Goal: Complete application form

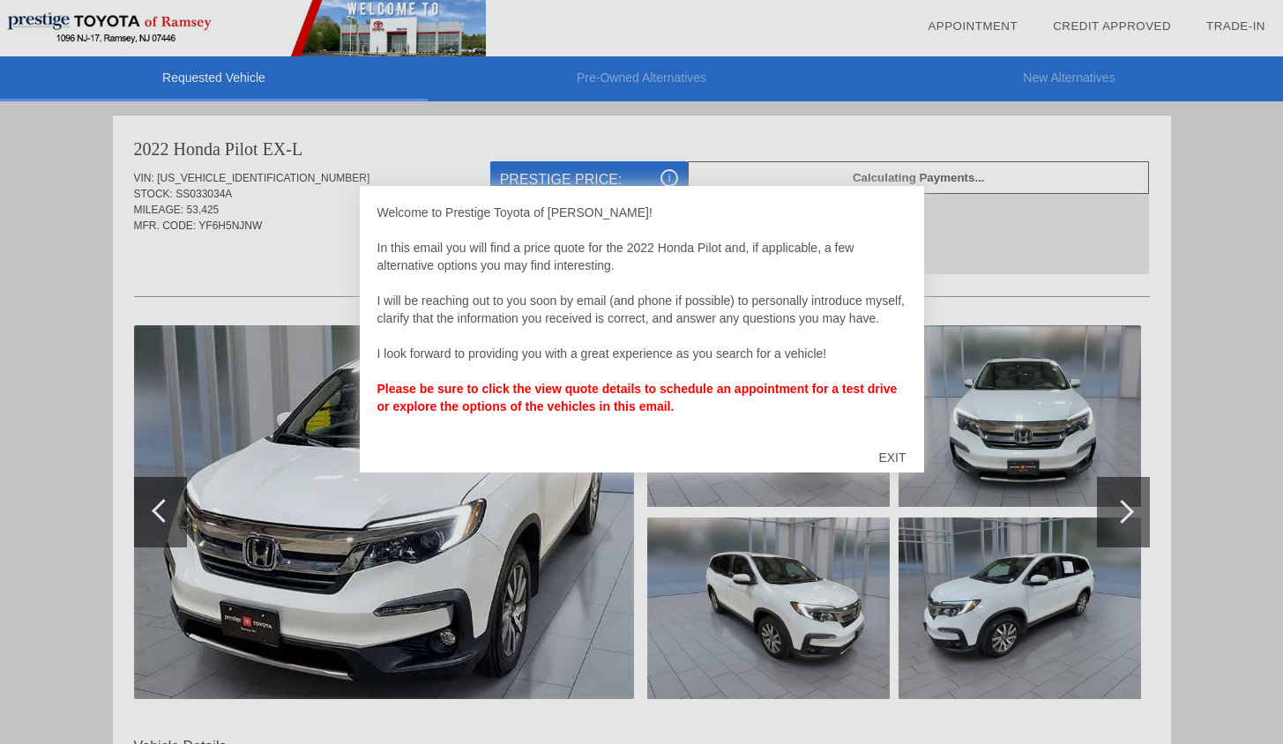
click at [450, 518] on div at bounding box center [641, 372] width 1283 height 744
click at [887, 448] on div "EXIT" at bounding box center [892, 457] width 63 height 53
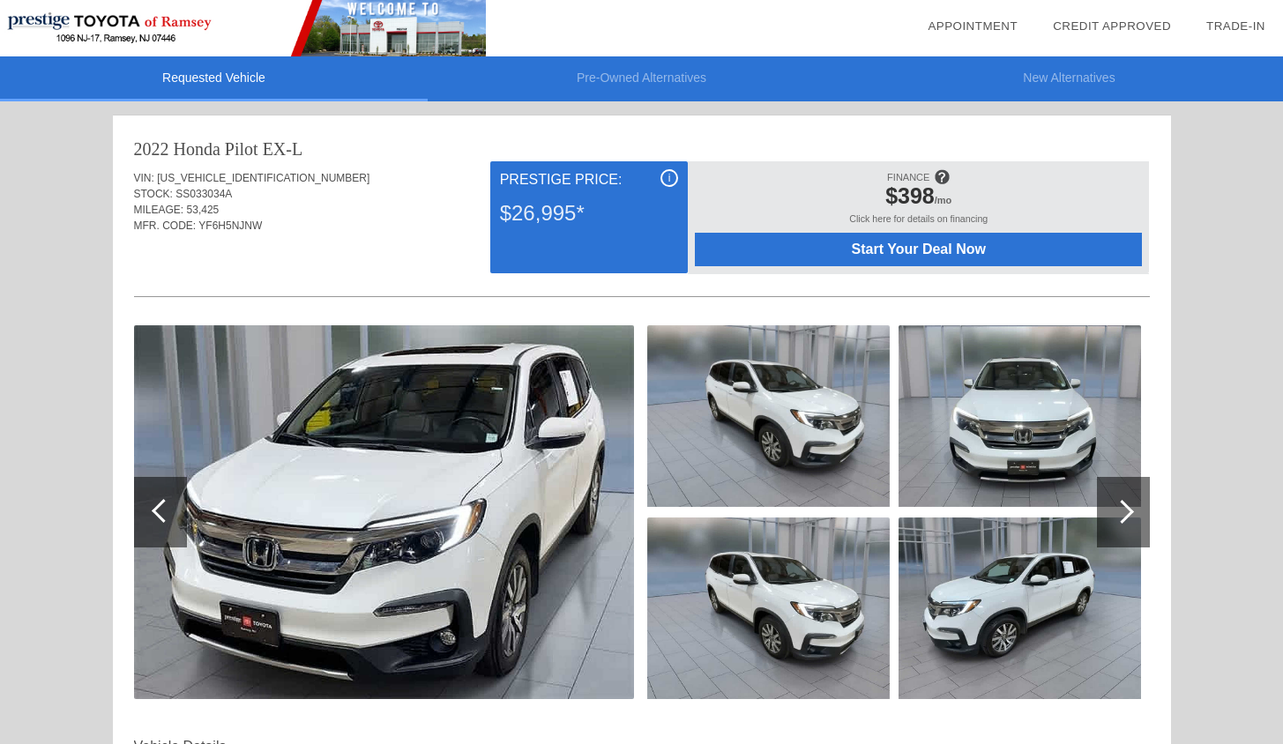
click at [489, 462] on img at bounding box center [384, 512] width 500 height 374
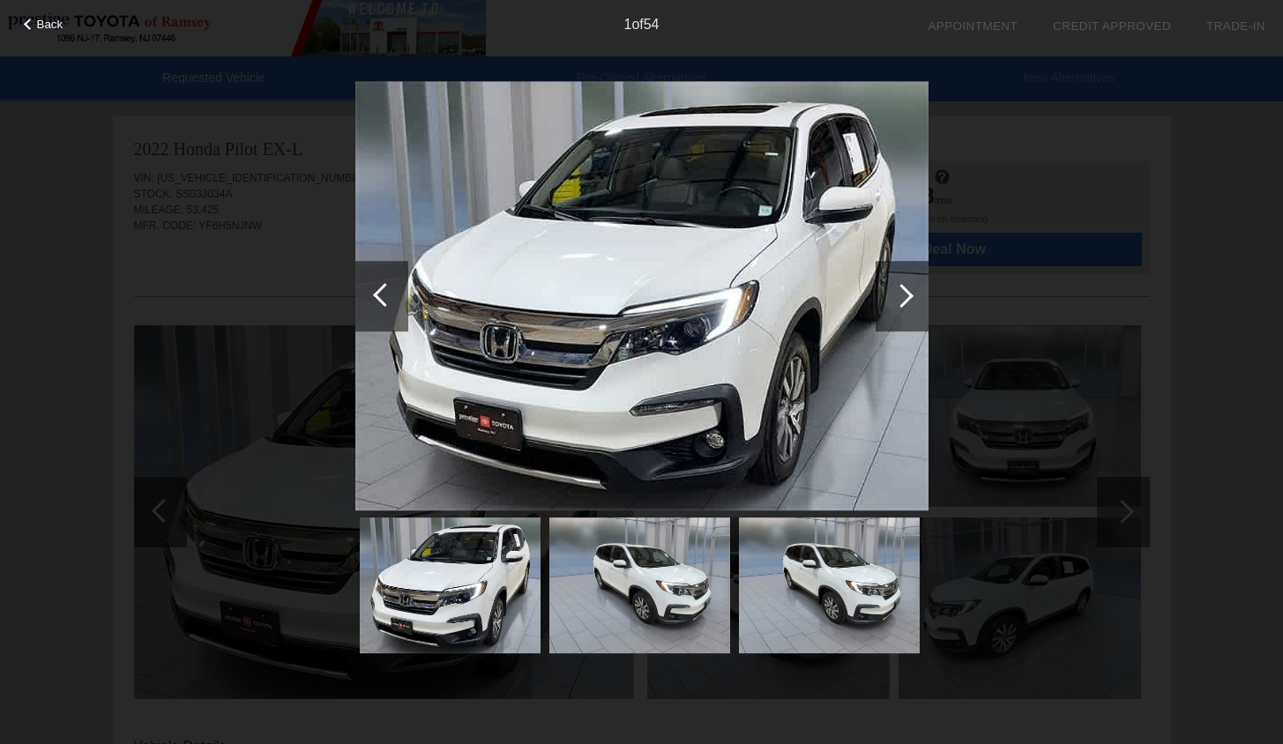
click at [57, 29] on span "Back" at bounding box center [50, 24] width 26 height 13
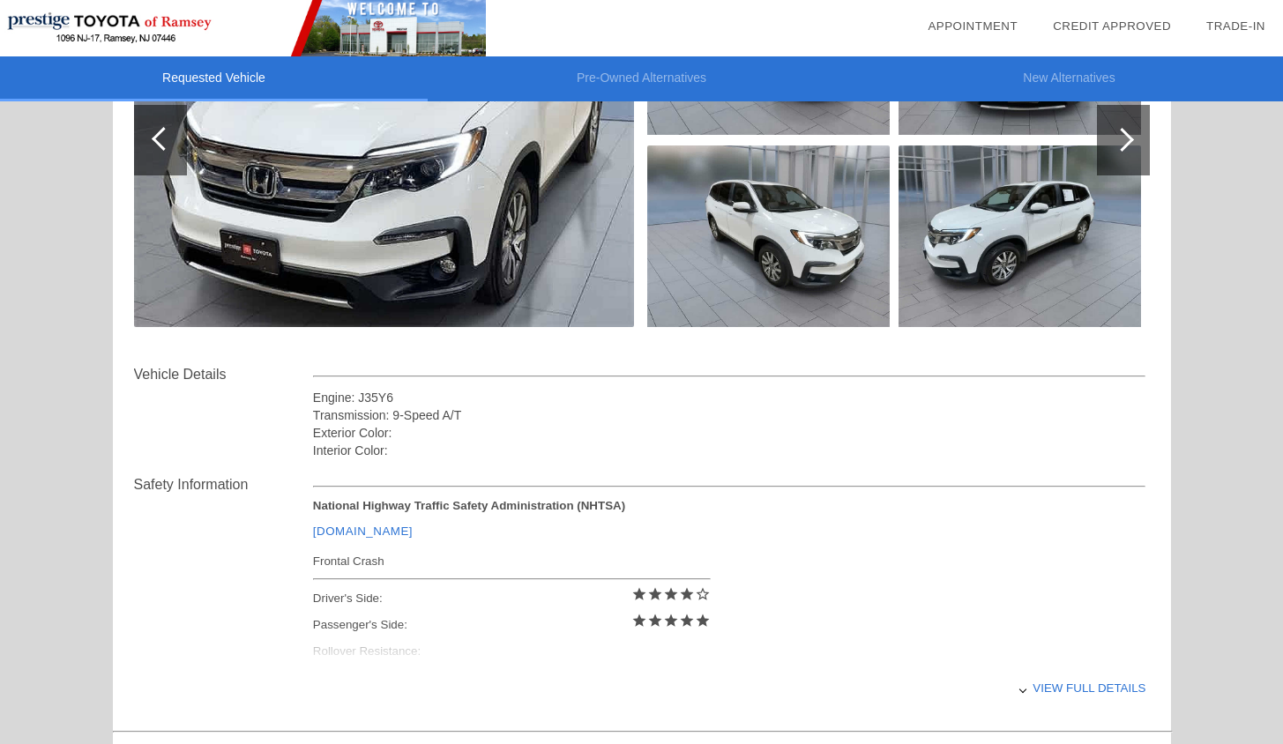
scroll to position [51, 0]
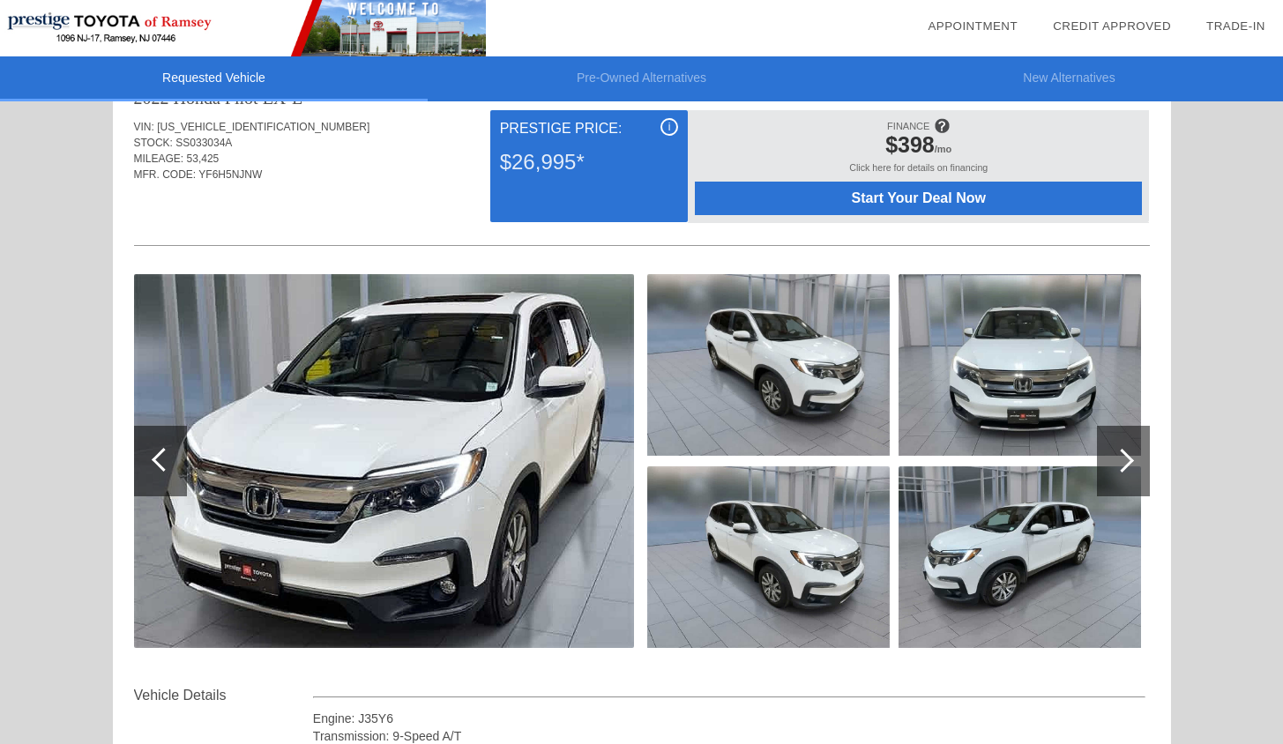
click at [752, 362] on img at bounding box center [768, 365] width 243 height 182
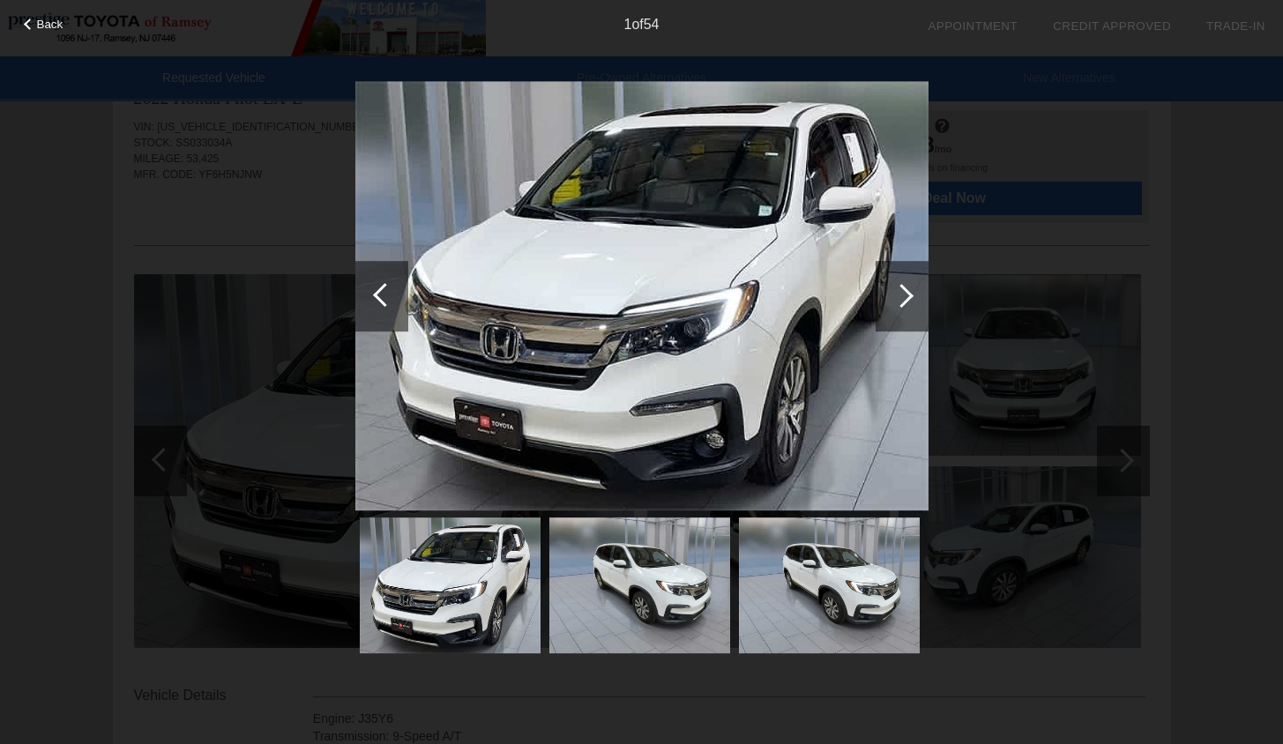
click at [892, 305] on div at bounding box center [902, 296] width 53 height 71
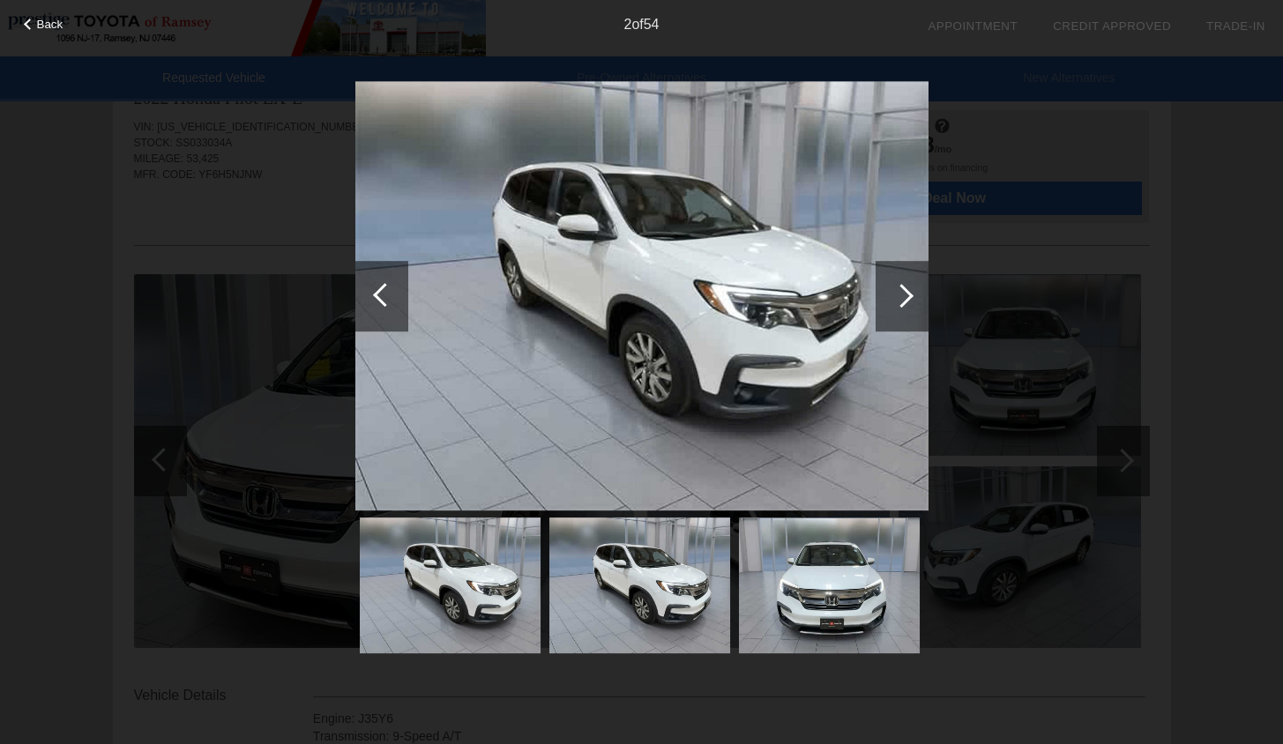
click at [892, 305] on div at bounding box center [902, 296] width 53 height 71
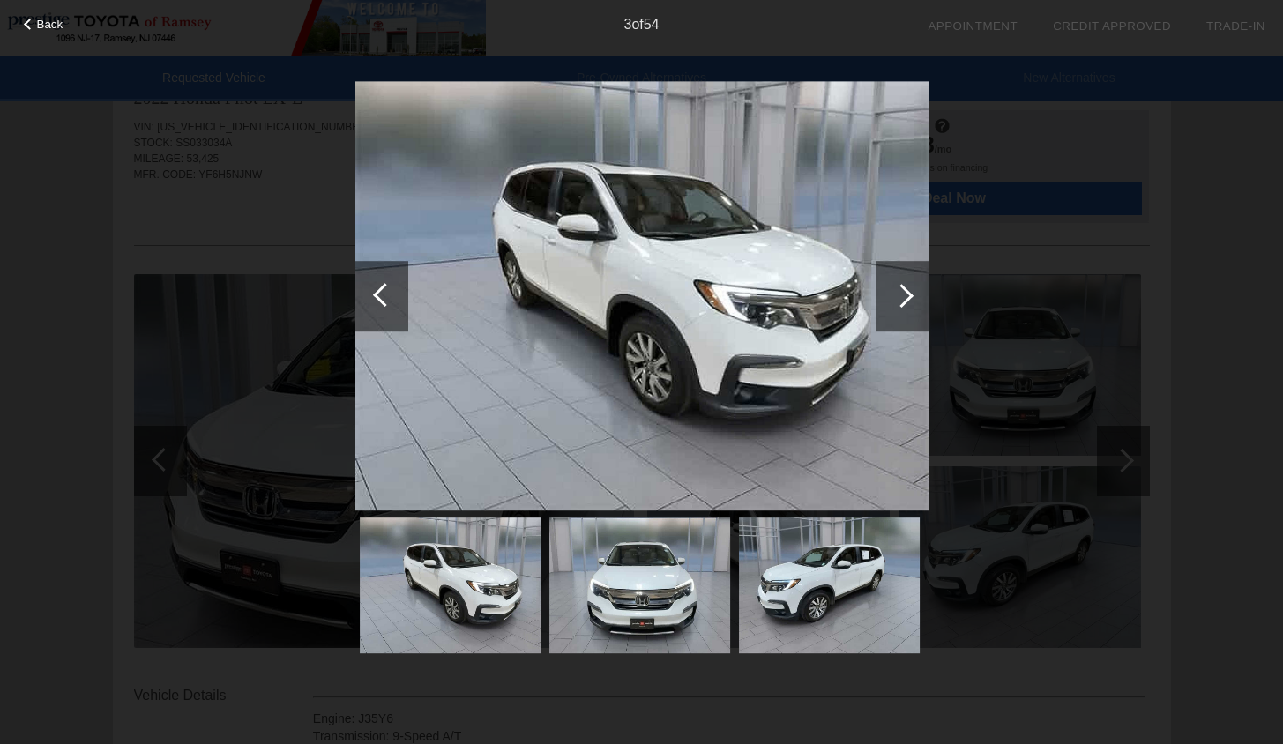
click at [892, 305] on div at bounding box center [902, 296] width 53 height 71
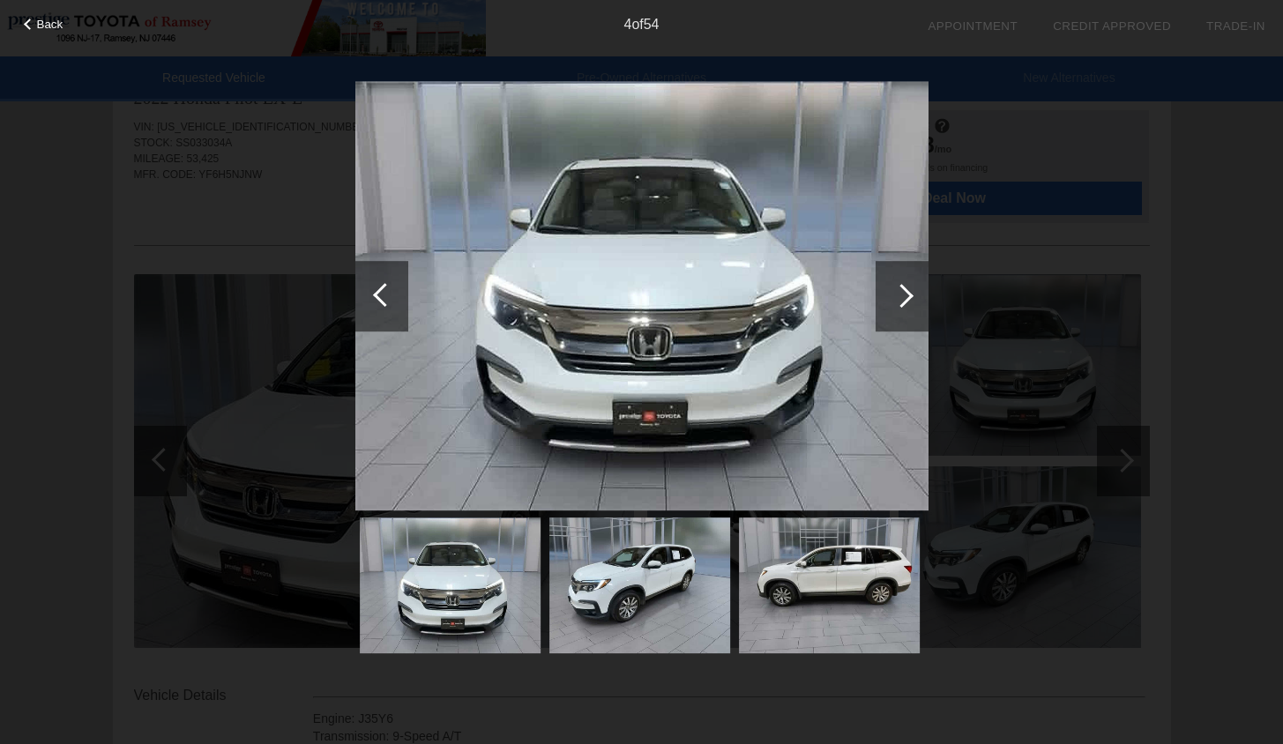
click at [892, 305] on div at bounding box center [902, 296] width 53 height 71
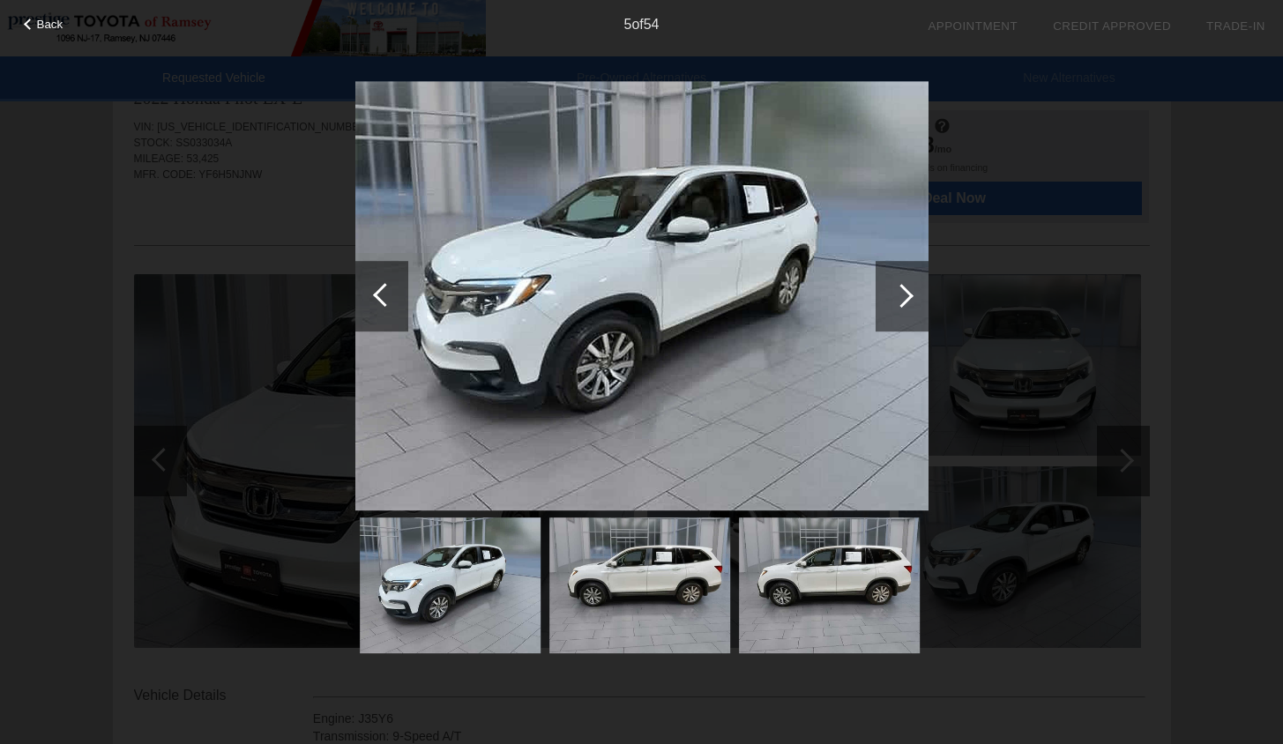
click at [892, 305] on div at bounding box center [902, 296] width 53 height 71
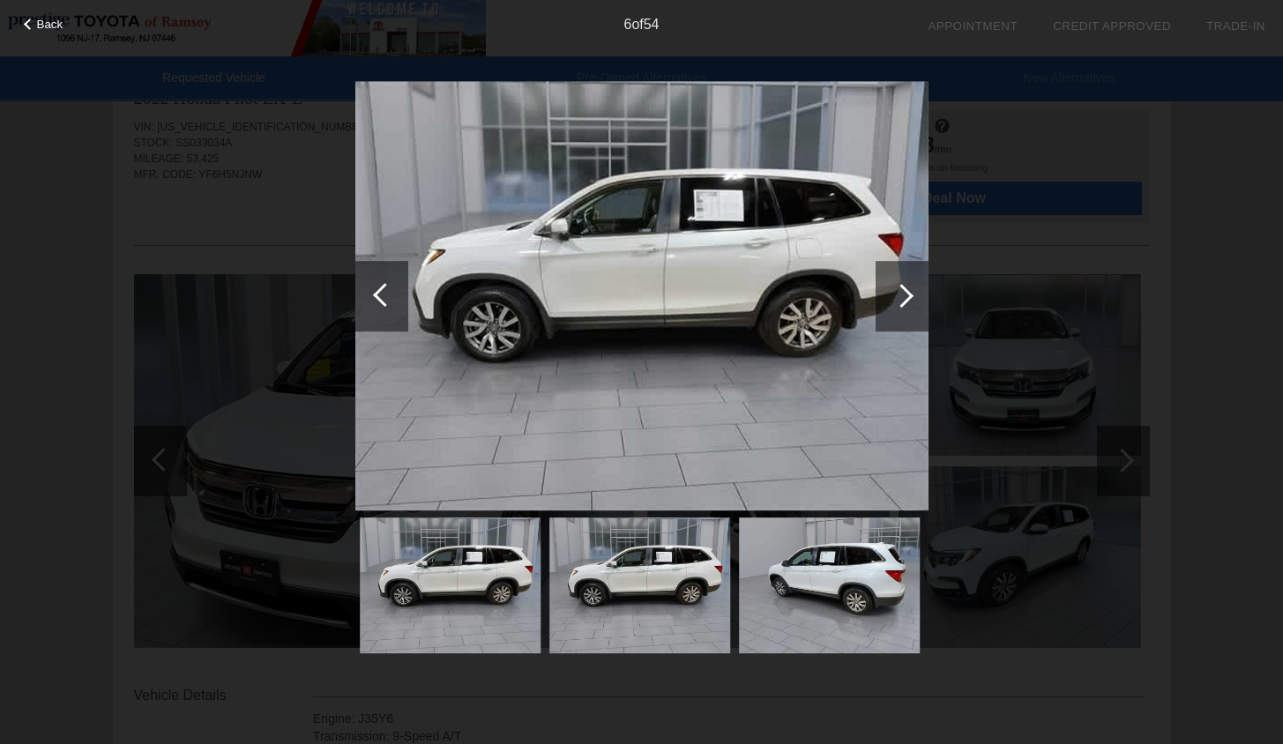
click at [892, 305] on div at bounding box center [902, 296] width 53 height 71
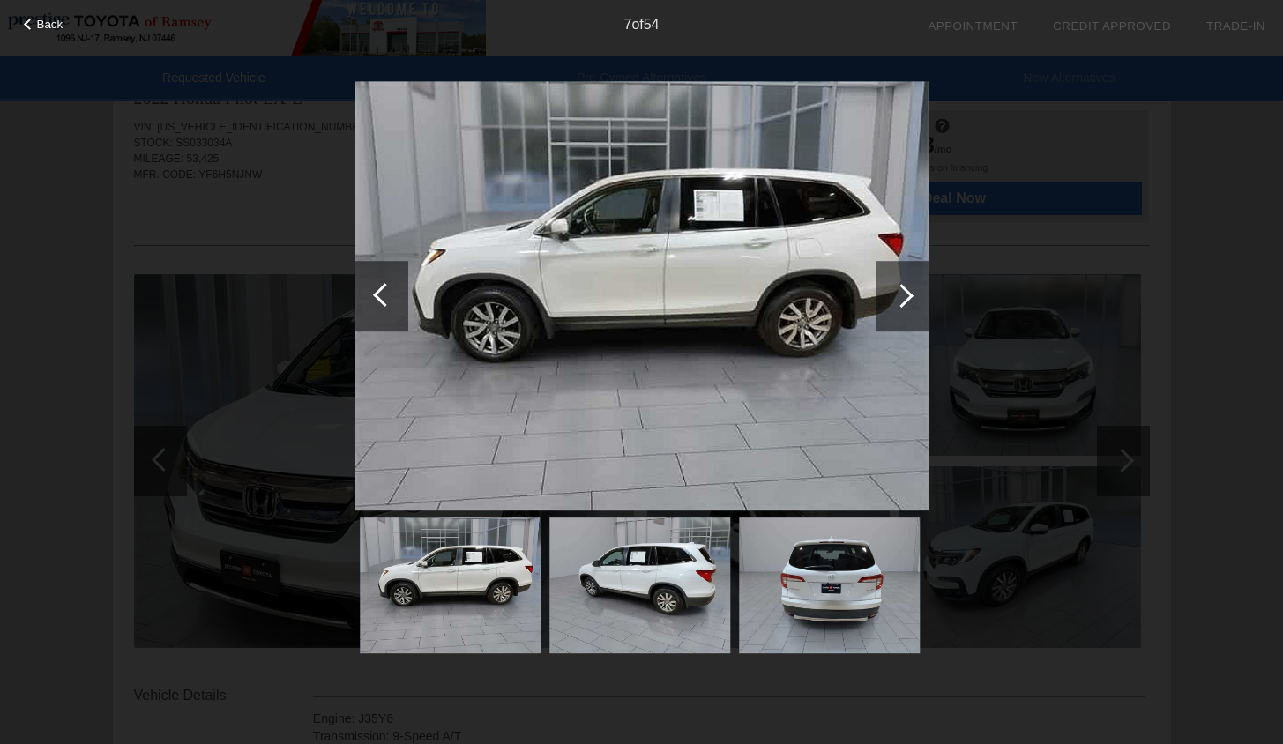
click at [892, 305] on div at bounding box center [902, 296] width 53 height 71
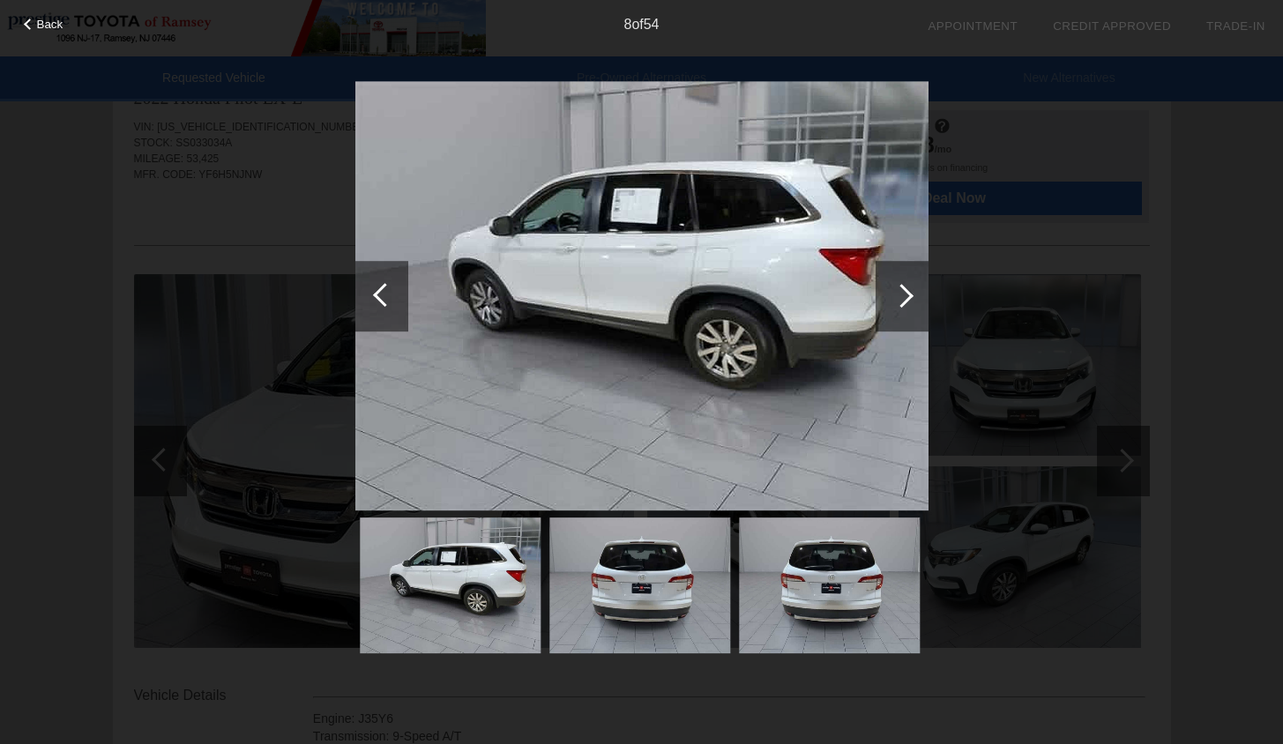
click at [892, 305] on div at bounding box center [902, 296] width 53 height 71
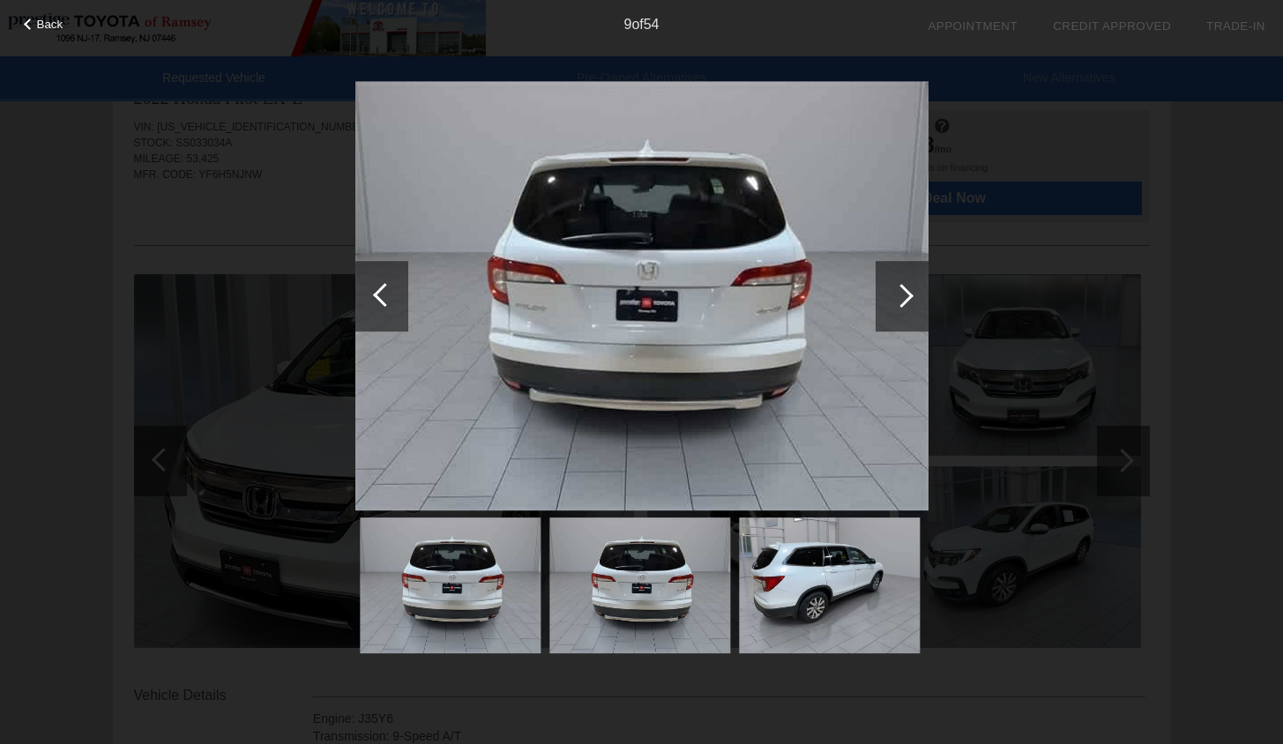
click at [892, 305] on div at bounding box center [902, 296] width 53 height 71
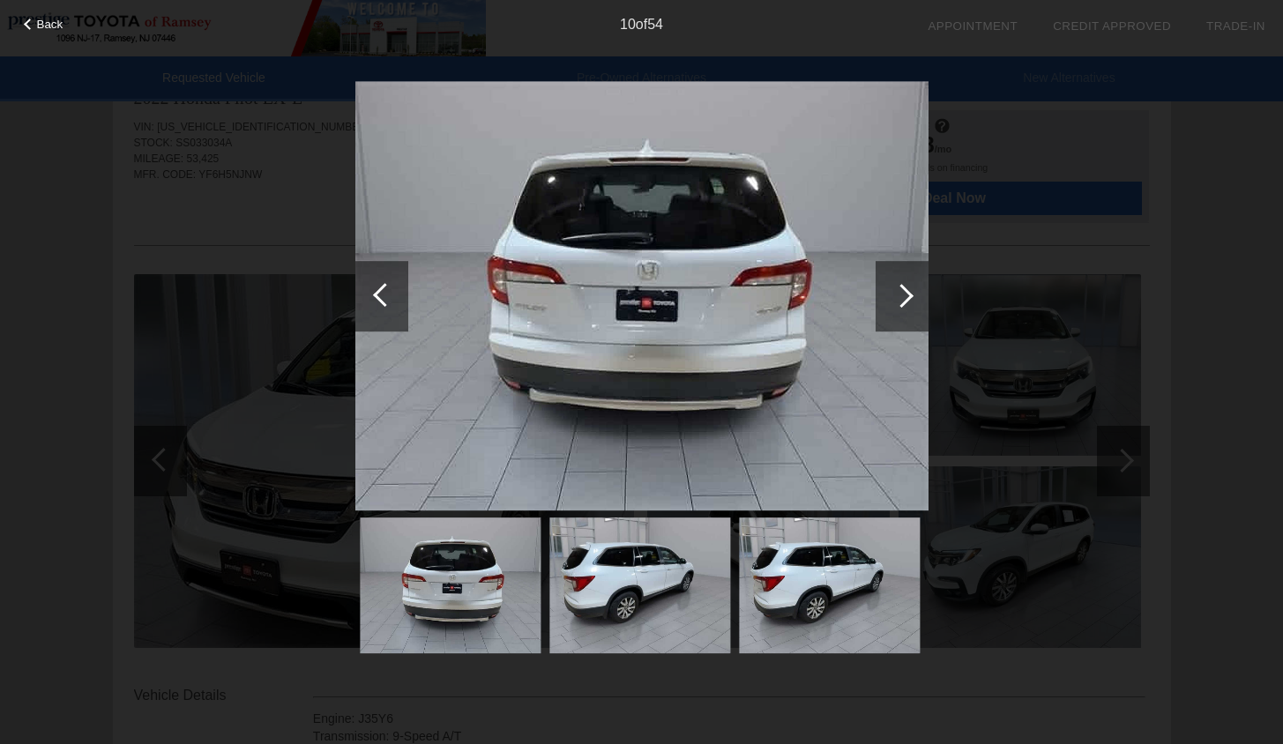
click at [892, 305] on div at bounding box center [902, 296] width 53 height 71
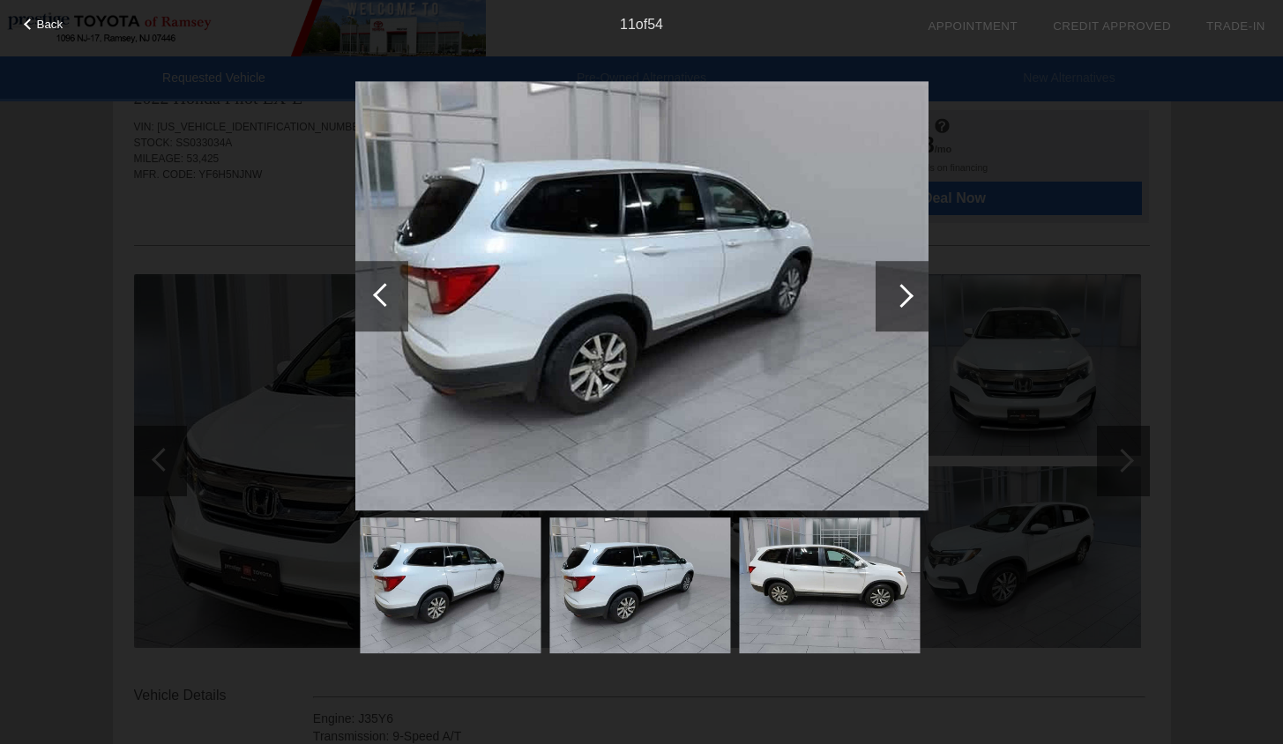
click at [892, 305] on div at bounding box center [902, 296] width 53 height 71
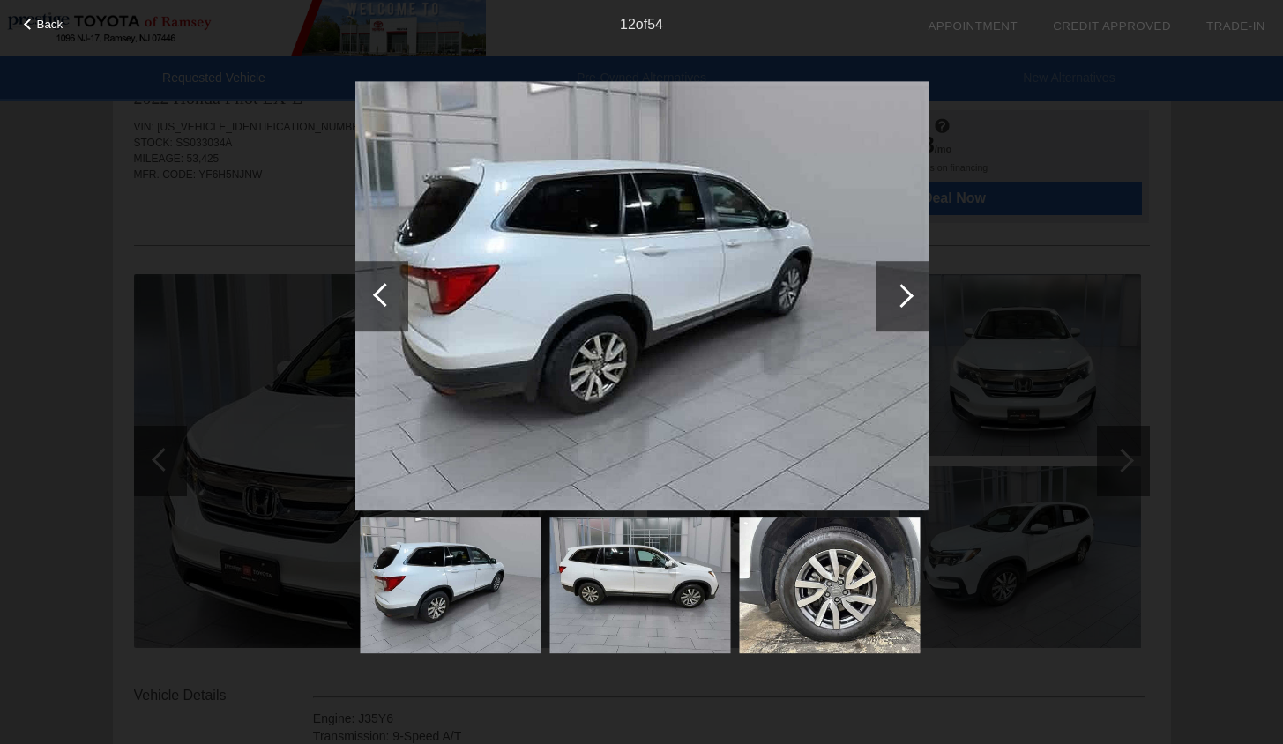
click at [892, 305] on div at bounding box center [902, 296] width 53 height 71
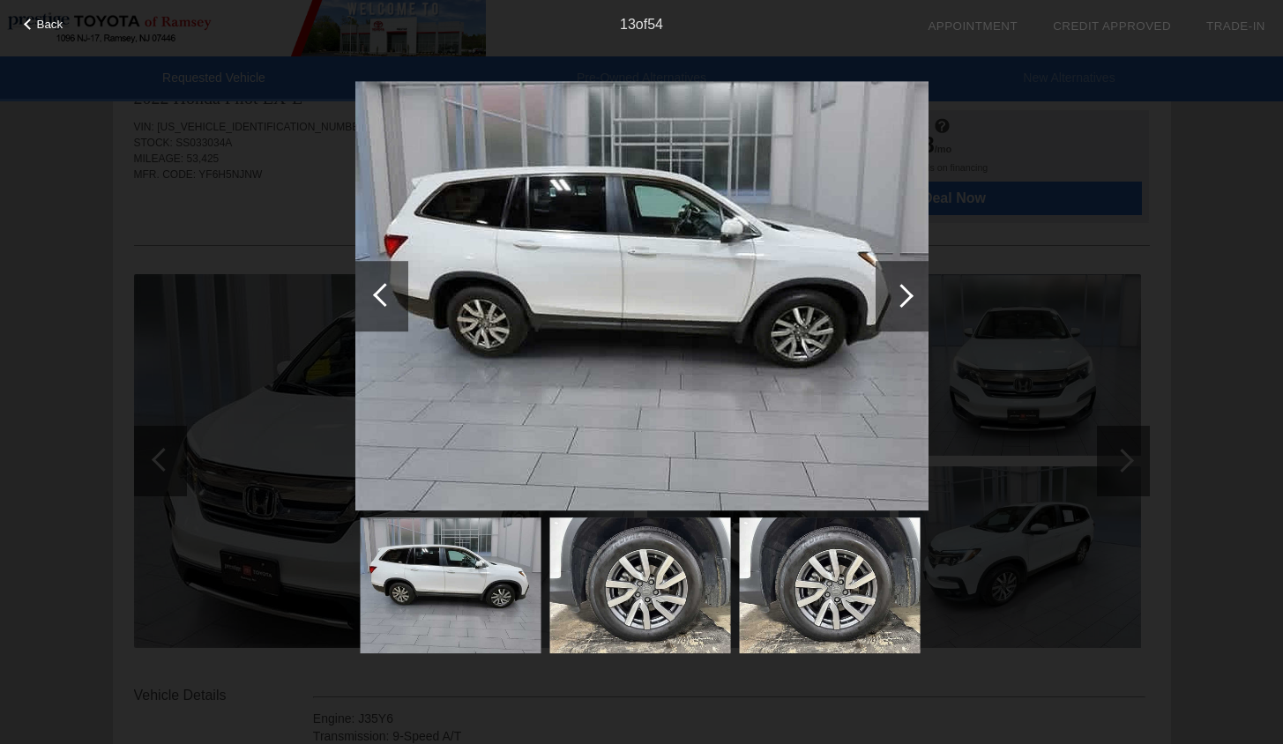
click at [892, 305] on div at bounding box center [902, 296] width 53 height 71
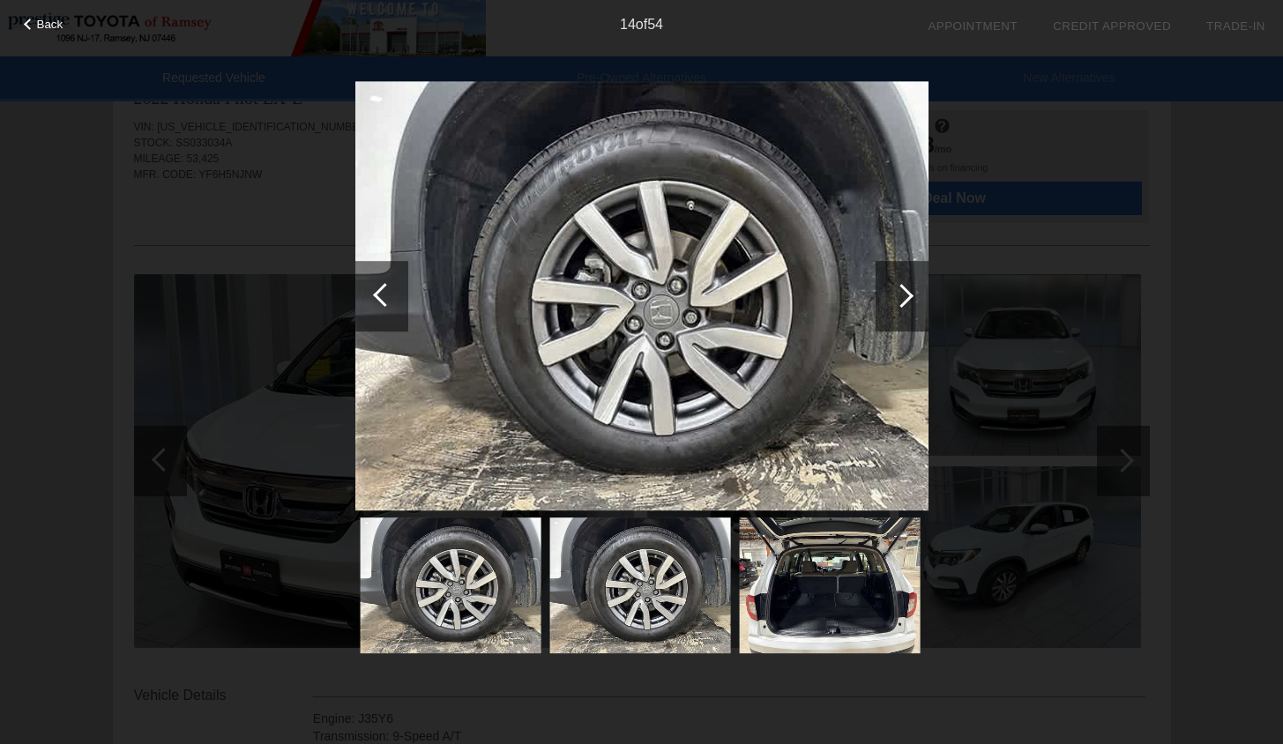
click at [892, 305] on div at bounding box center [902, 296] width 53 height 71
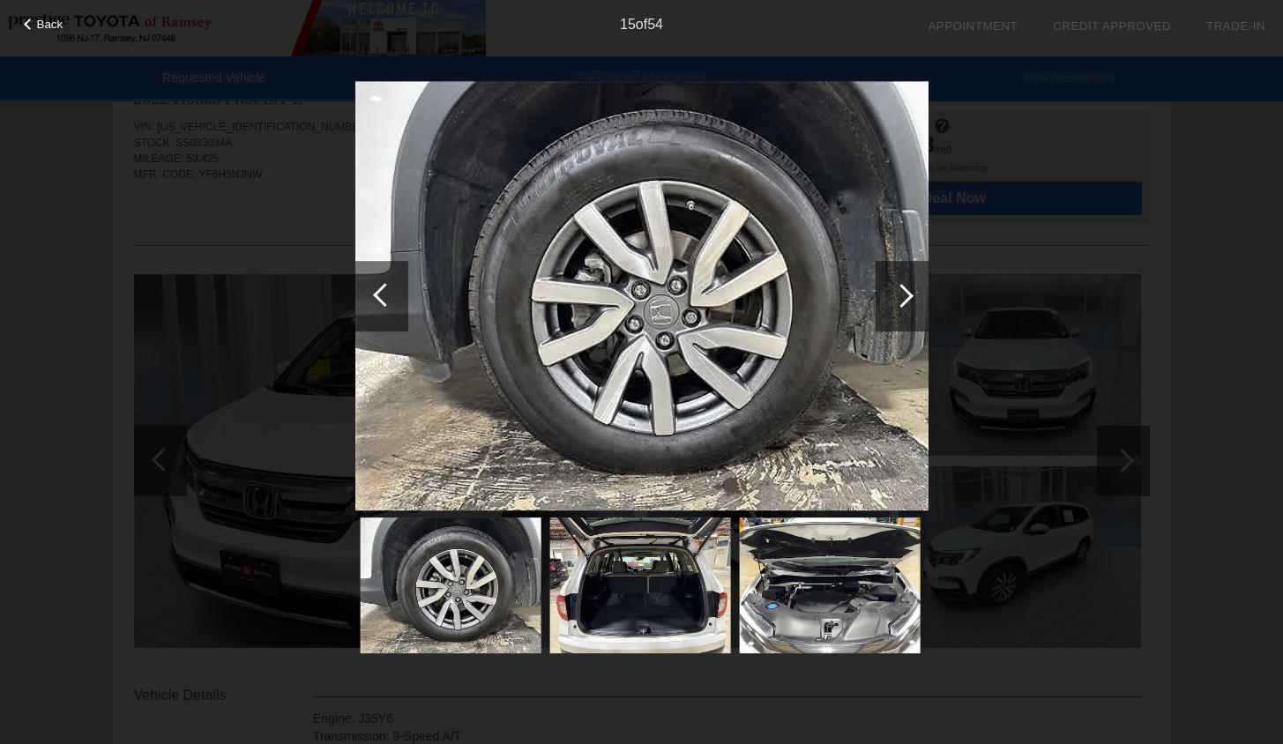
click at [892, 305] on div at bounding box center [902, 296] width 53 height 71
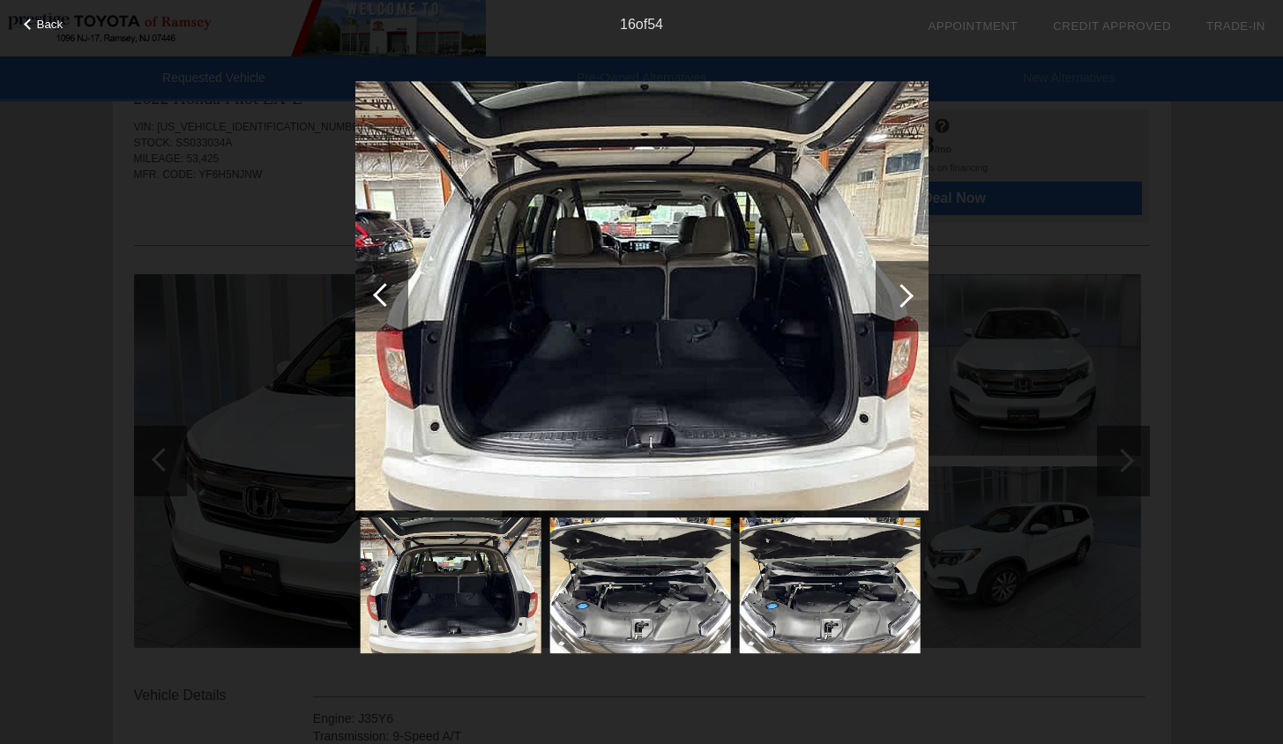
click at [892, 305] on div at bounding box center [902, 296] width 53 height 71
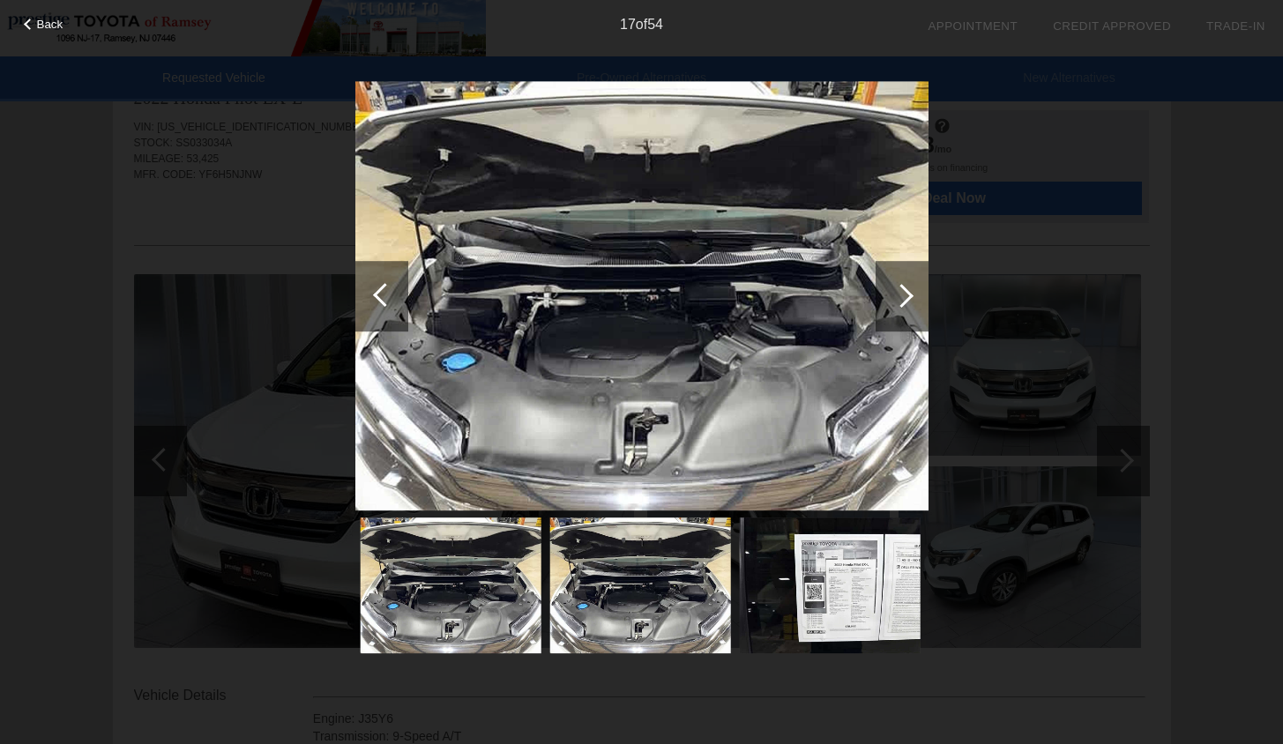
click at [892, 305] on div at bounding box center [902, 296] width 53 height 71
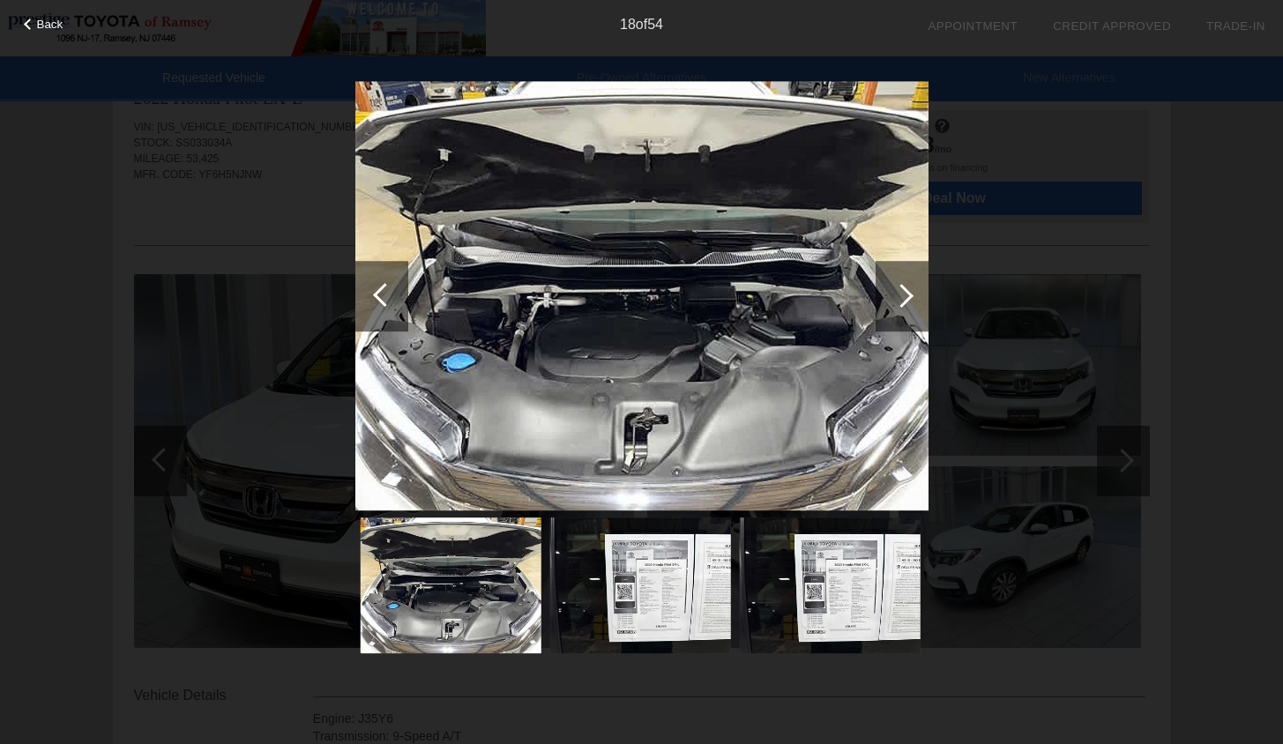
click at [892, 305] on div at bounding box center [902, 296] width 53 height 71
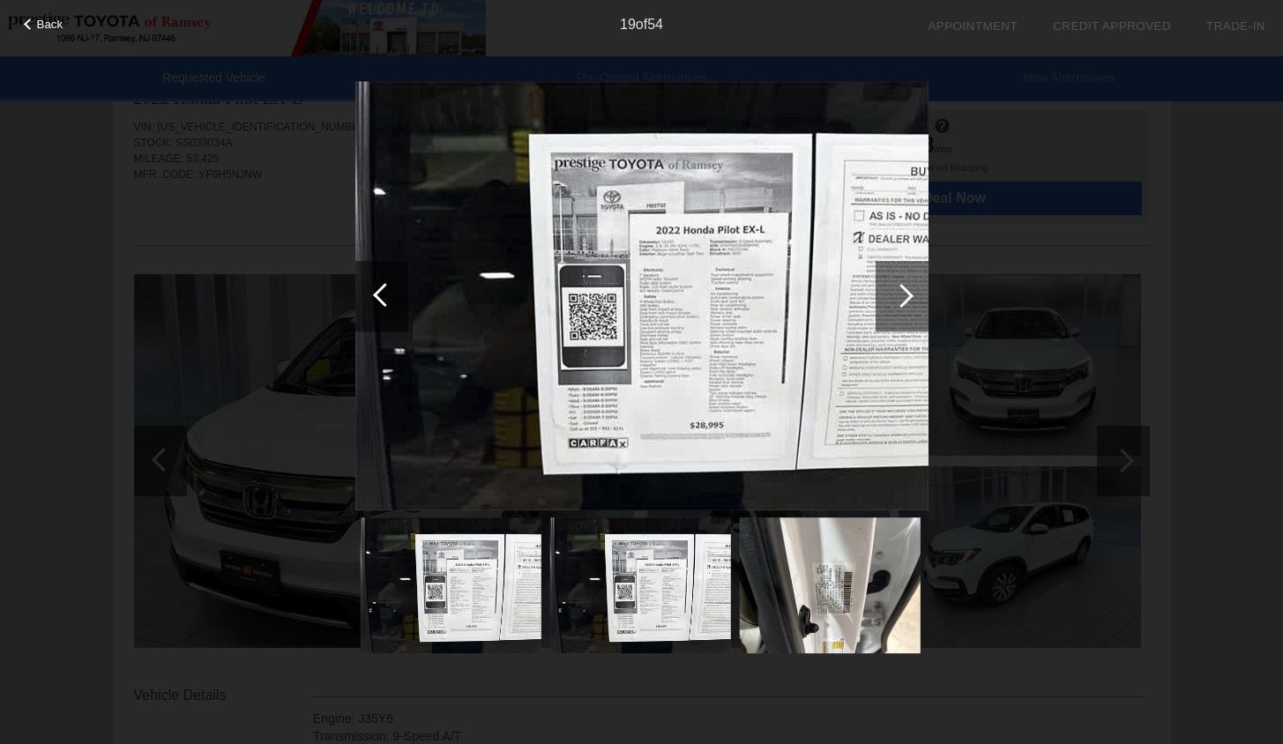
click at [892, 305] on div at bounding box center [902, 296] width 53 height 71
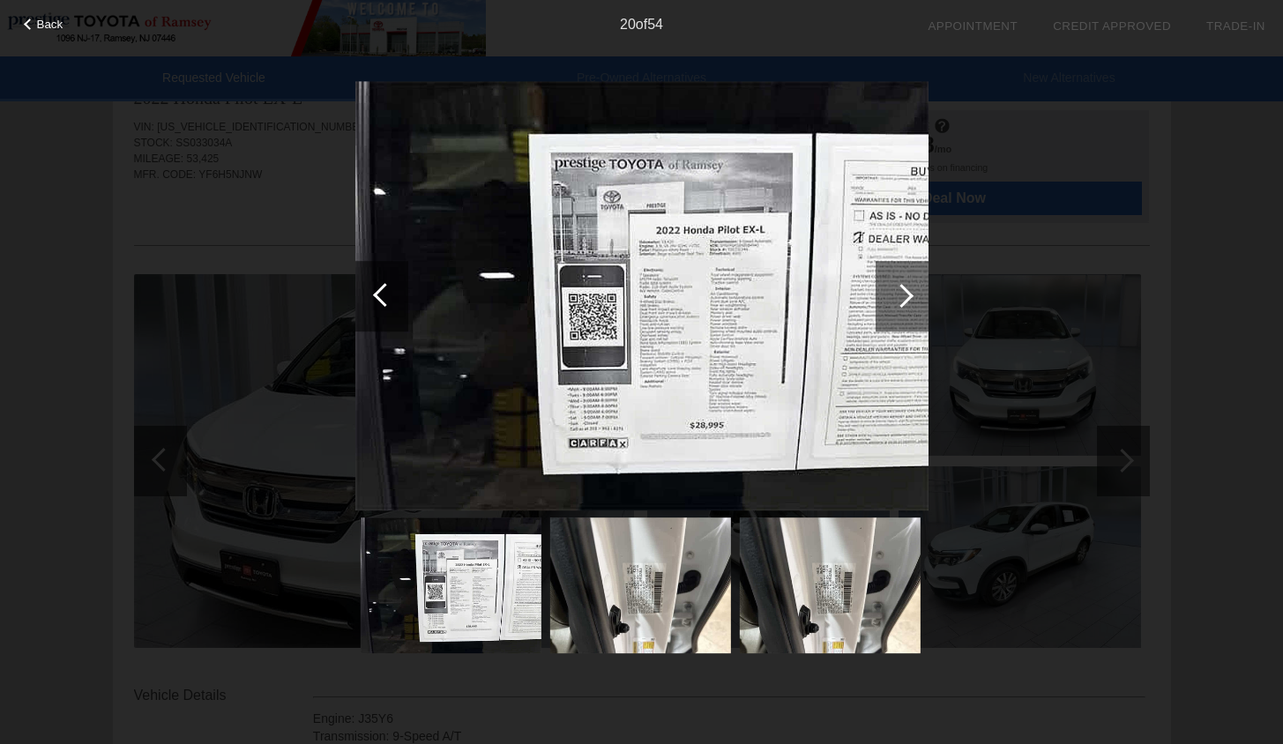
click at [892, 305] on div at bounding box center [902, 296] width 53 height 71
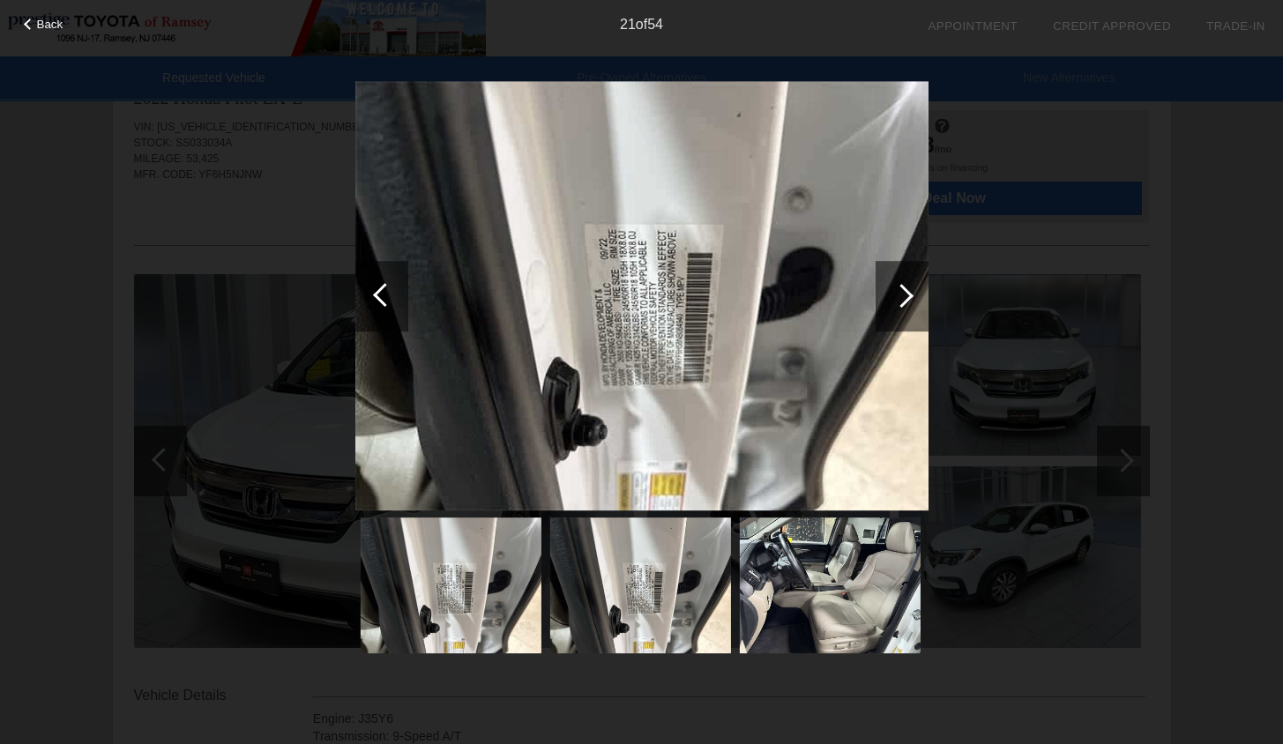
click at [892, 305] on div at bounding box center [902, 296] width 53 height 71
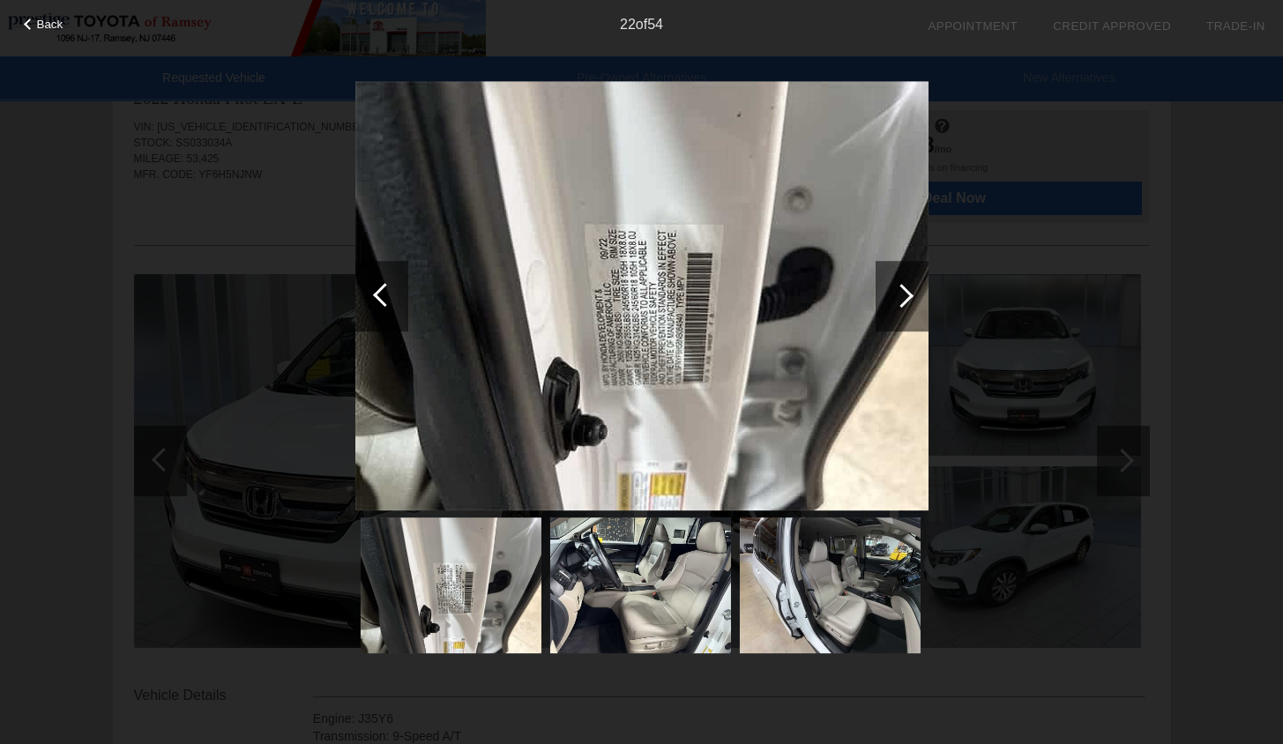
click at [892, 305] on div at bounding box center [902, 296] width 53 height 71
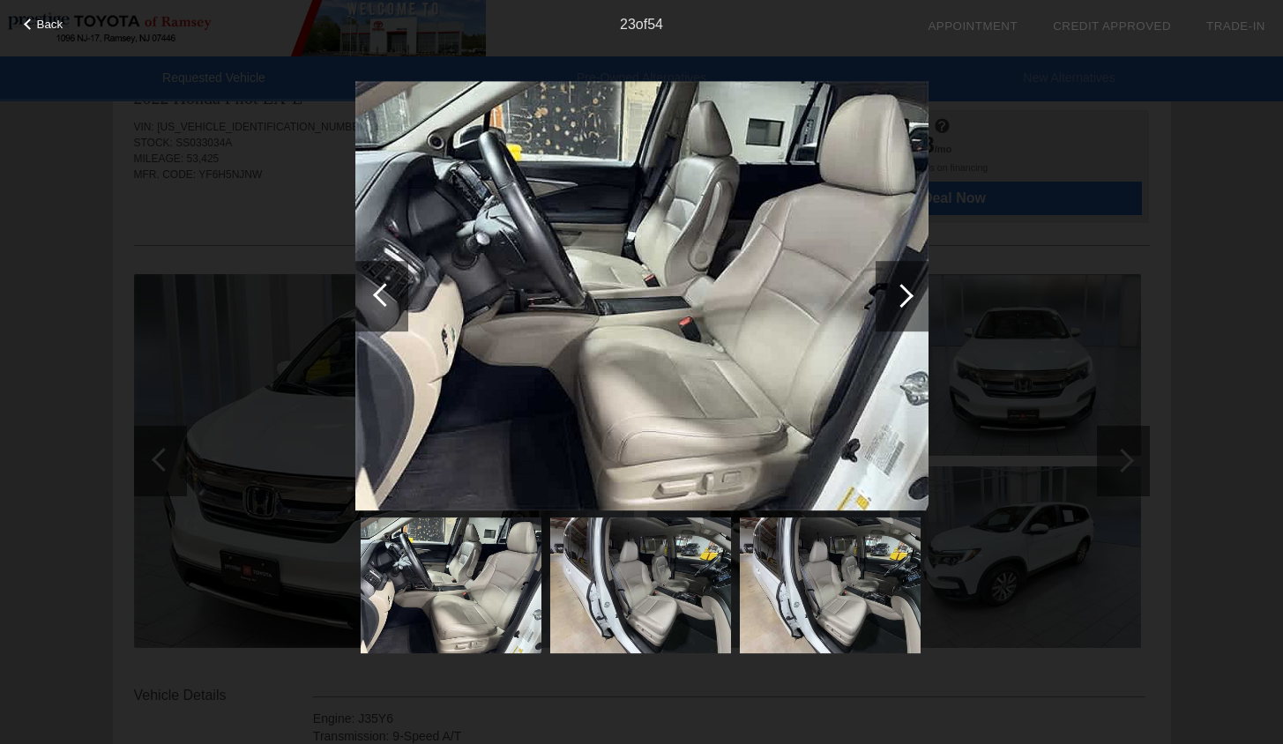
click at [892, 305] on div at bounding box center [902, 296] width 53 height 71
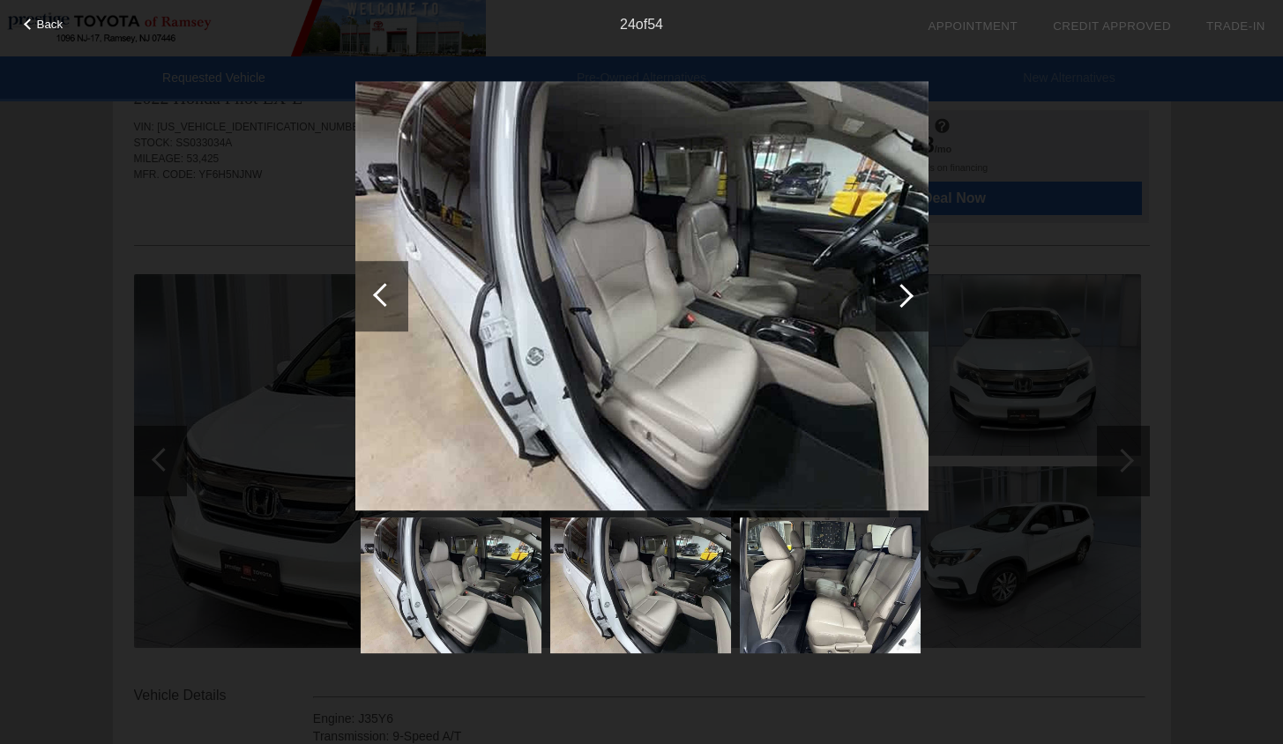
click at [892, 305] on div at bounding box center [902, 296] width 53 height 71
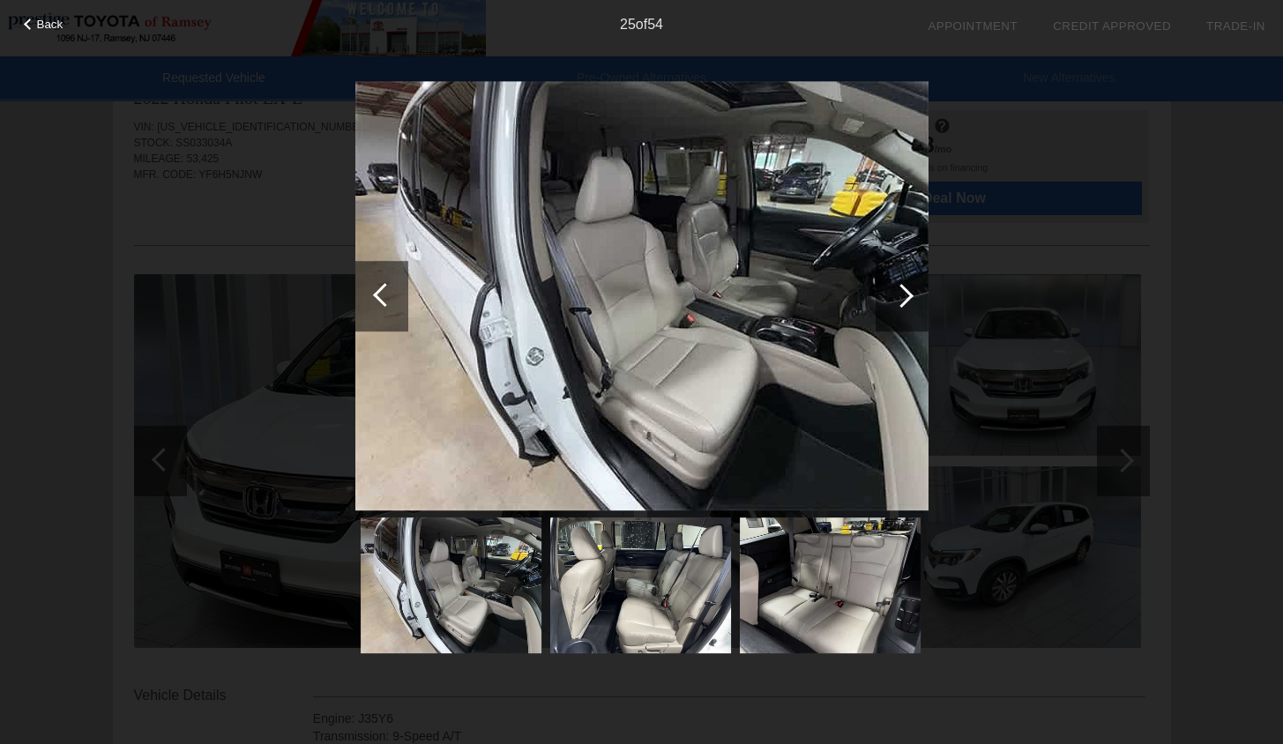
click at [892, 305] on div at bounding box center [902, 296] width 53 height 71
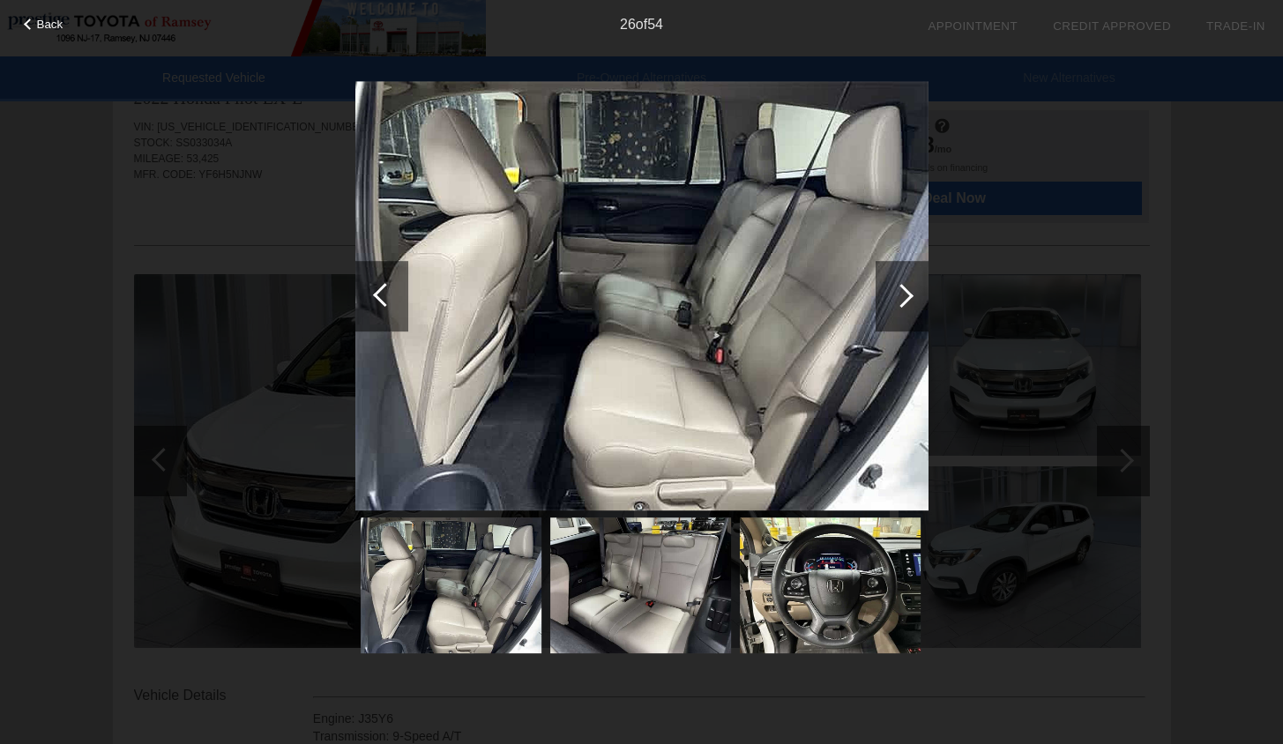
click at [892, 305] on div at bounding box center [902, 296] width 53 height 71
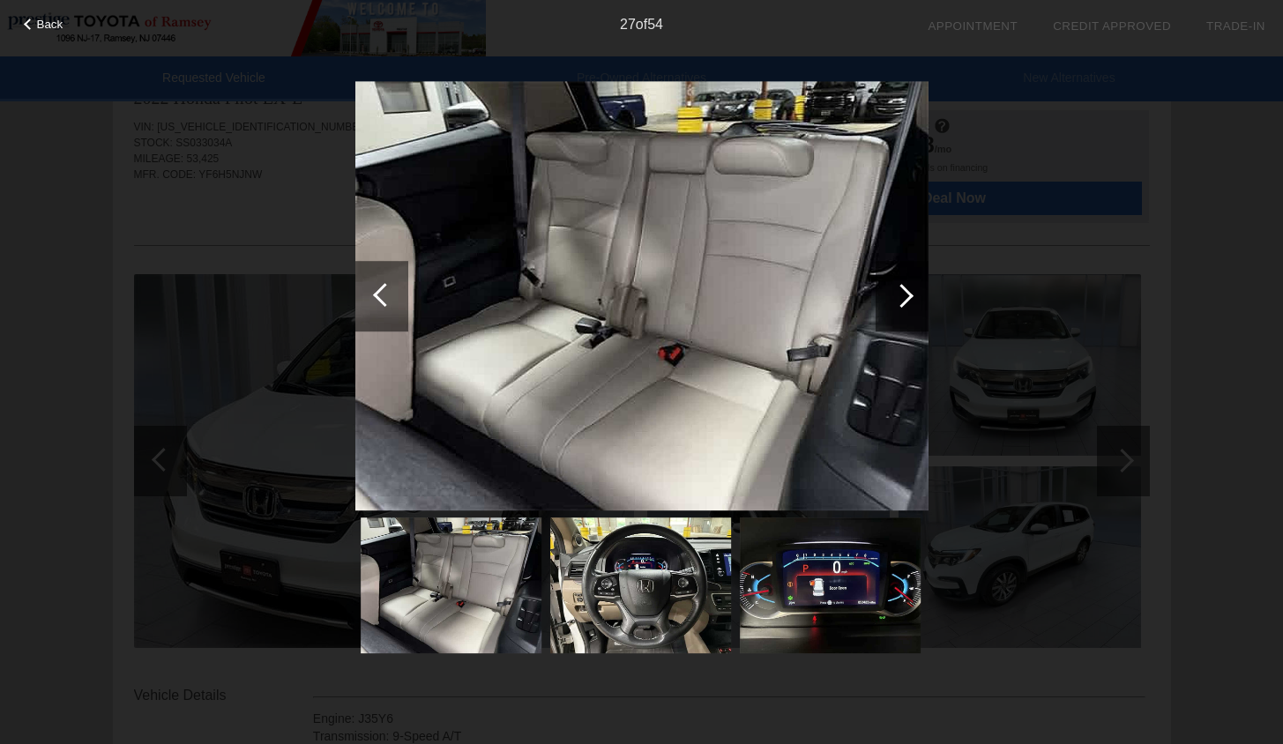
click at [892, 305] on div at bounding box center [902, 296] width 53 height 71
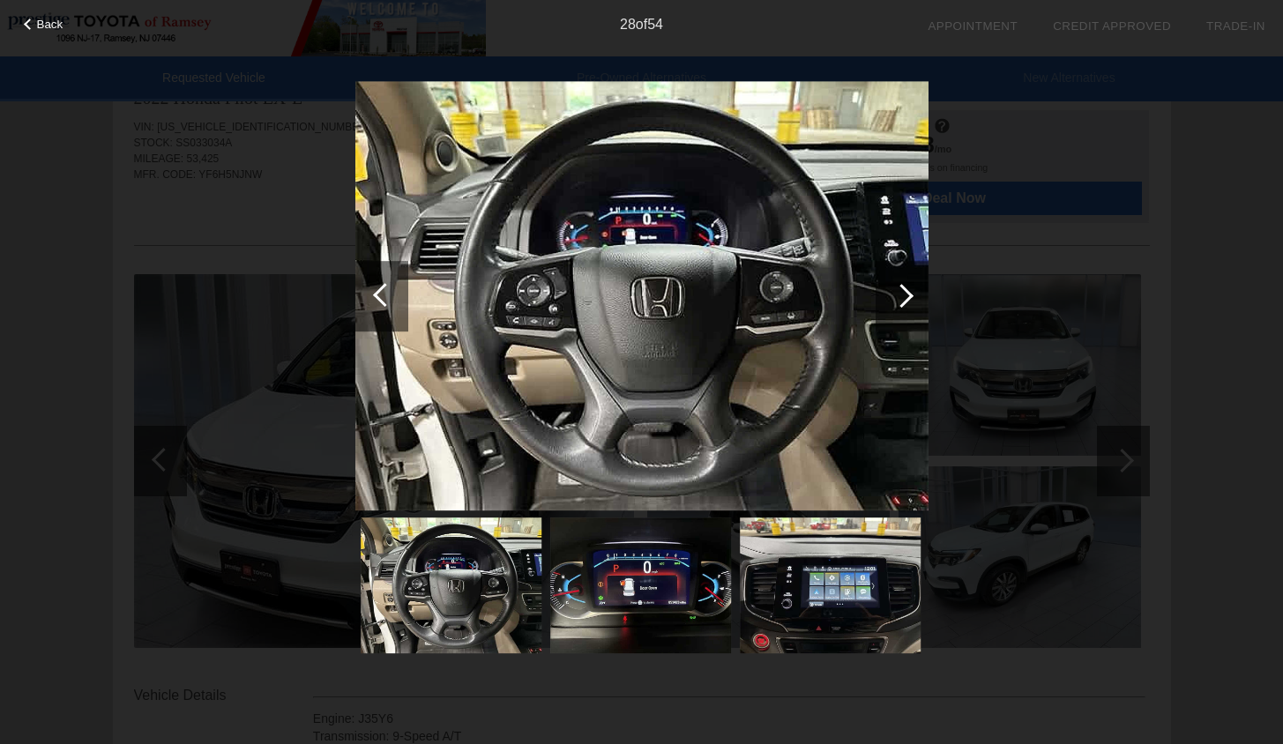
click at [892, 305] on div at bounding box center [902, 296] width 53 height 71
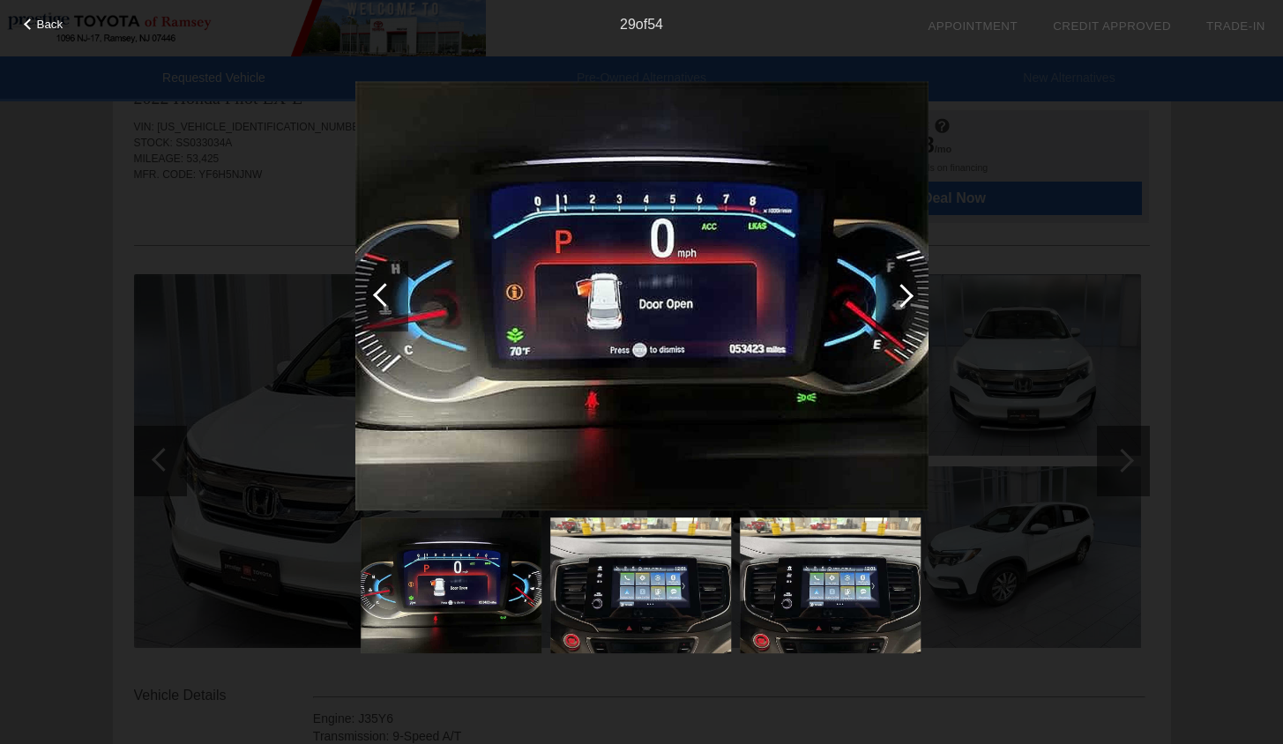
click at [892, 305] on div at bounding box center [902, 296] width 53 height 71
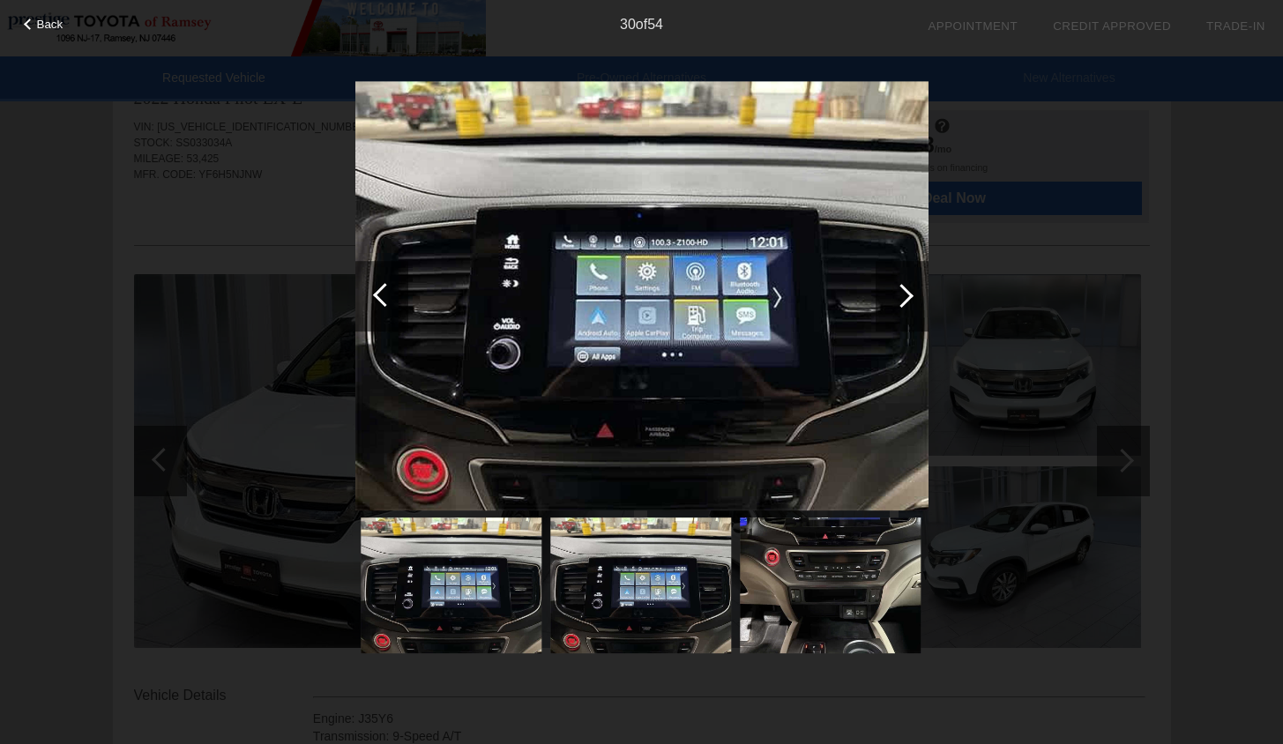
click at [892, 305] on div at bounding box center [902, 296] width 53 height 71
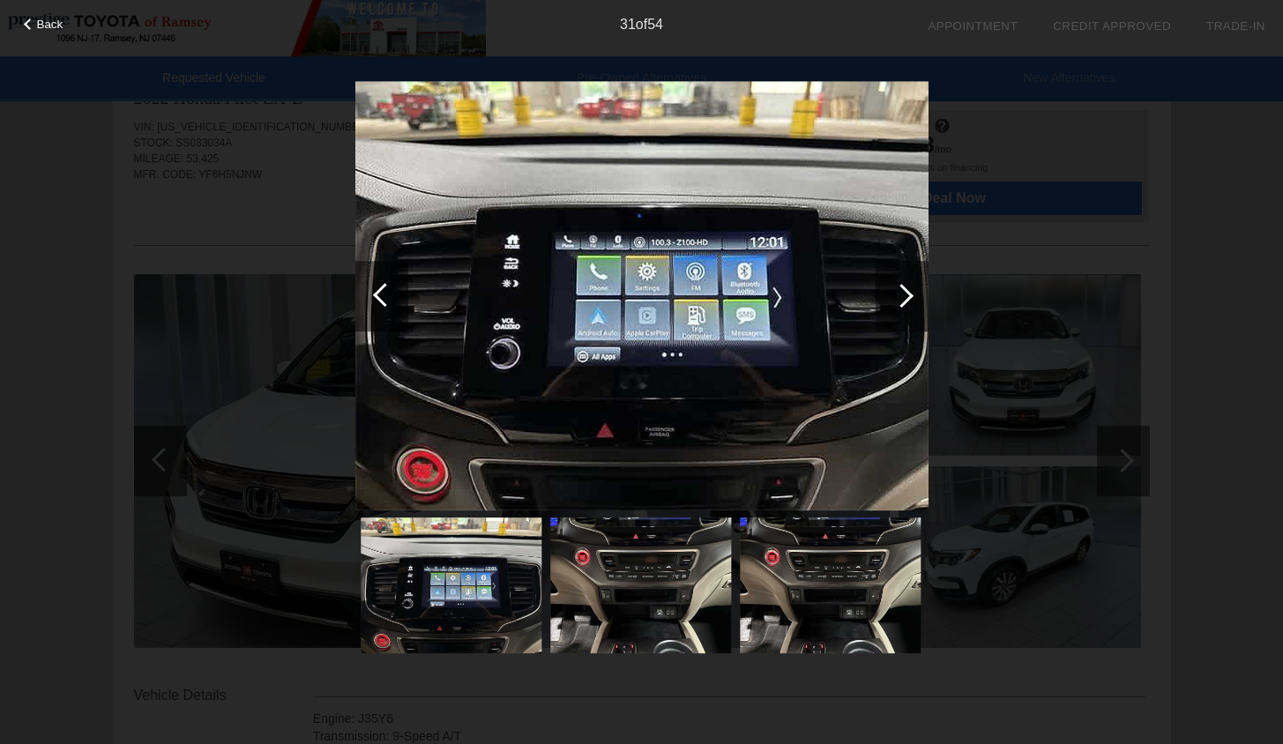
click at [892, 305] on div at bounding box center [902, 296] width 53 height 71
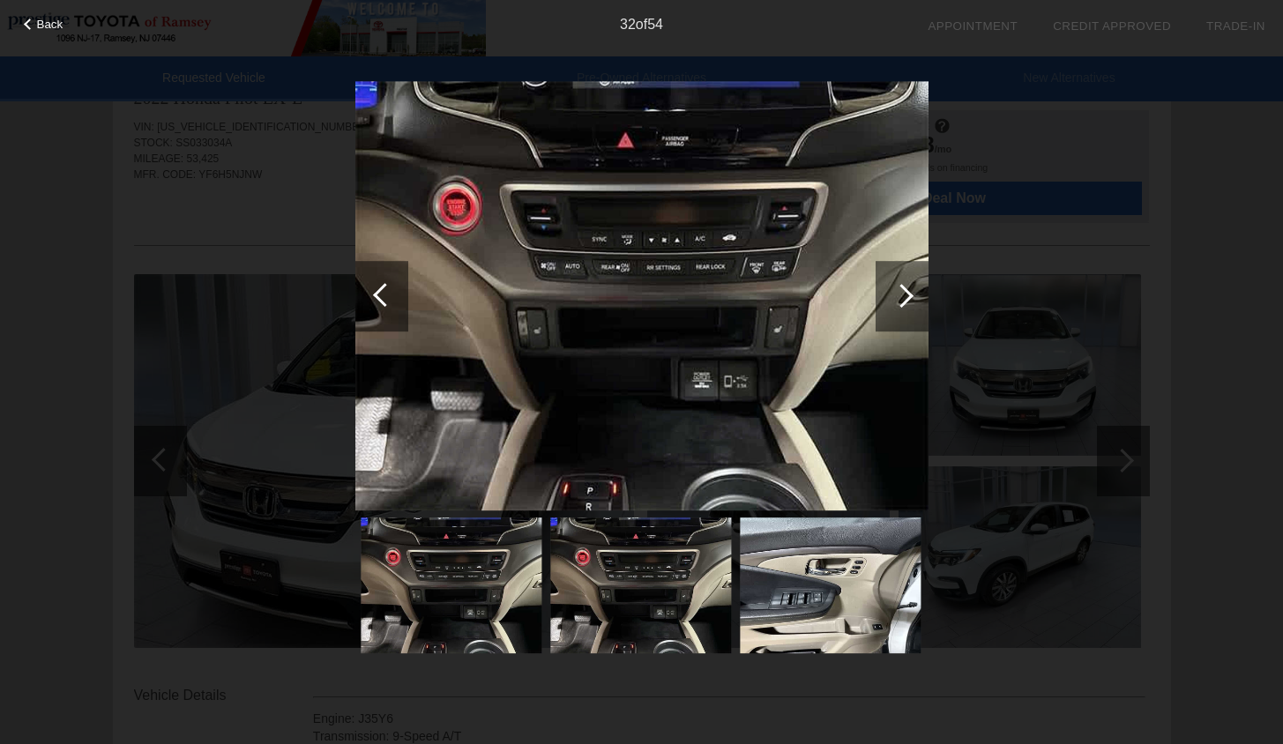
click at [892, 305] on div at bounding box center [902, 296] width 53 height 71
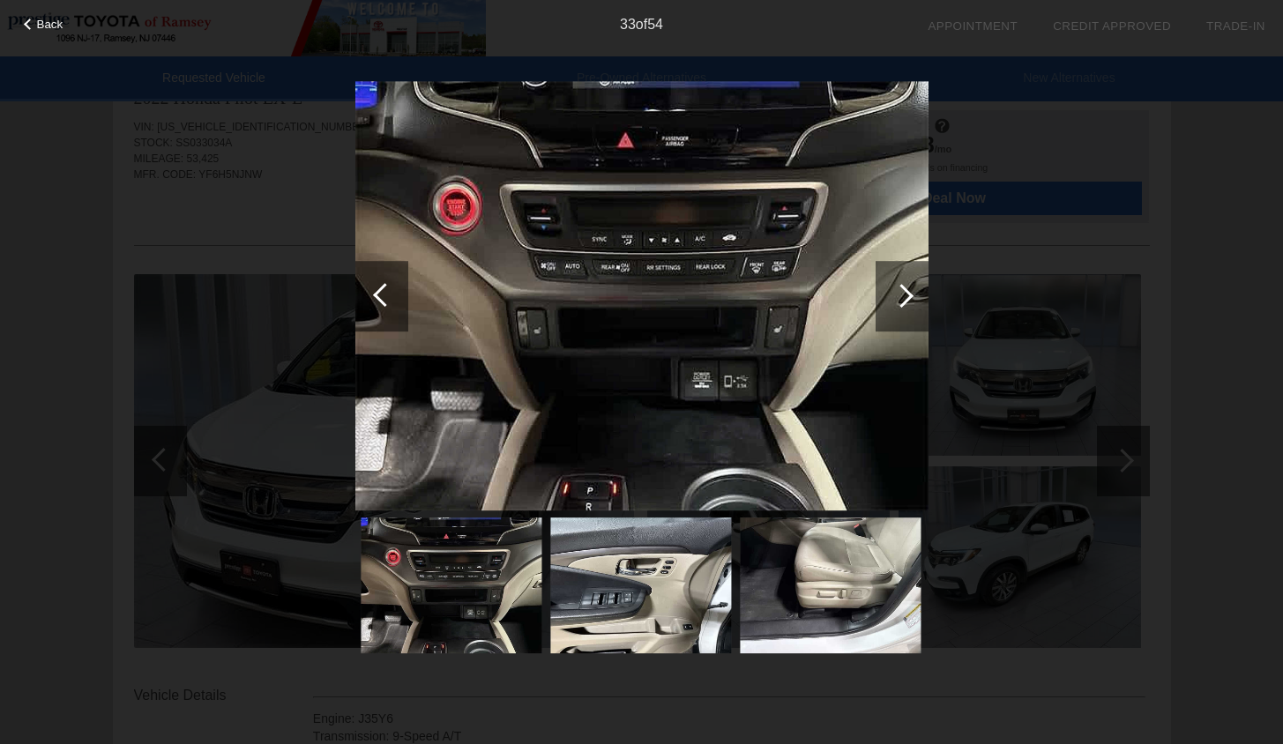
click at [892, 305] on div at bounding box center [902, 296] width 53 height 71
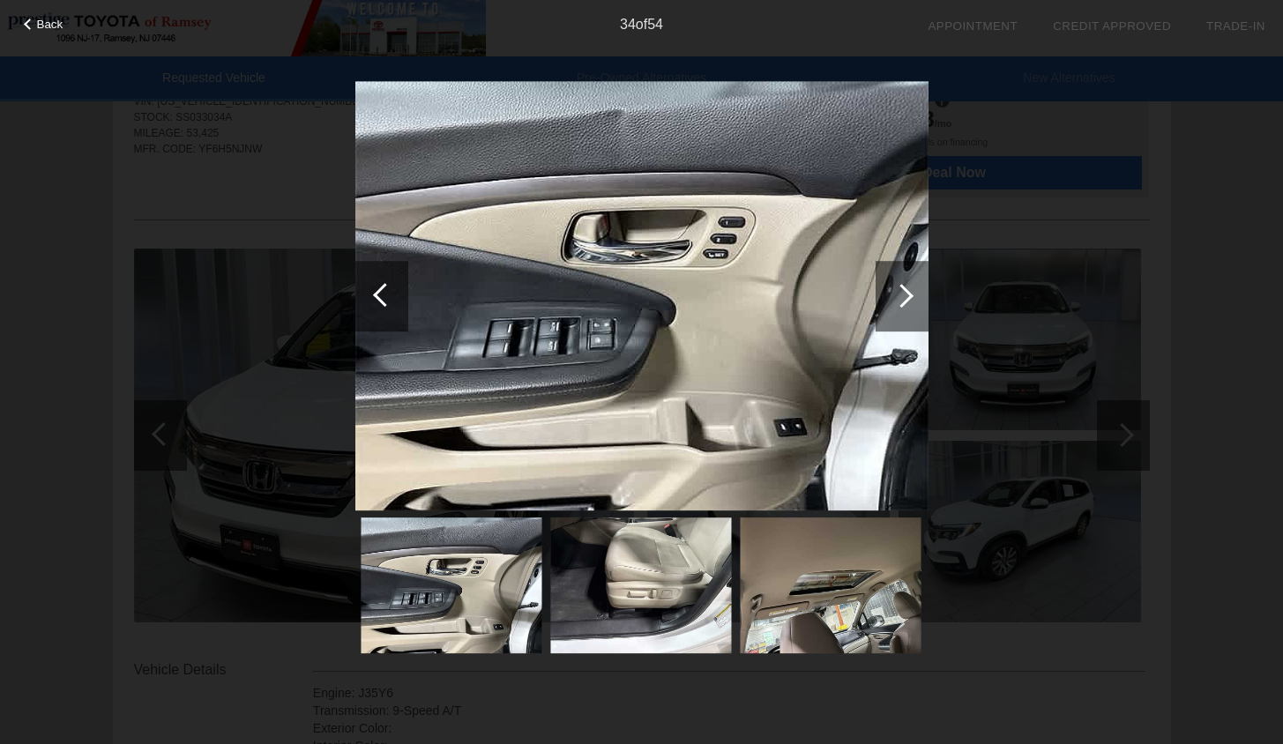
scroll to position [84, 0]
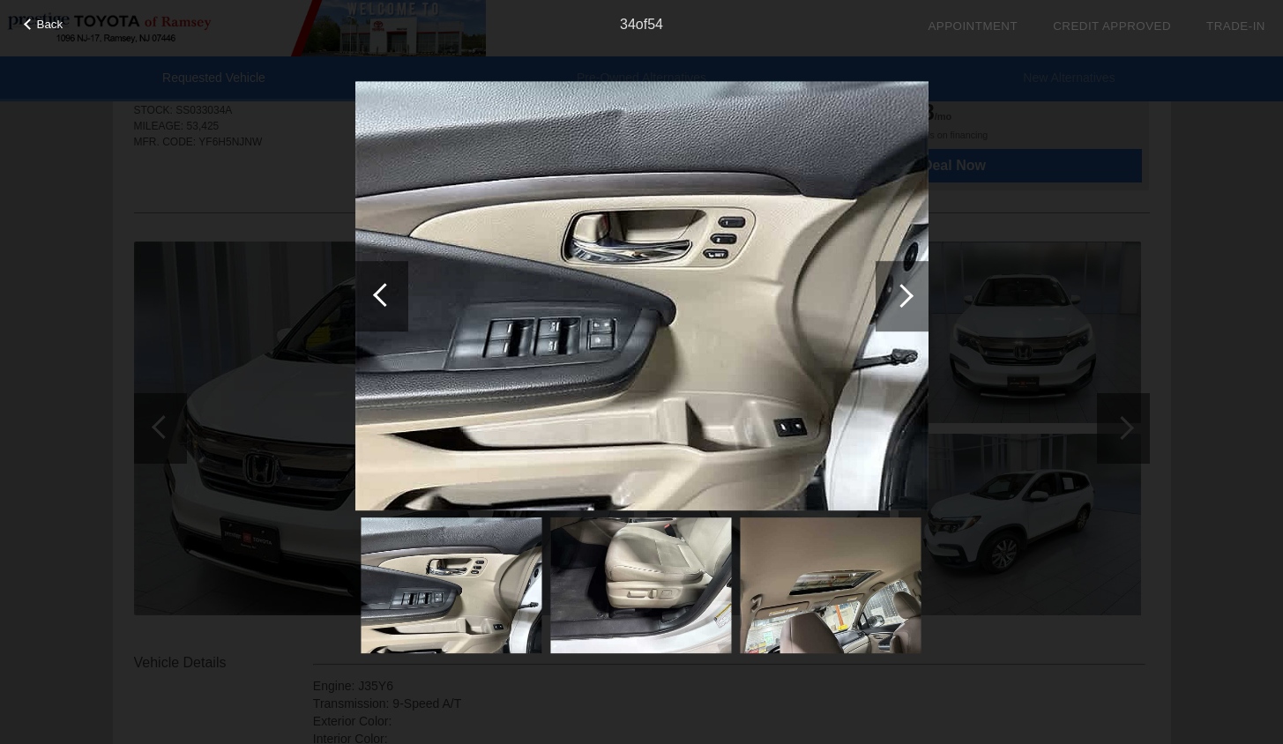
click at [396, 310] on div at bounding box center [381, 296] width 53 height 71
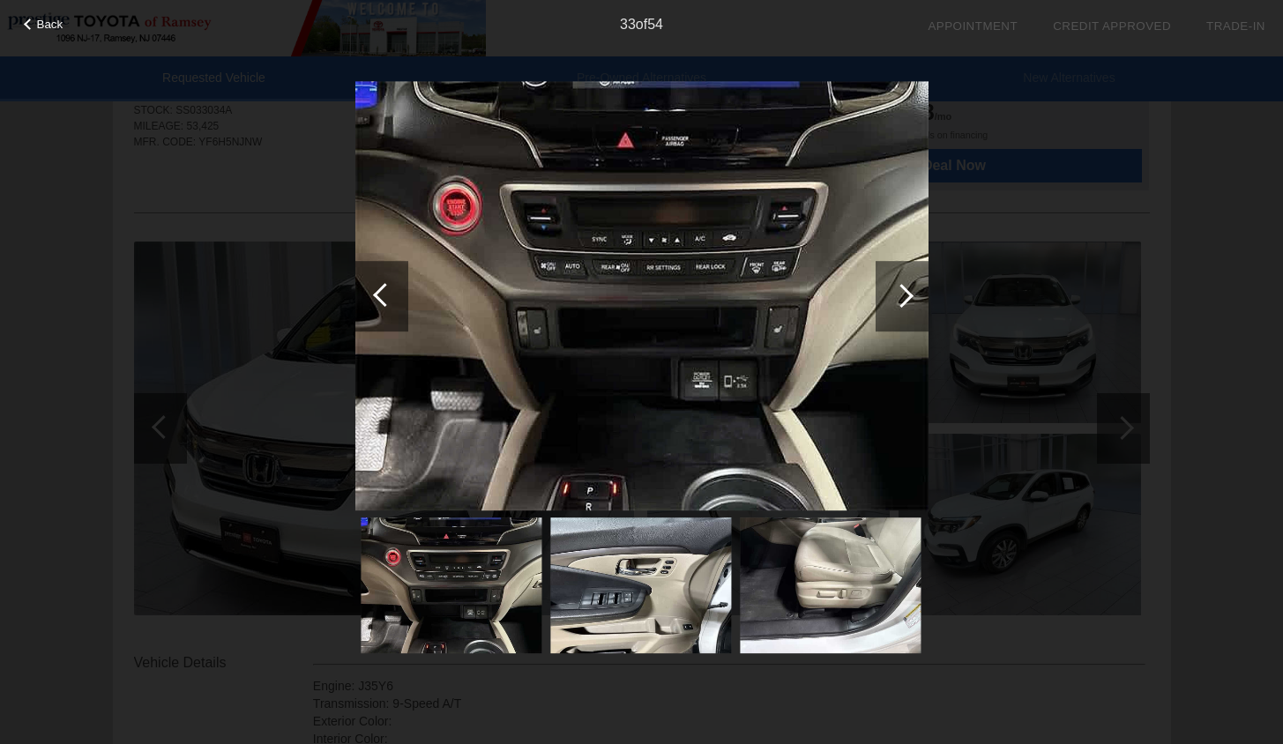
click at [396, 310] on div at bounding box center [381, 296] width 53 height 71
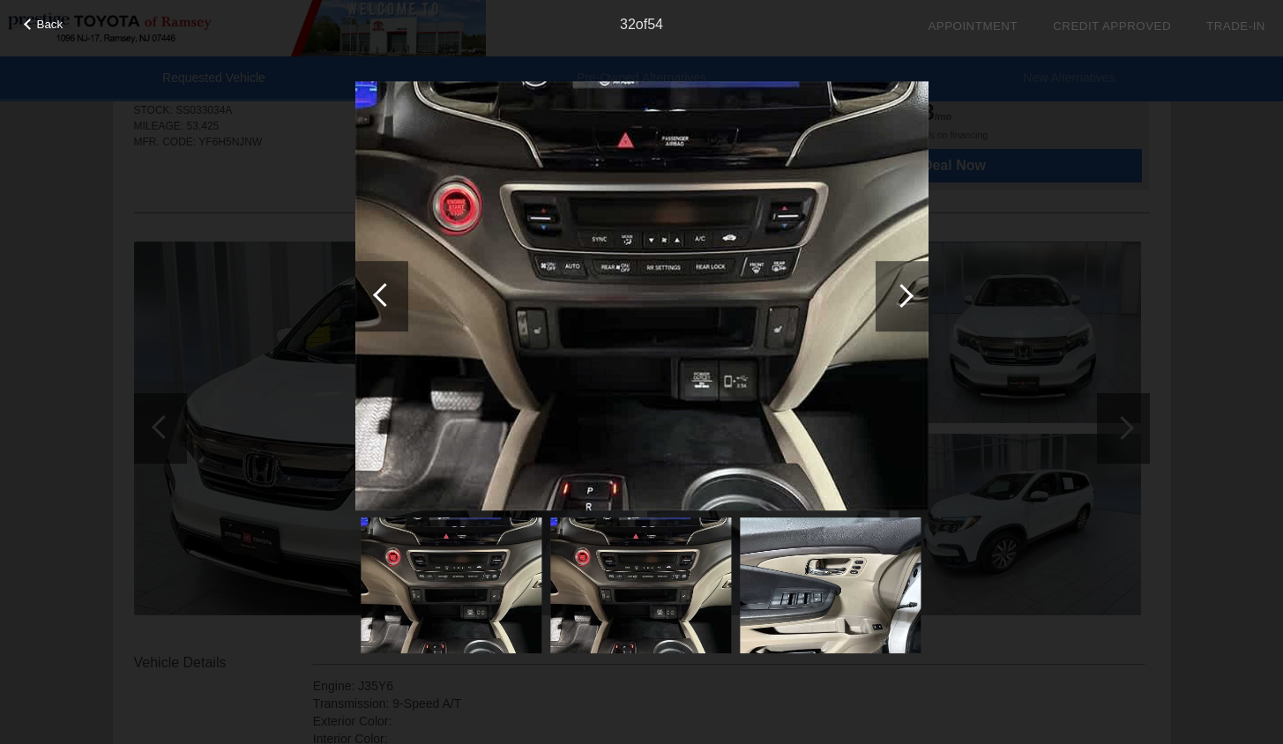
click at [396, 310] on div at bounding box center [381, 296] width 53 height 71
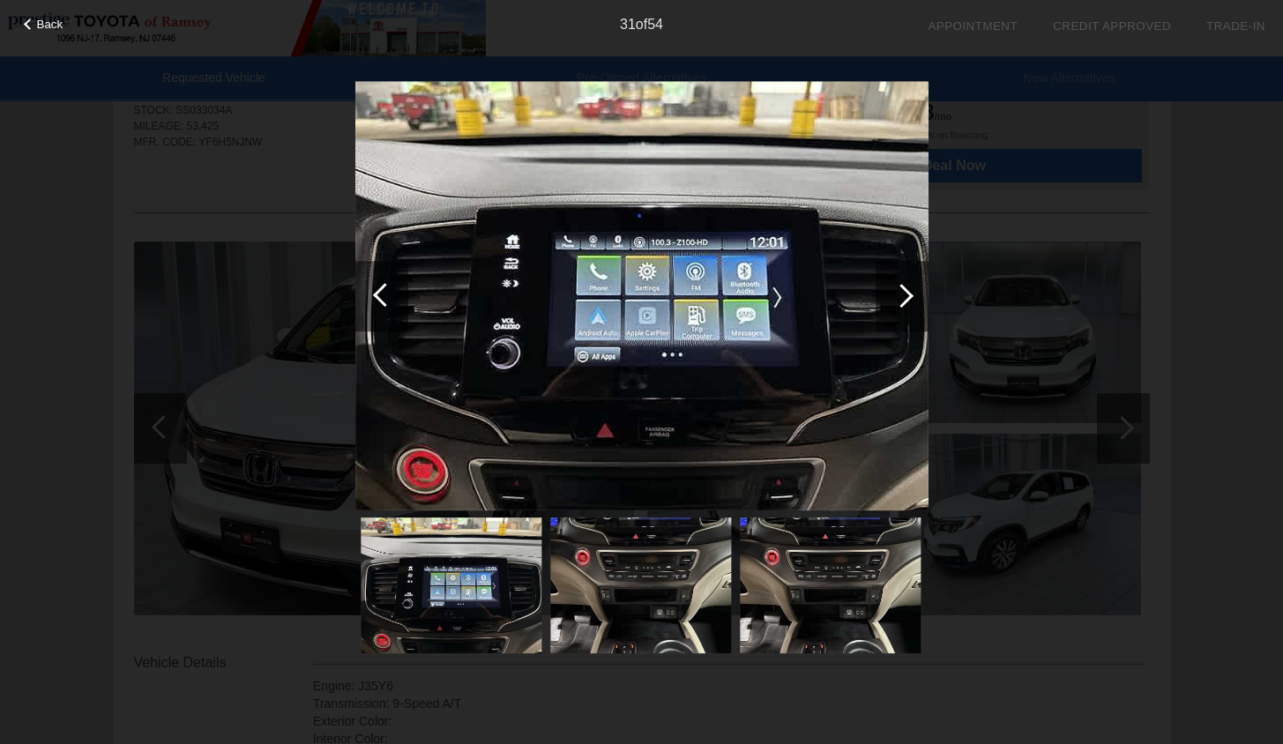
click at [396, 310] on div at bounding box center [381, 296] width 53 height 71
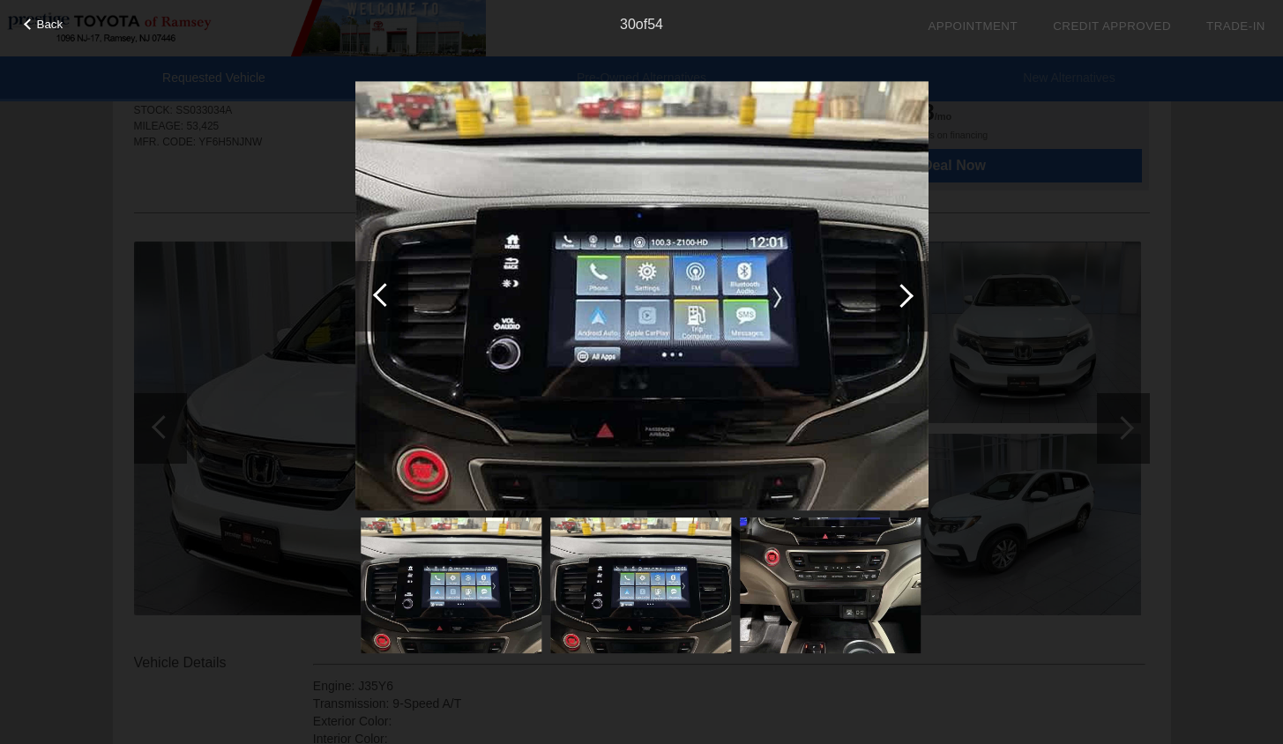
click at [396, 310] on div at bounding box center [381, 296] width 53 height 71
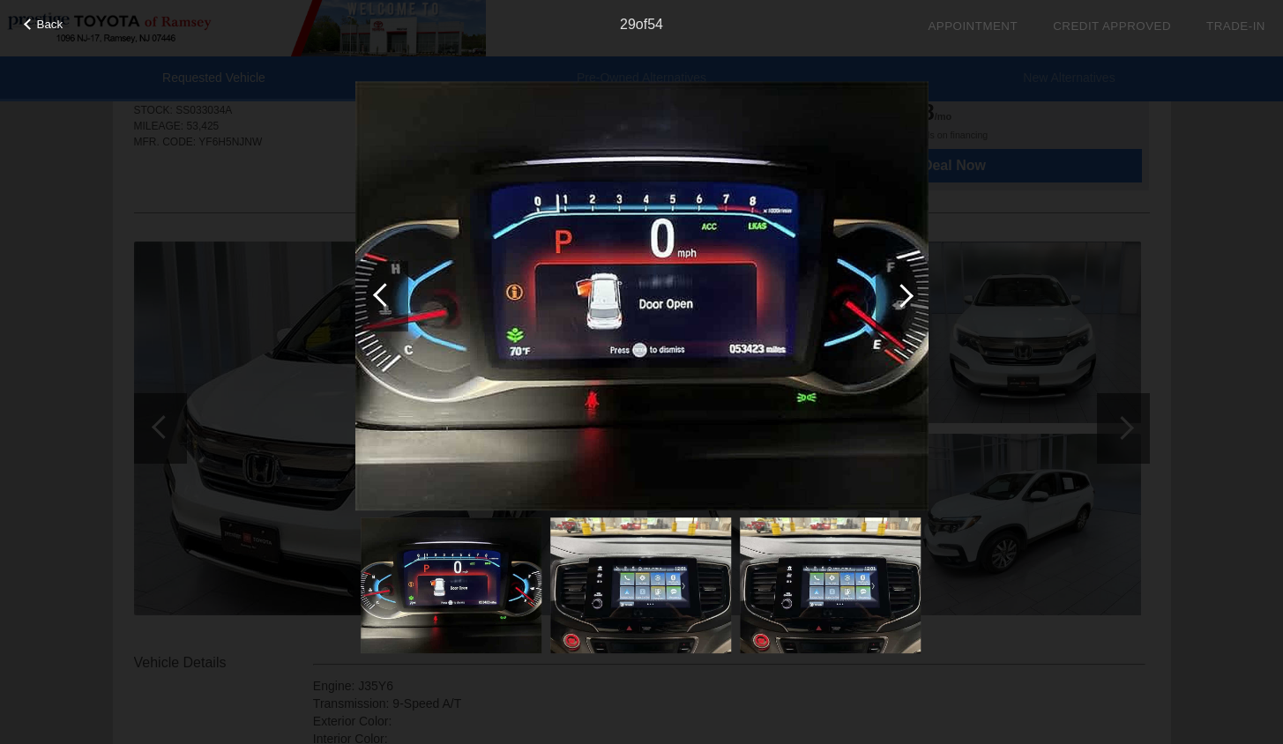
click at [396, 310] on div at bounding box center [381, 296] width 53 height 71
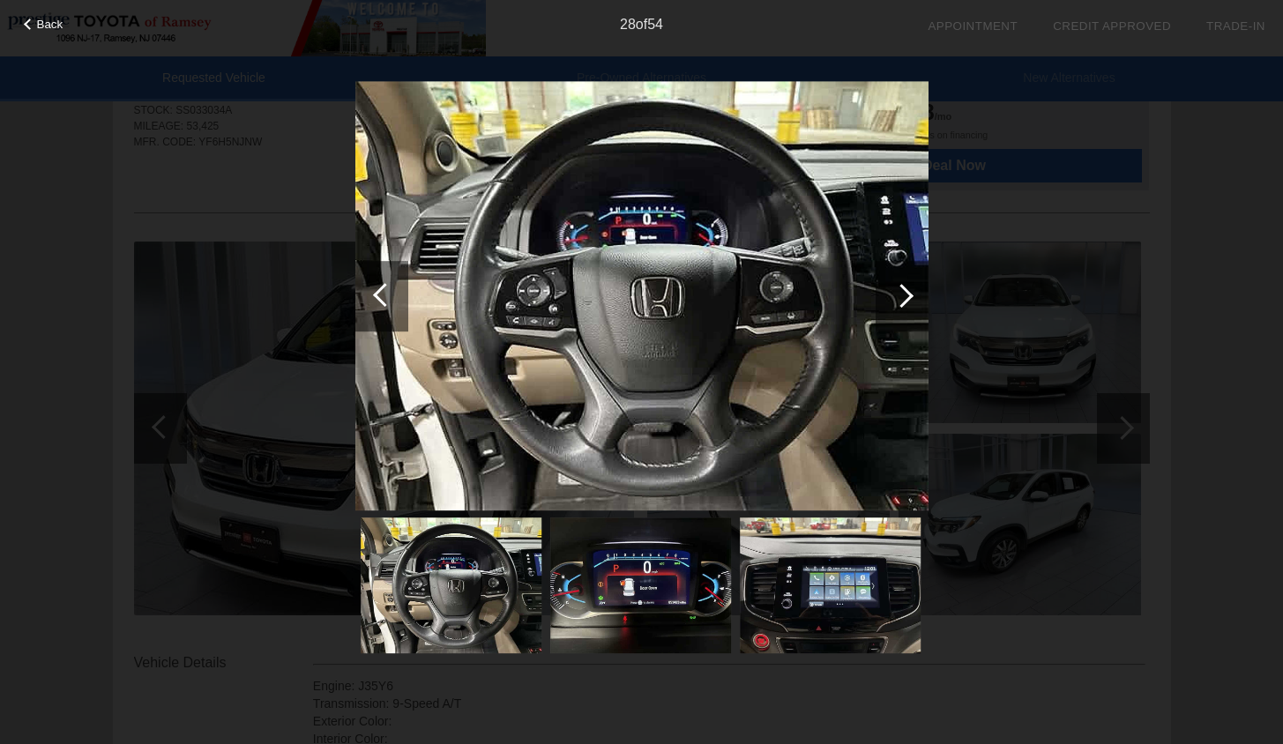
click at [396, 310] on div at bounding box center [381, 296] width 53 height 71
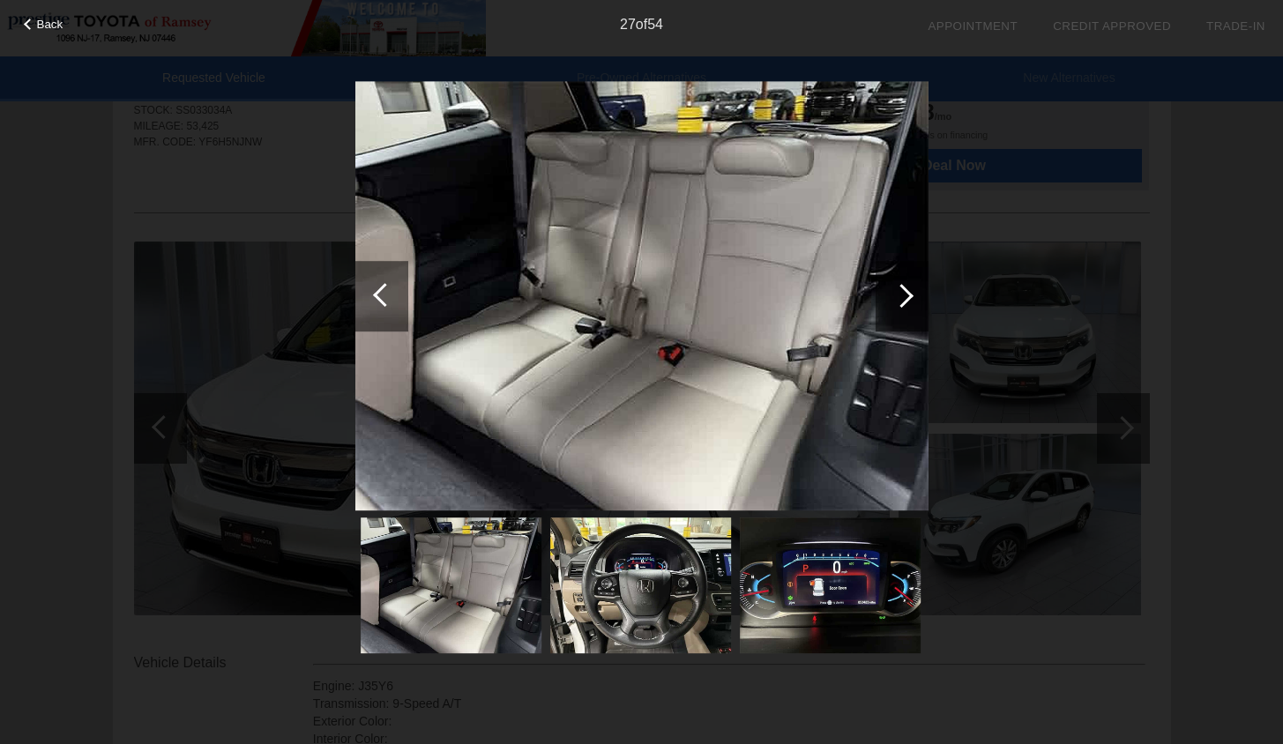
click at [396, 310] on div at bounding box center [381, 296] width 53 height 71
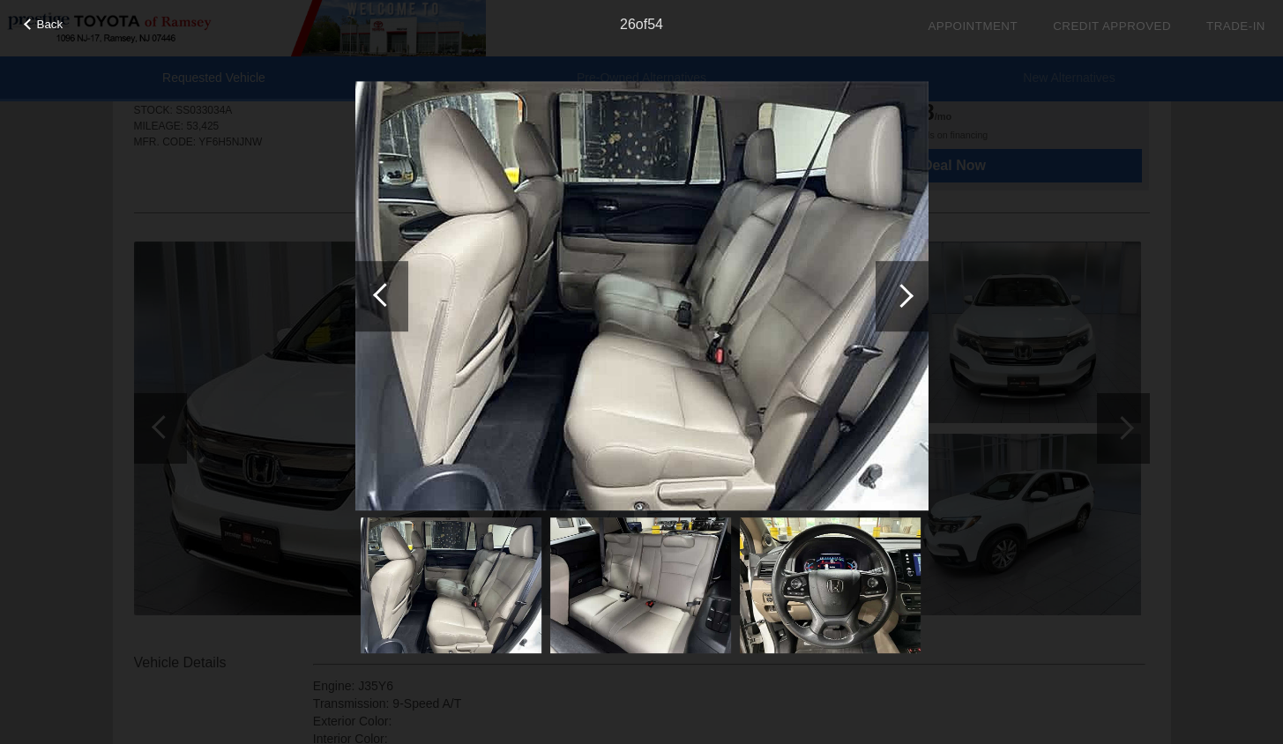
click at [396, 310] on div at bounding box center [381, 296] width 53 height 71
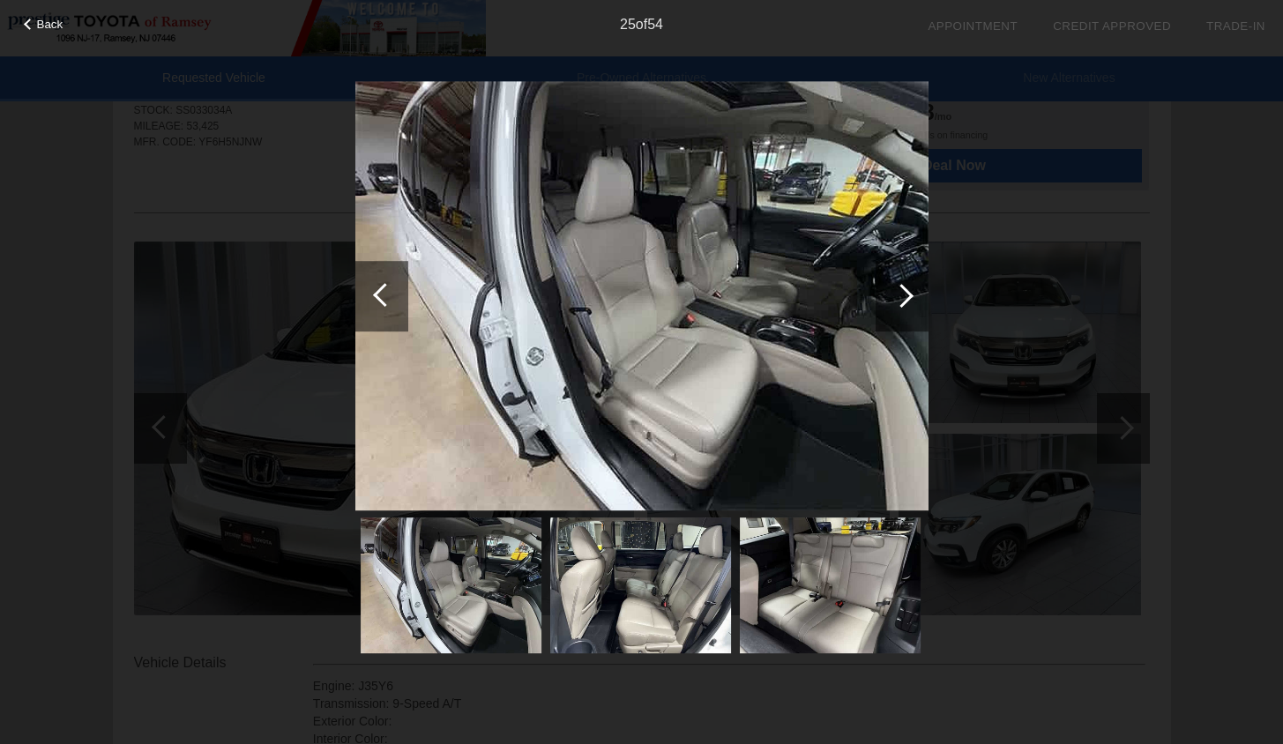
click at [396, 310] on div at bounding box center [381, 296] width 53 height 71
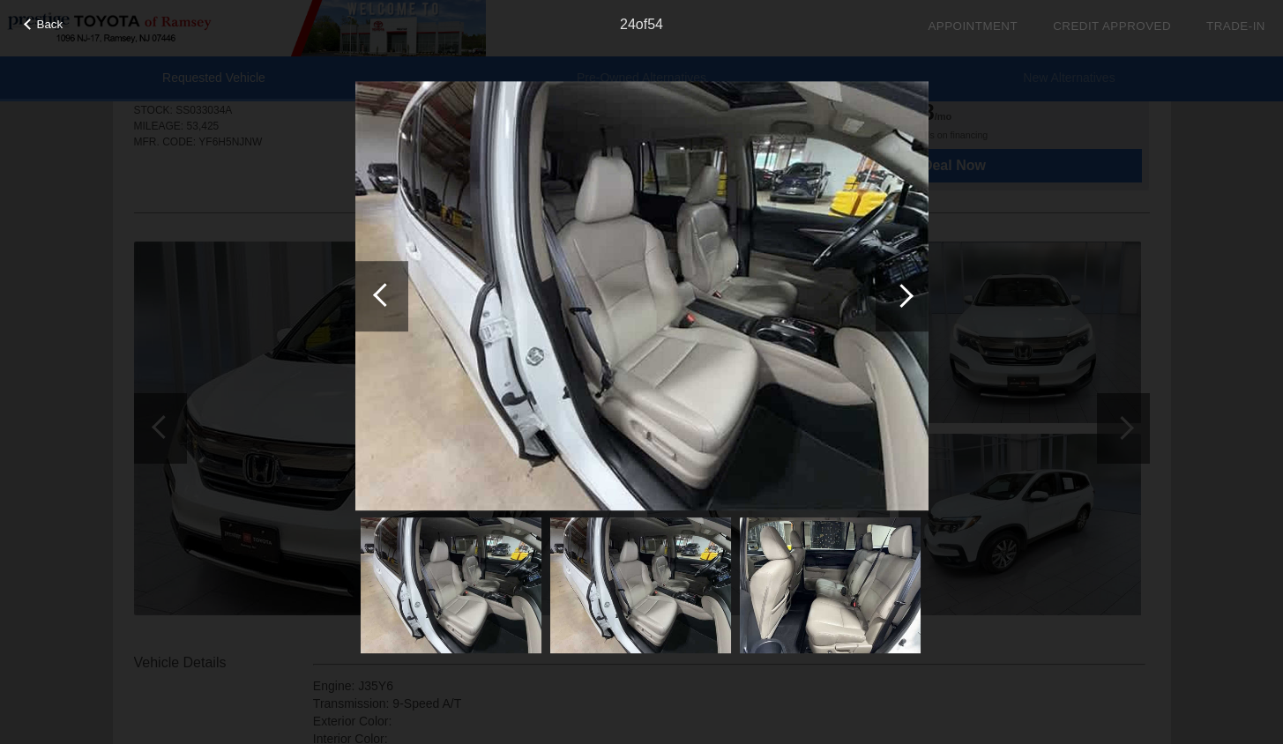
click at [396, 310] on div at bounding box center [381, 296] width 53 height 71
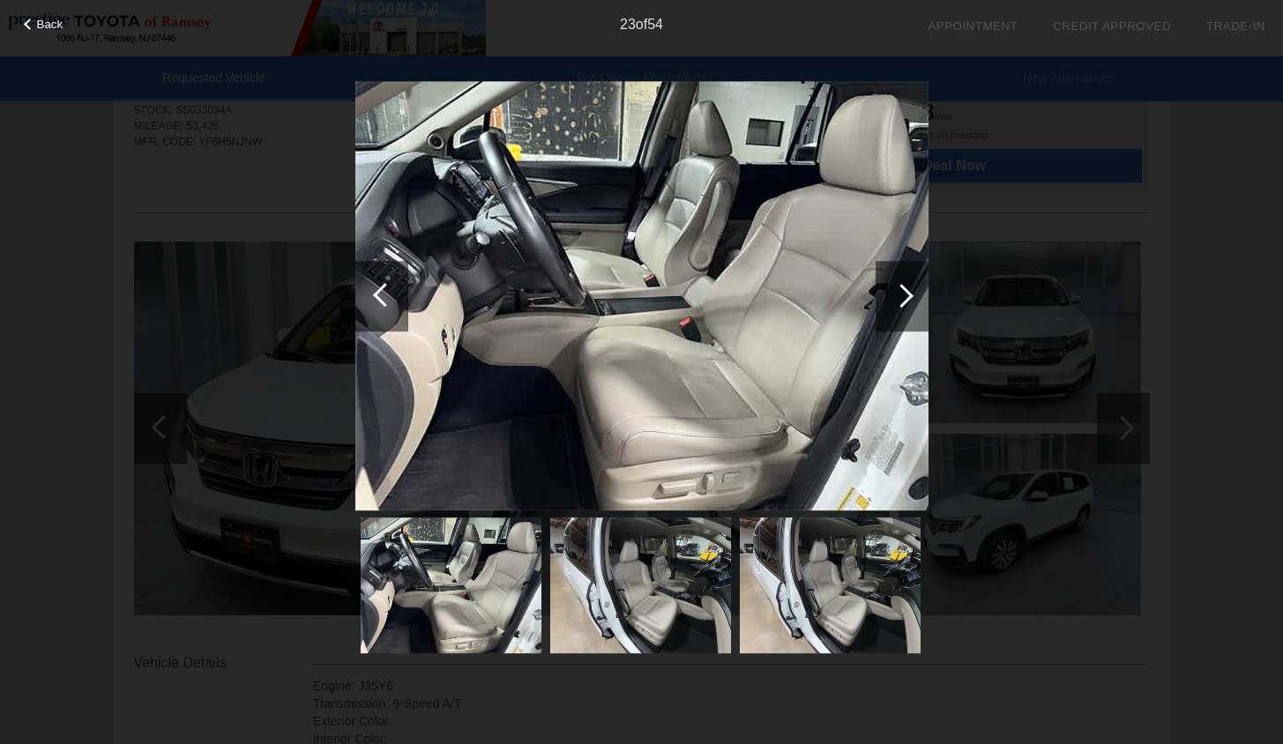
click at [396, 310] on div at bounding box center [381, 296] width 53 height 71
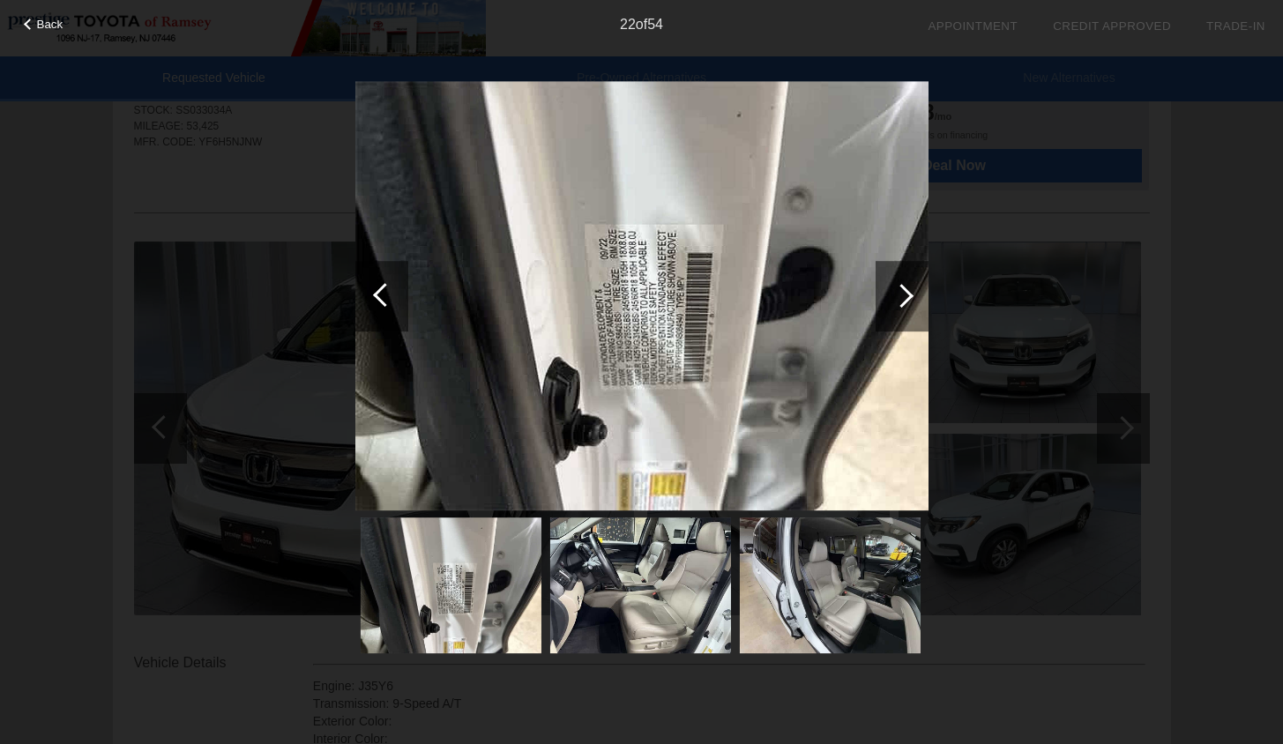
click at [396, 310] on div at bounding box center [381, 296] width 53 height 71
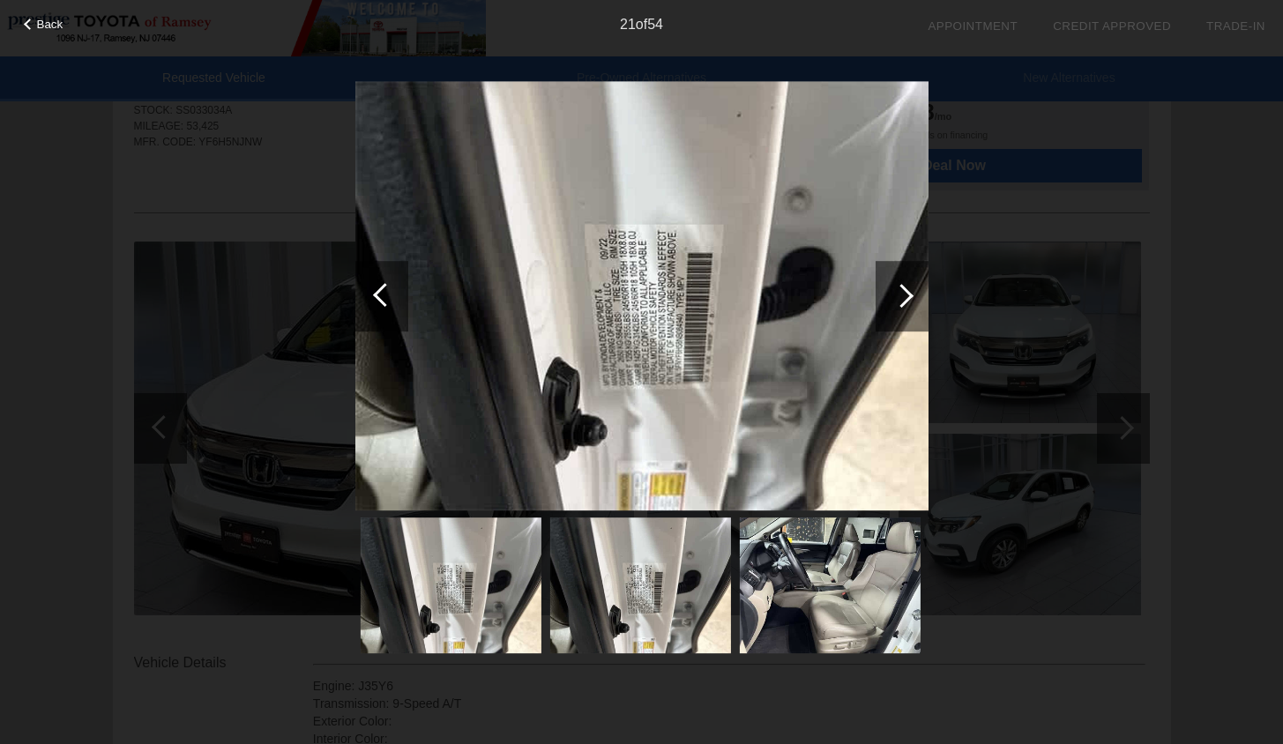
click at [396, 310] on div at bounding box center [381, 296] width 53 height 71
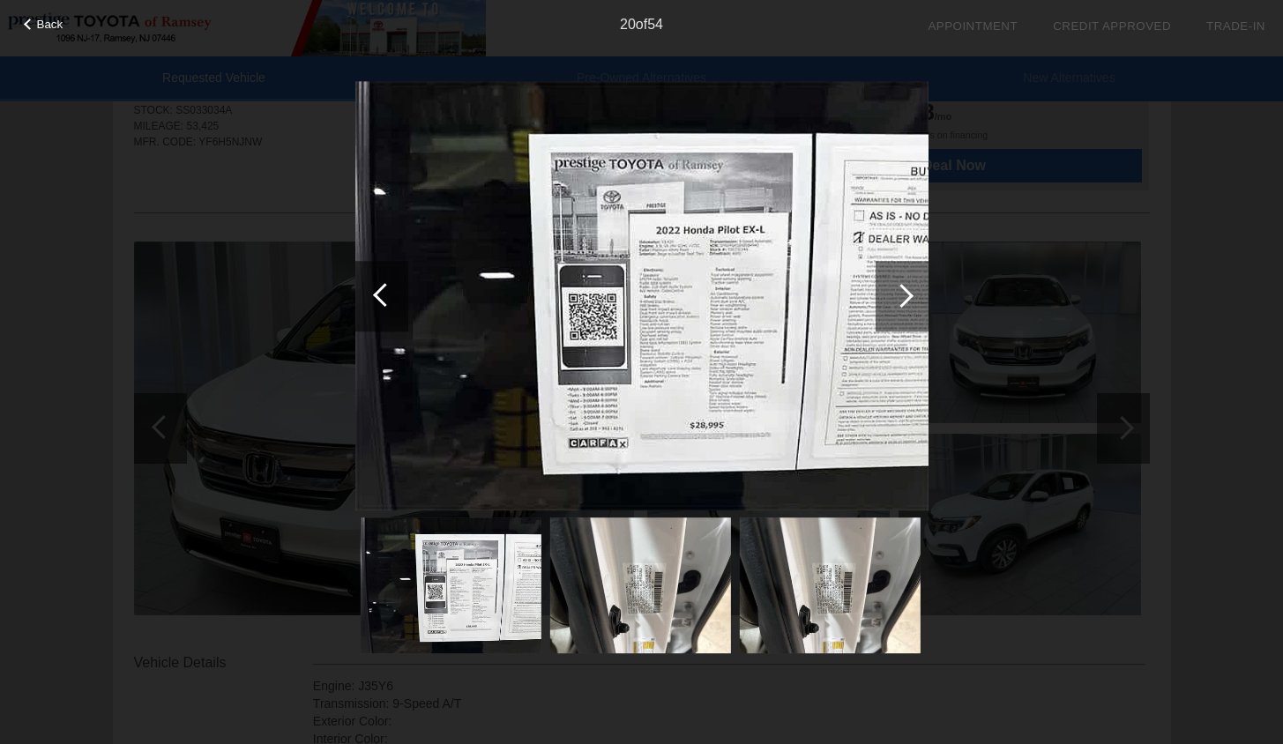
click at [396, 310] on div at bounding box center [381, 296] width 53 height 71
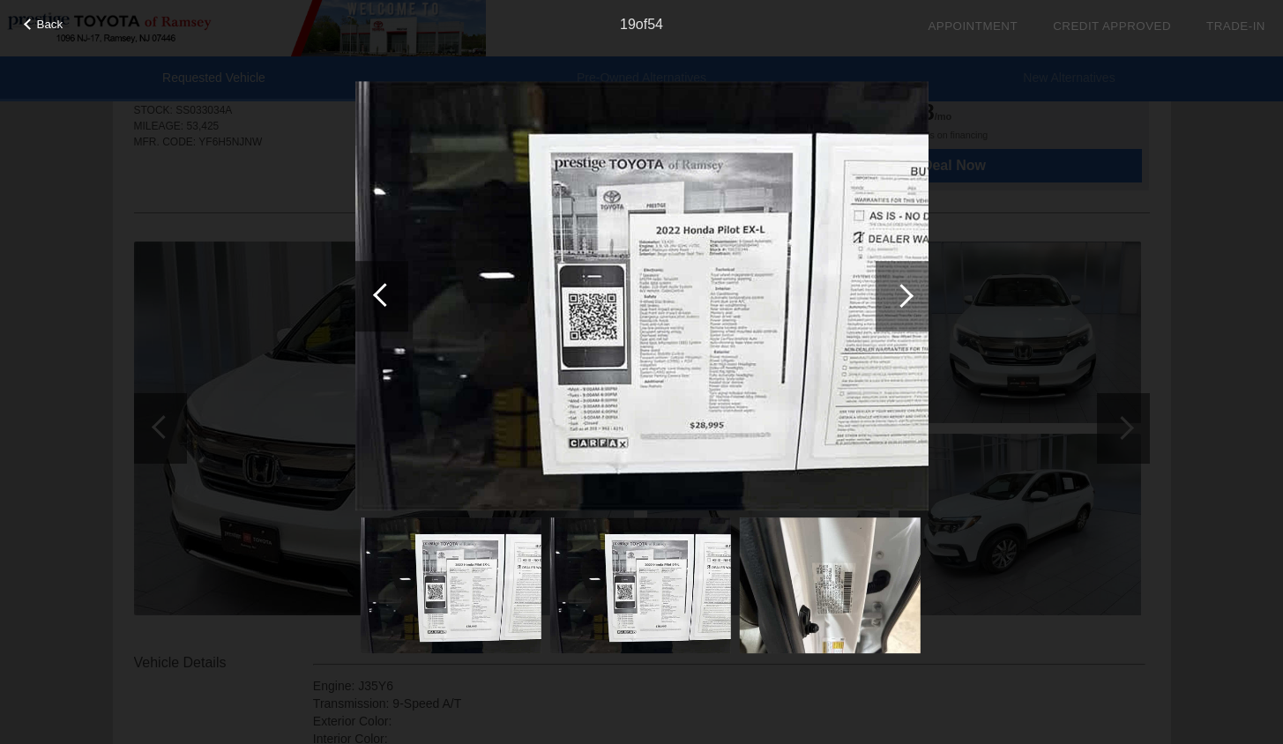
click at [396, 310] on div at bounding box center [381, 296] width 53 height 71
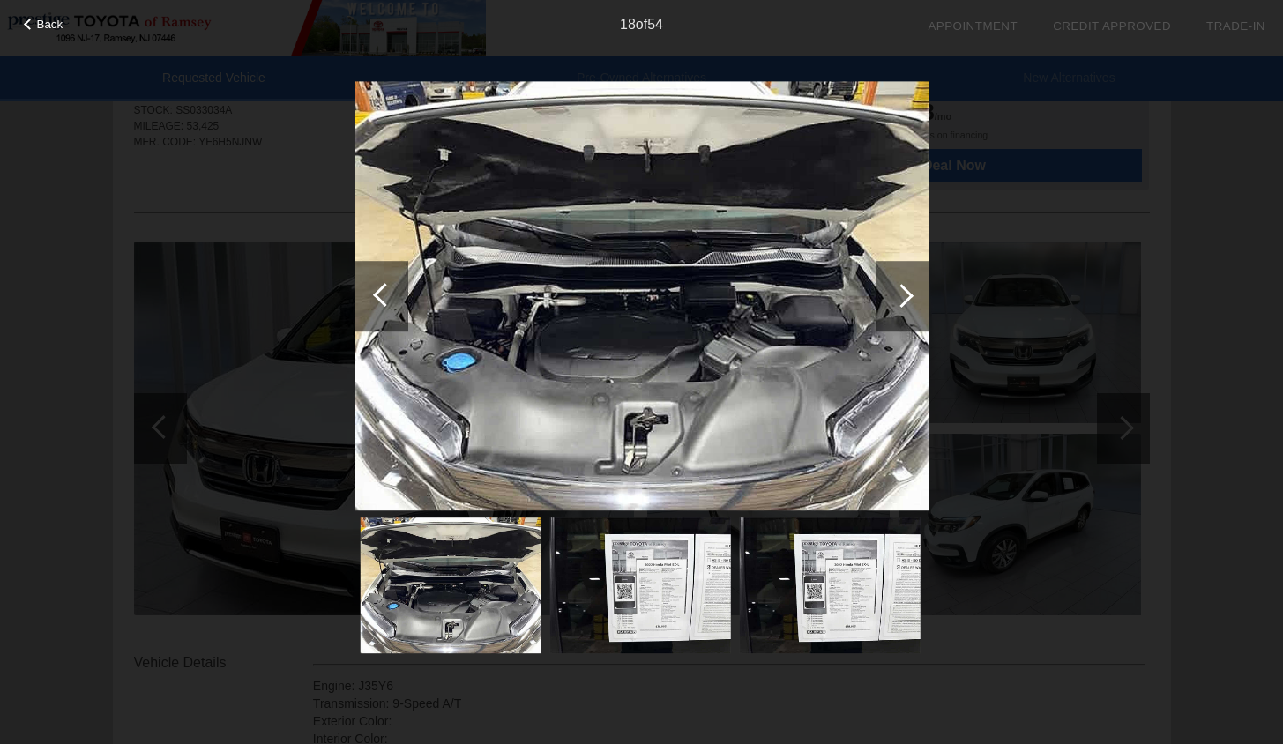
click at [396, 310] on div at bounding box center [381, 296] width 53 height 71
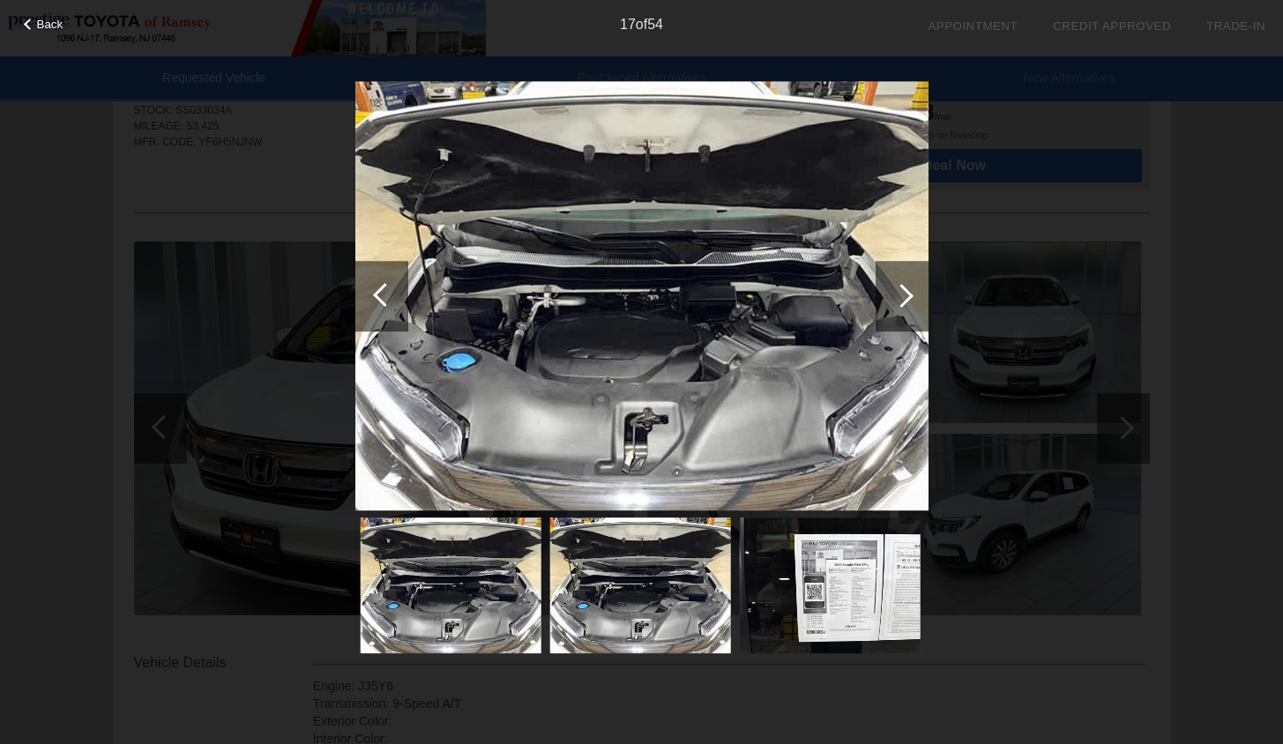
click at [396, 310] on div at bounding box center [381, 296] width 53 height 71
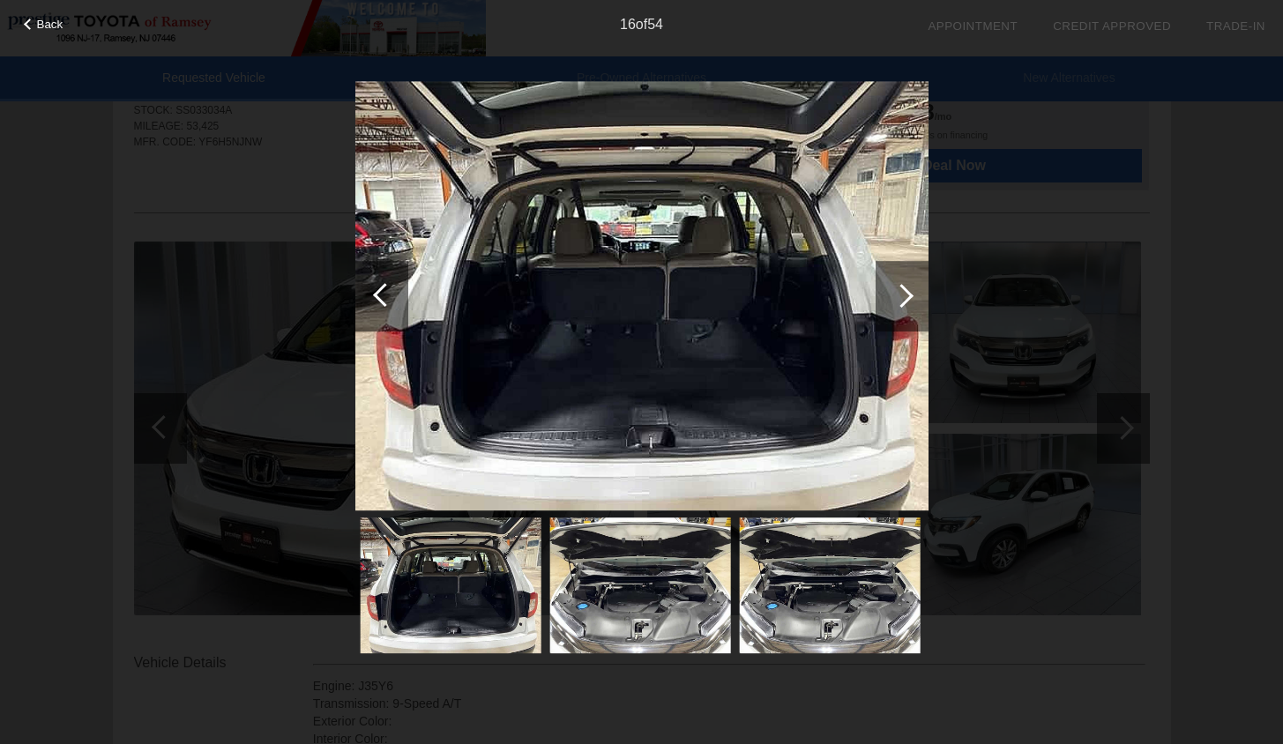
click at [396, 310] on div at bounding box center [381, 296] width 53 height 71
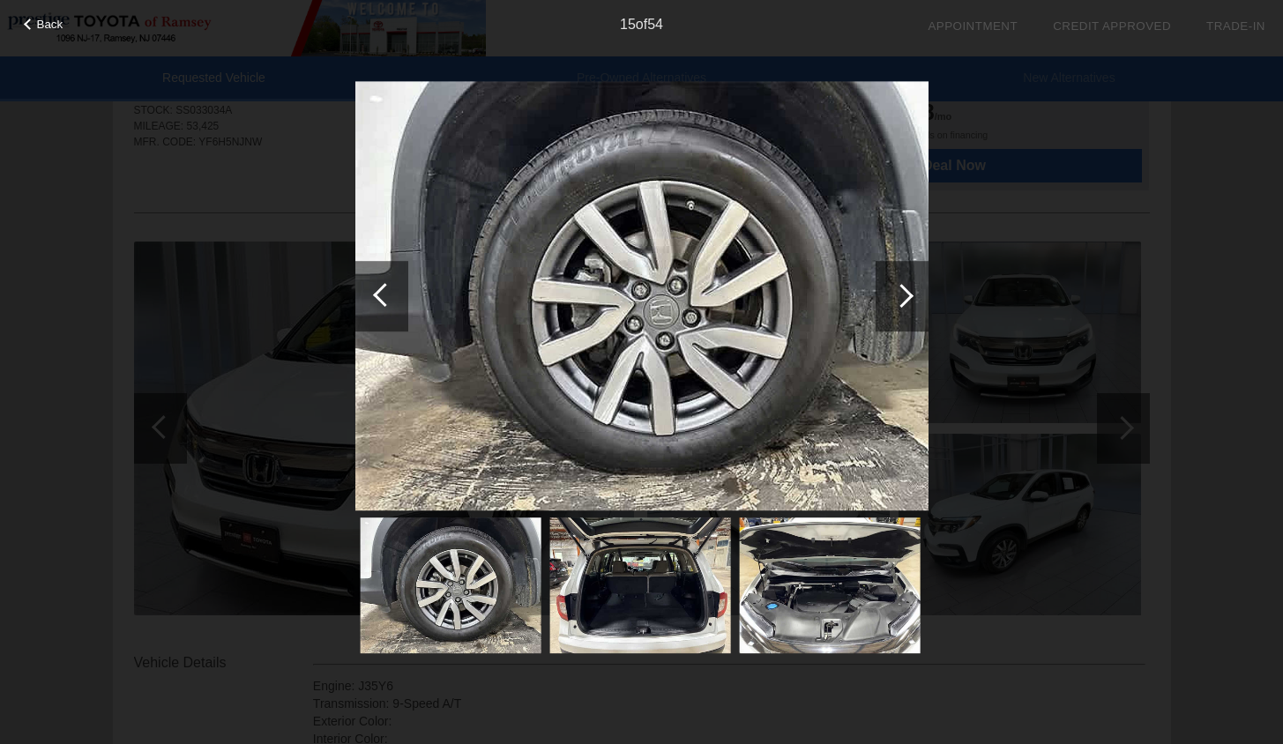
click at [396, 310] on div at bounding box center [381, 296] width 53 height 71
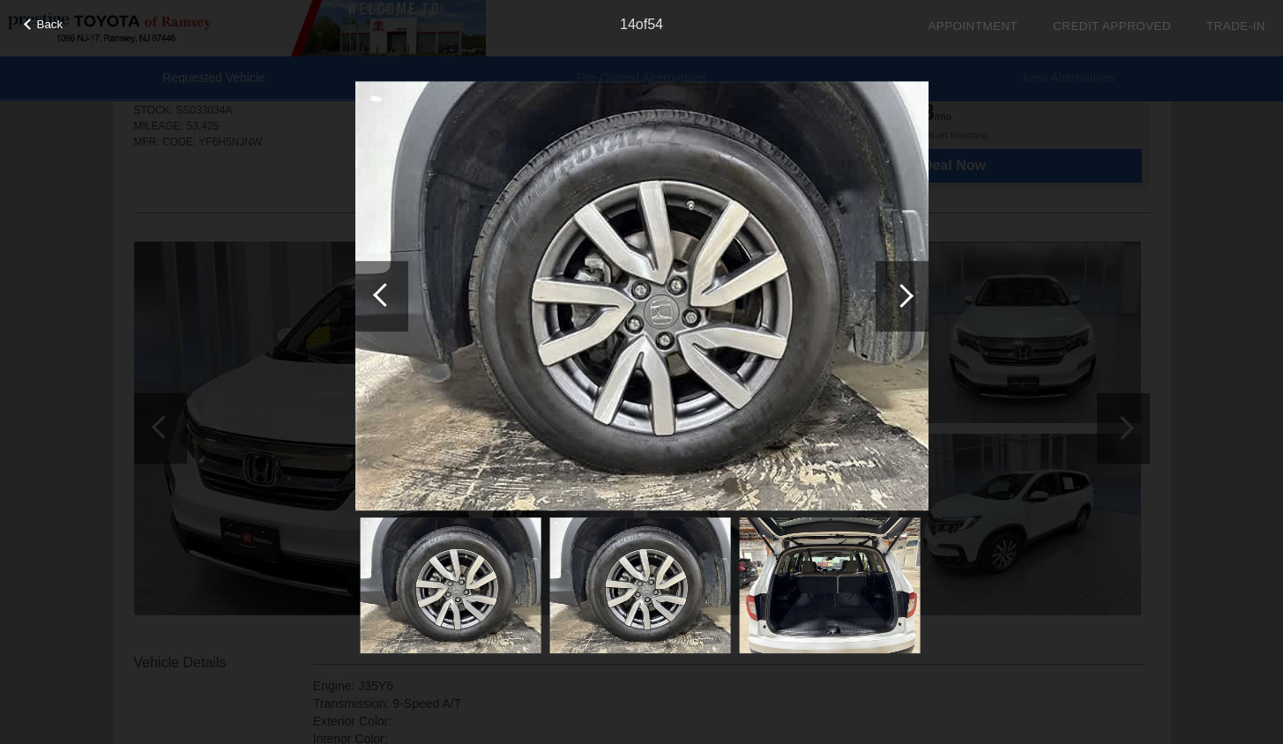
click at [396, 310] on div at bounding box center [381, 296] width 53 height 71
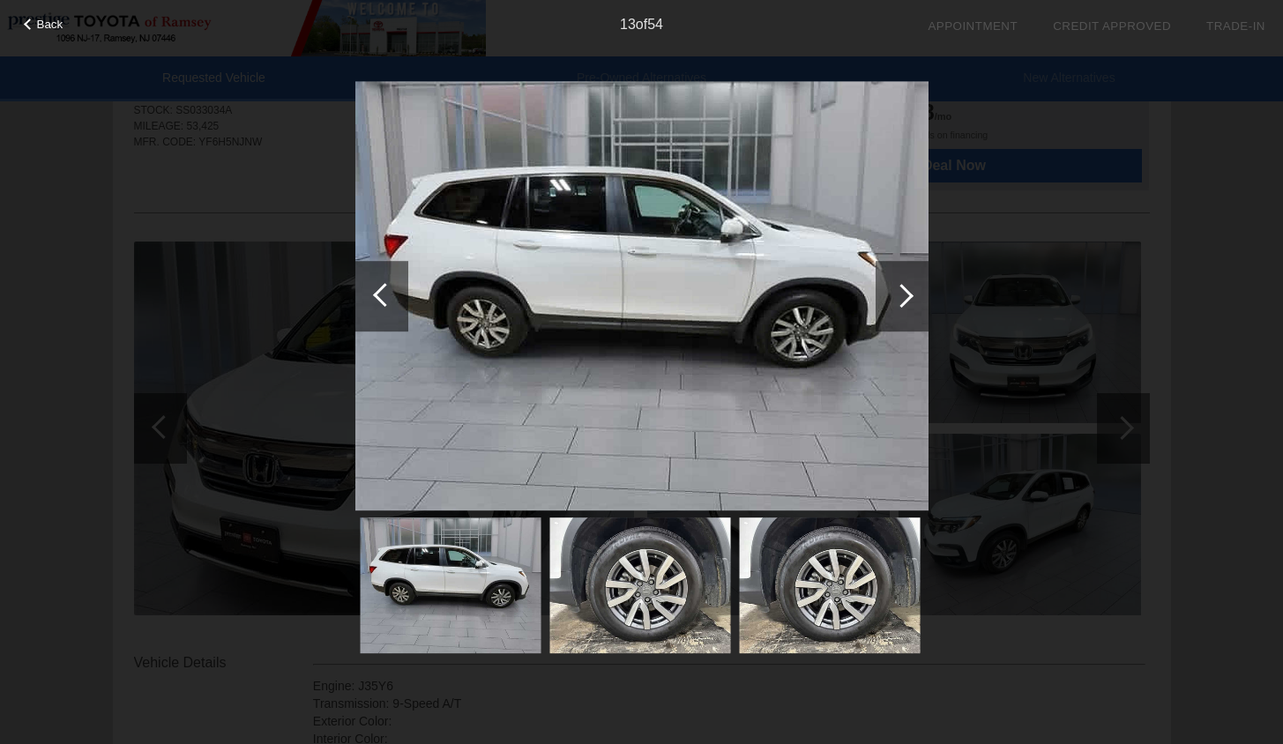
click at [396, 310] on div at bounding box center [381, 296] width 53 height 71
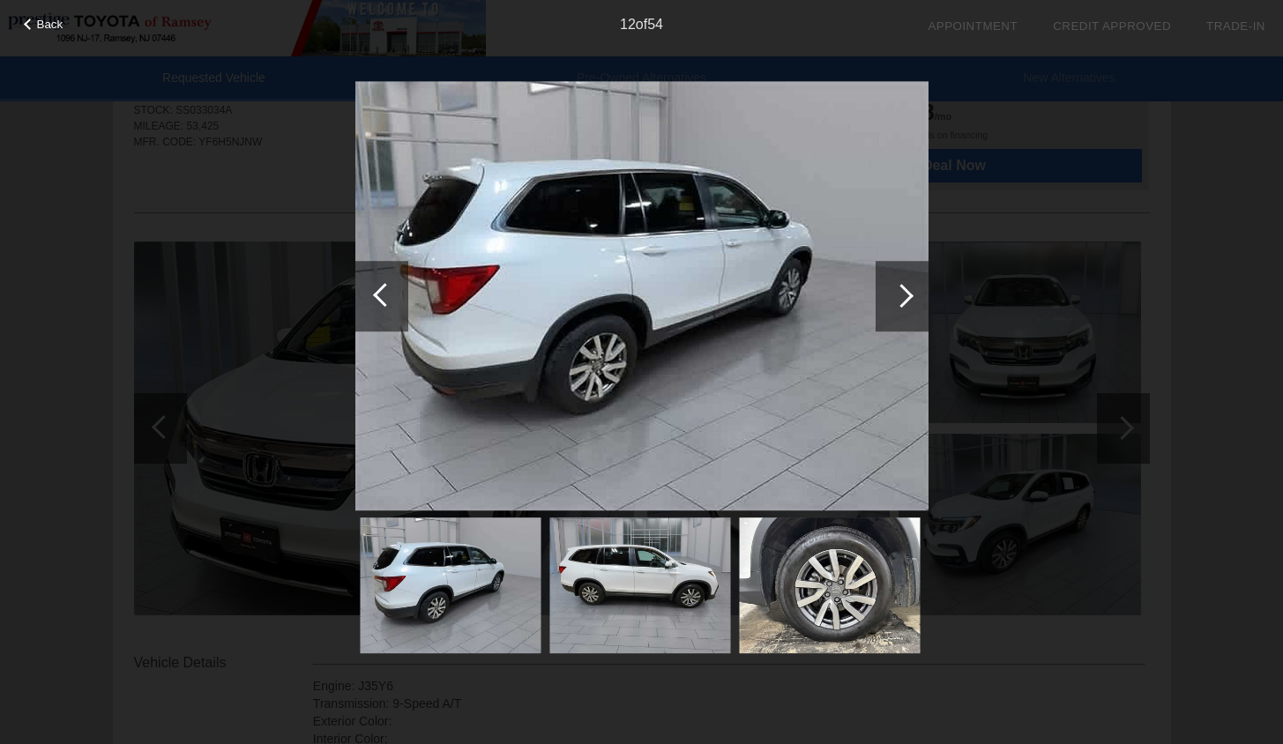
click at [899, 302] on div at bounding box center [902, 296] width 24 height 24
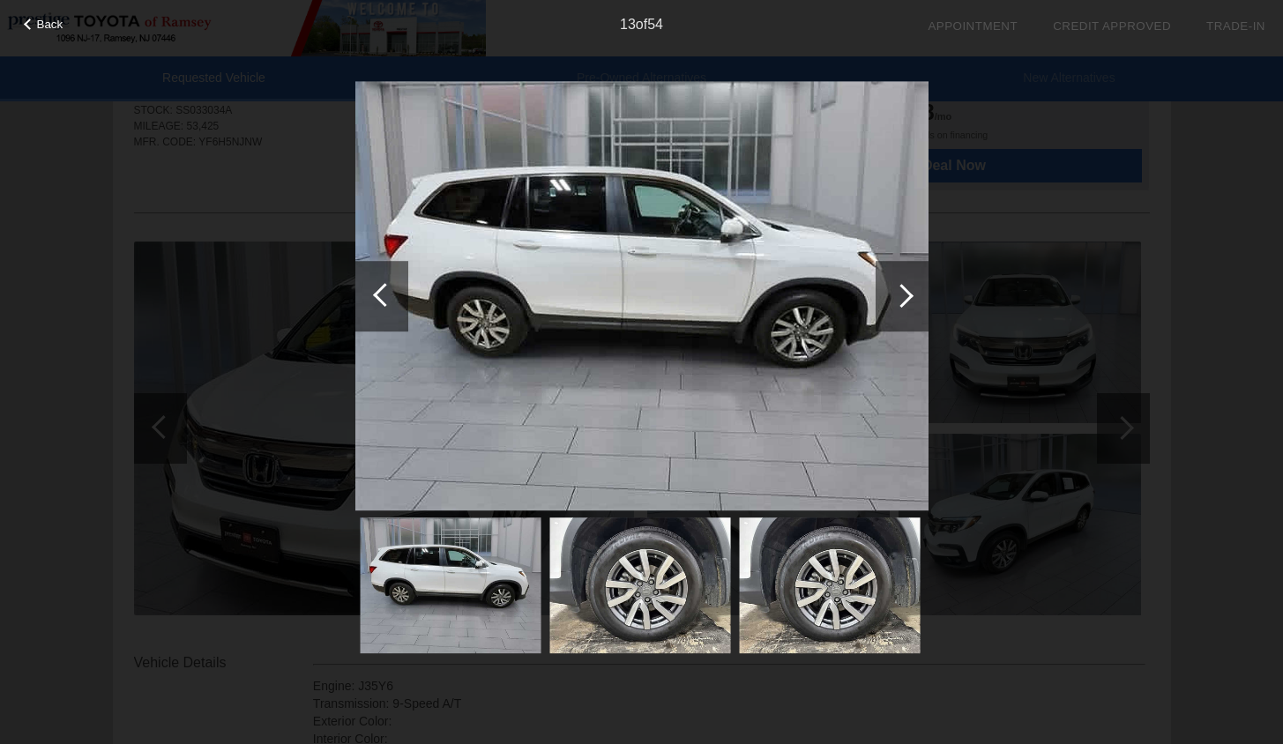
click at [899, 302] on div at bounding box center [902, 296] width 24 height 24
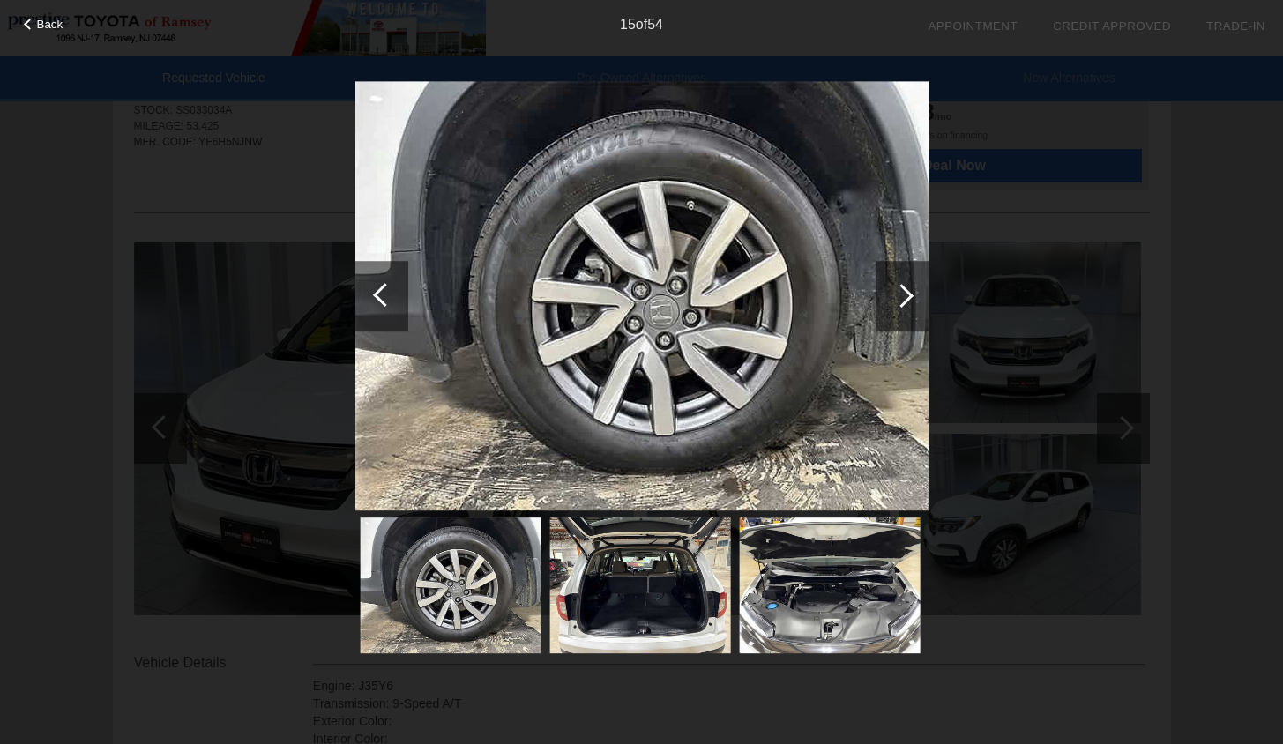
click at [899, 302] on div at bounding box center [902, 296] width 24 height 24
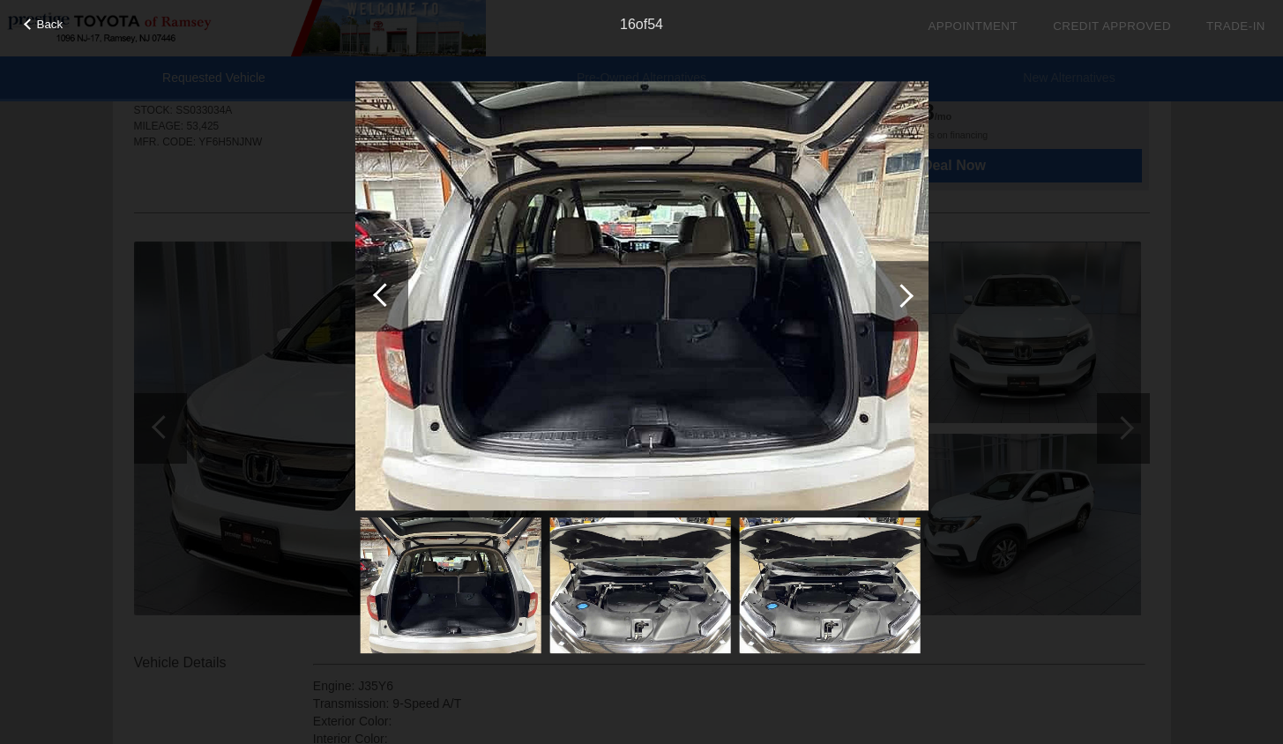
click at [899, 302] on div at bounding box center [902, 296] width 24 height 24
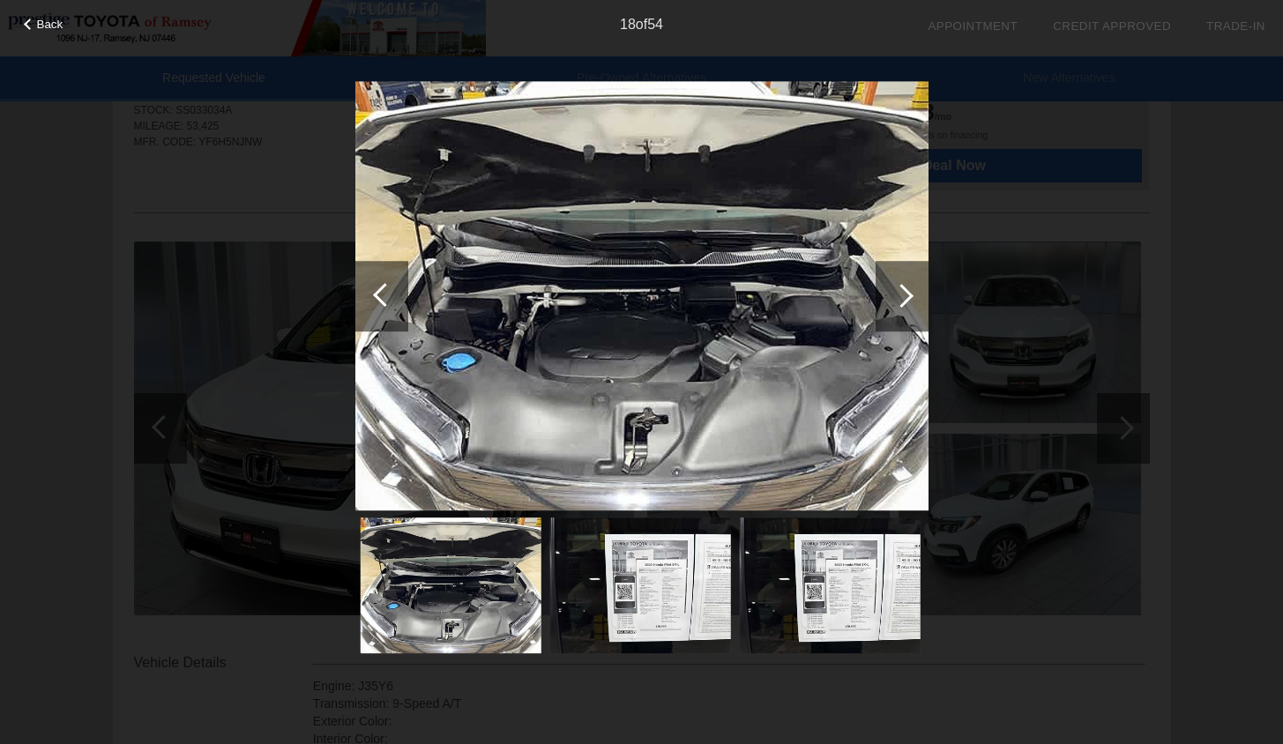
click at [899, 302] on div at bounding box center [902, 296] width 24 height 24
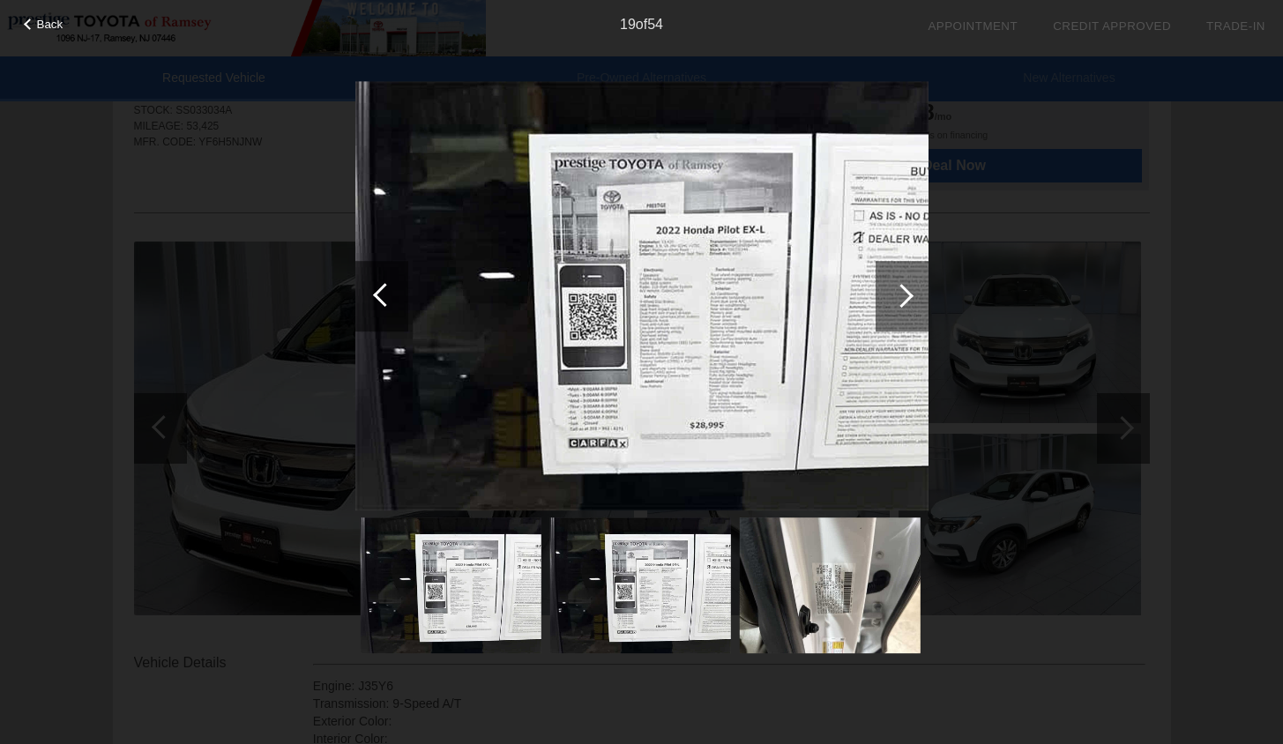
click at [899, 302] on div at bounding box center [902, 296] width 24 height 24
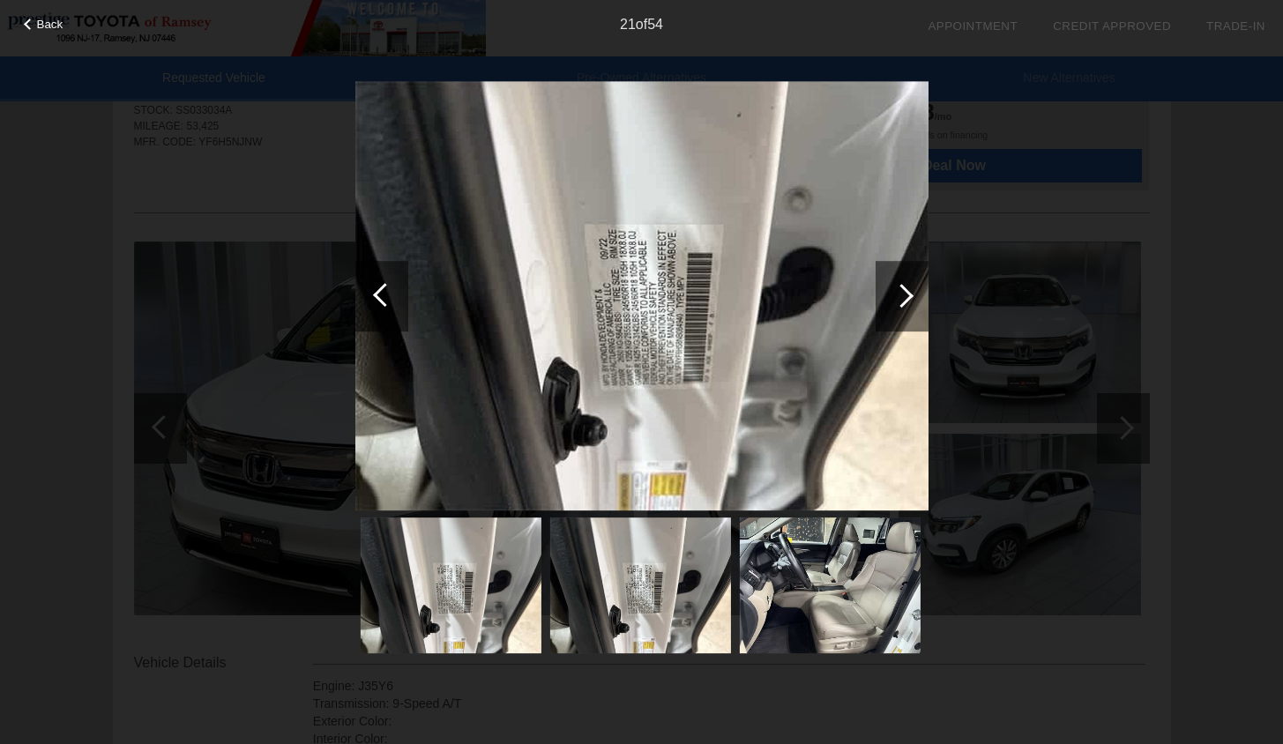
click at [899, 302] on div at bounding box center [902, 296] width 24 height 24
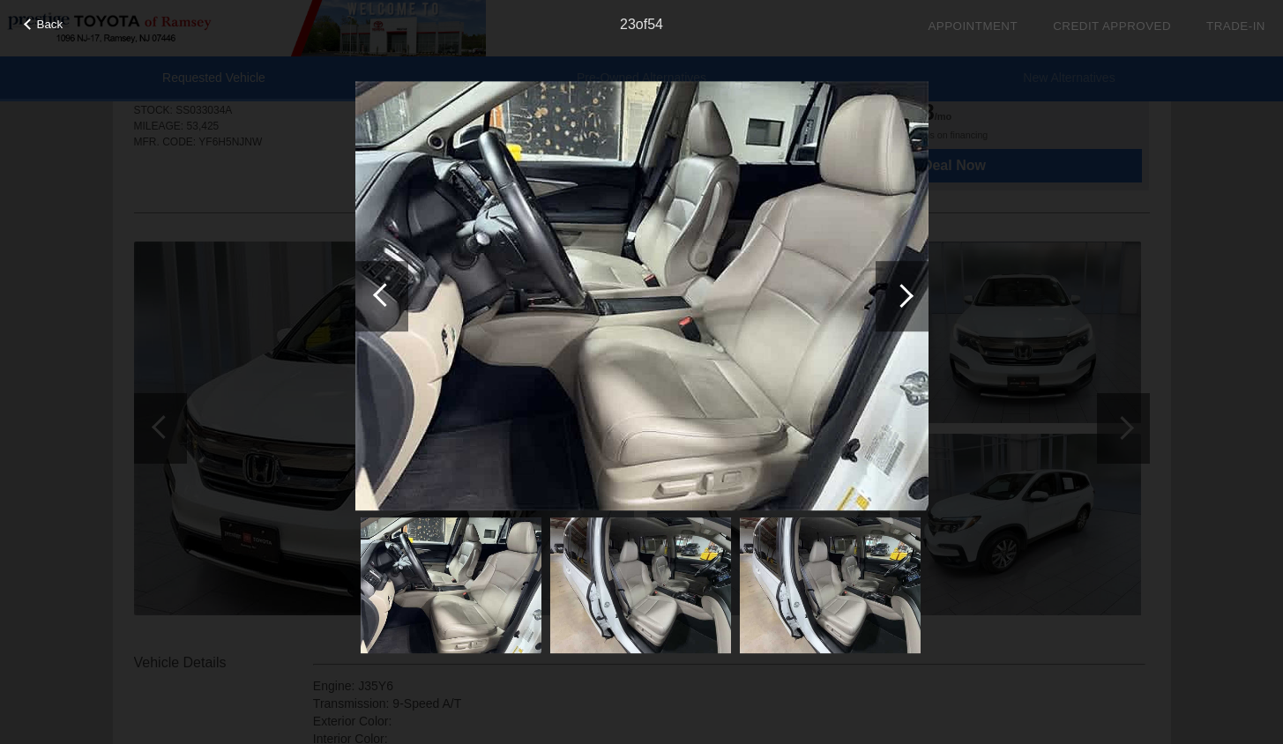
click at [899, 302] on div at bounding box center [902, 296] width 24 height 24
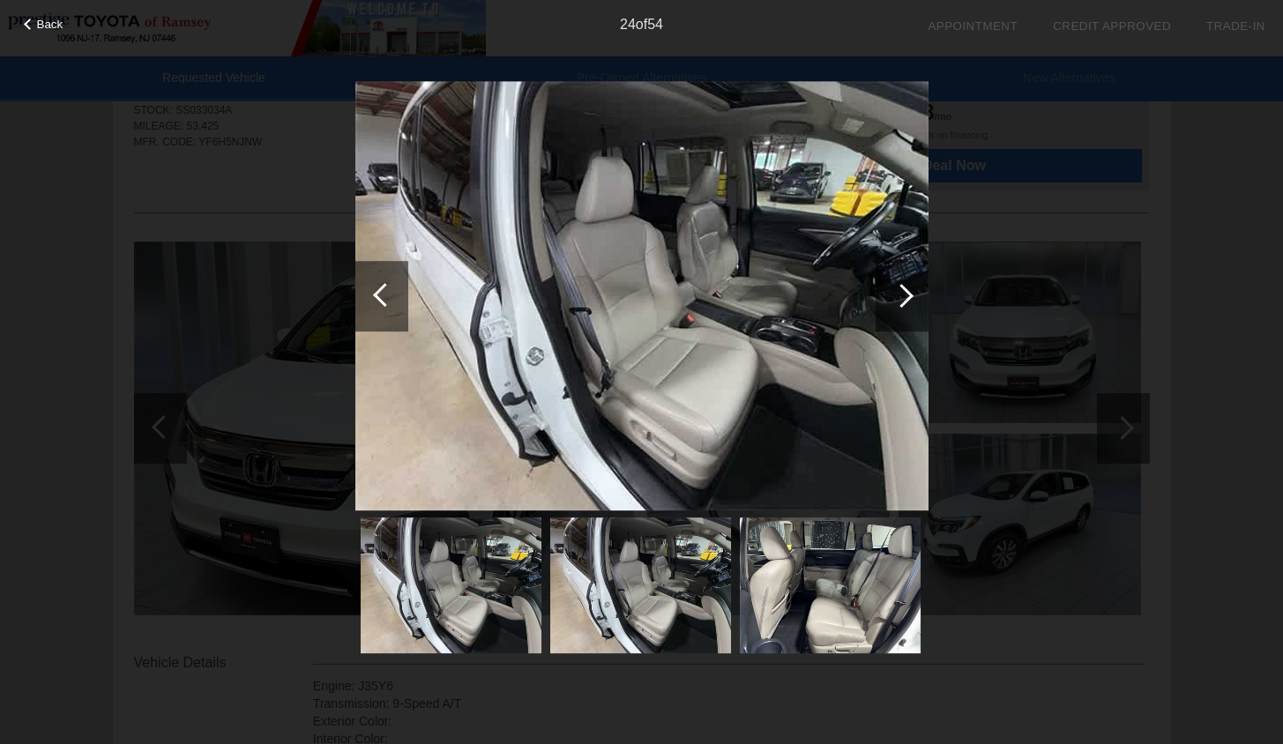
click at [899, 302] on div at bounding box center [902, 296] width 24 height 24
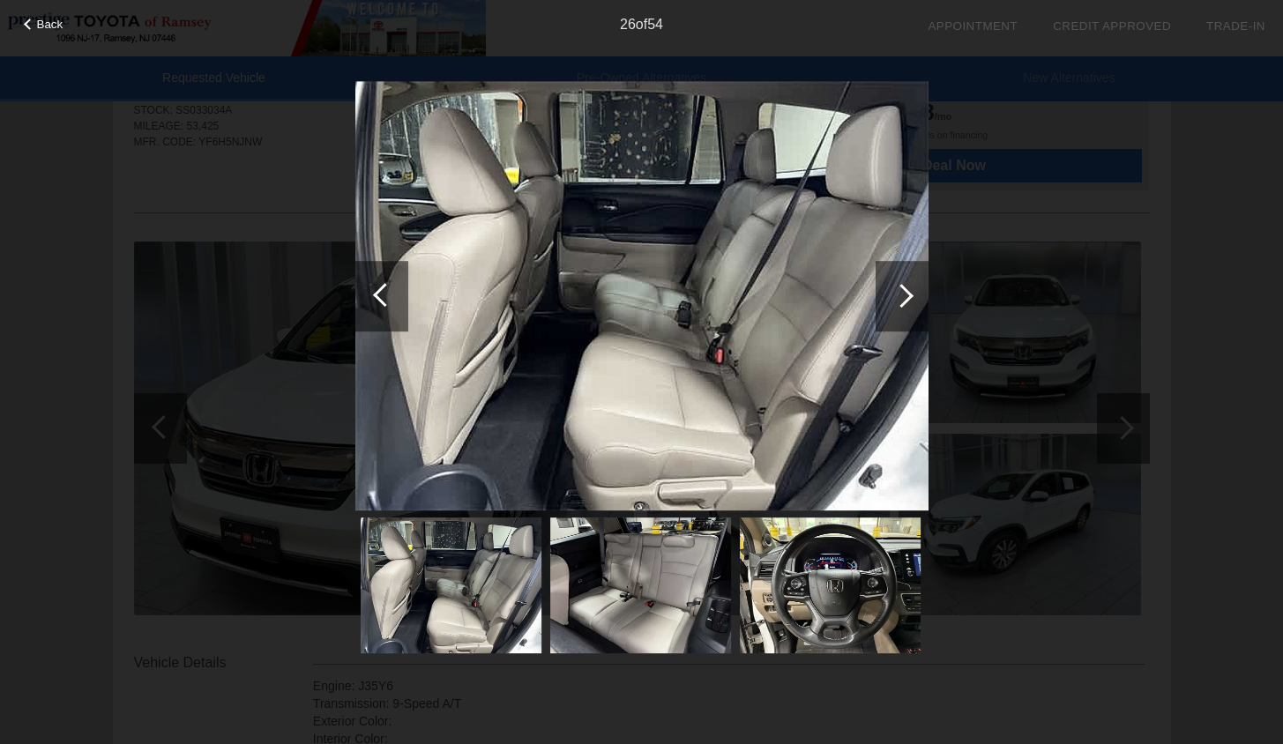
click at [899, 302] on div at bounding box center [902, 296] width 24 height 24
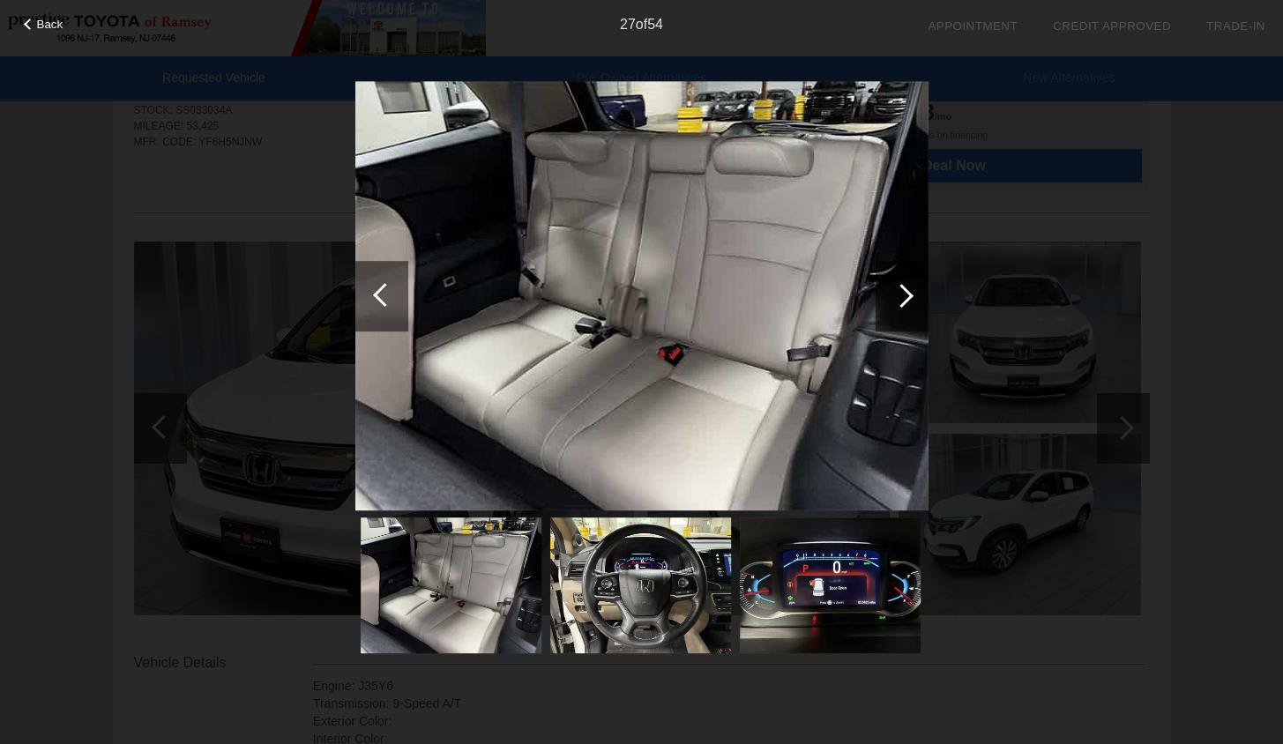
click at [899, 302] on div at bounding box center [902, 296] width 24 height 24
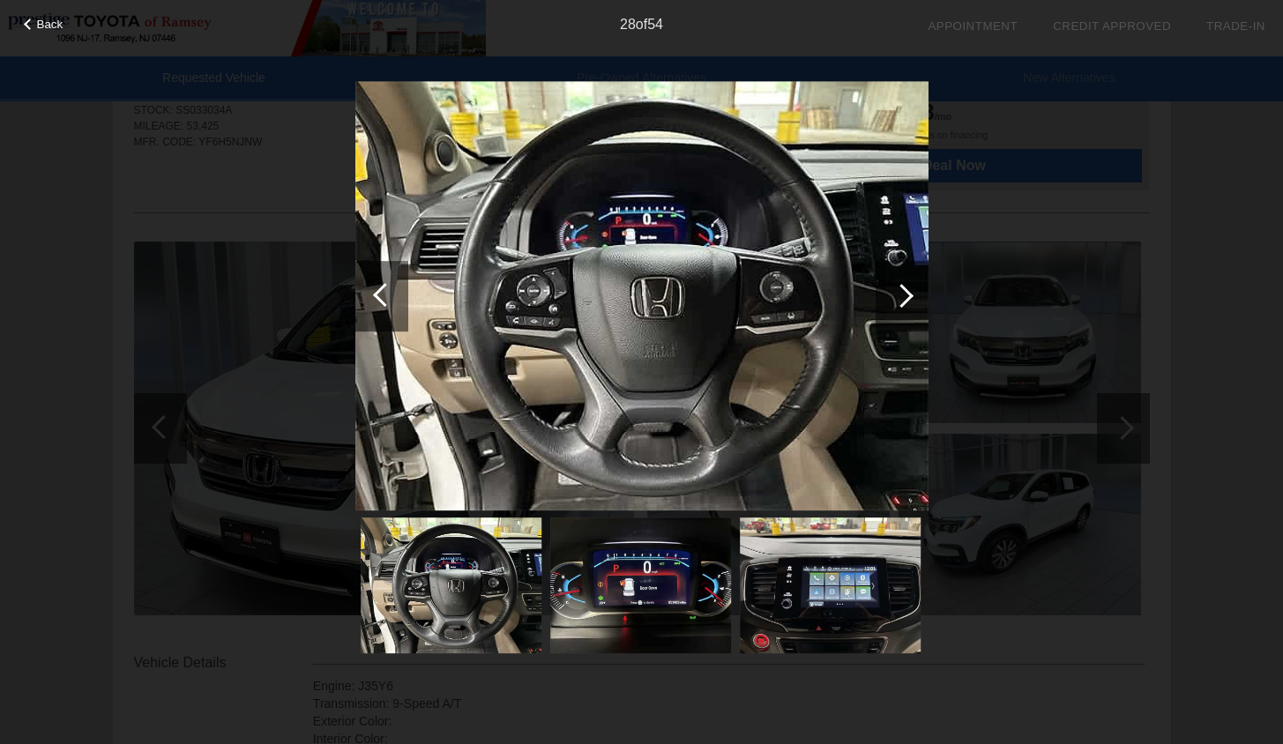
click at [899, 302] on div at bounding box center [902, 296] width 24 height 24
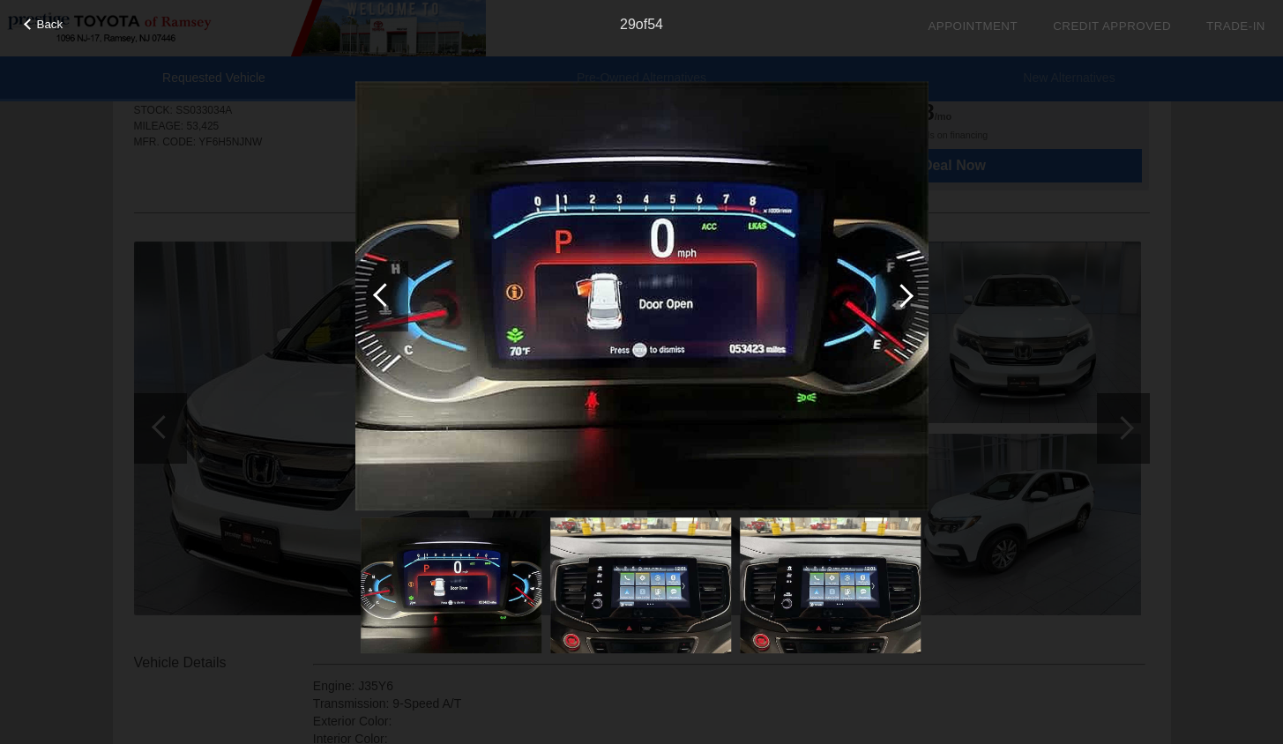
click at [899, 302] on div at bounding box center [902, 296] width 24 height 24
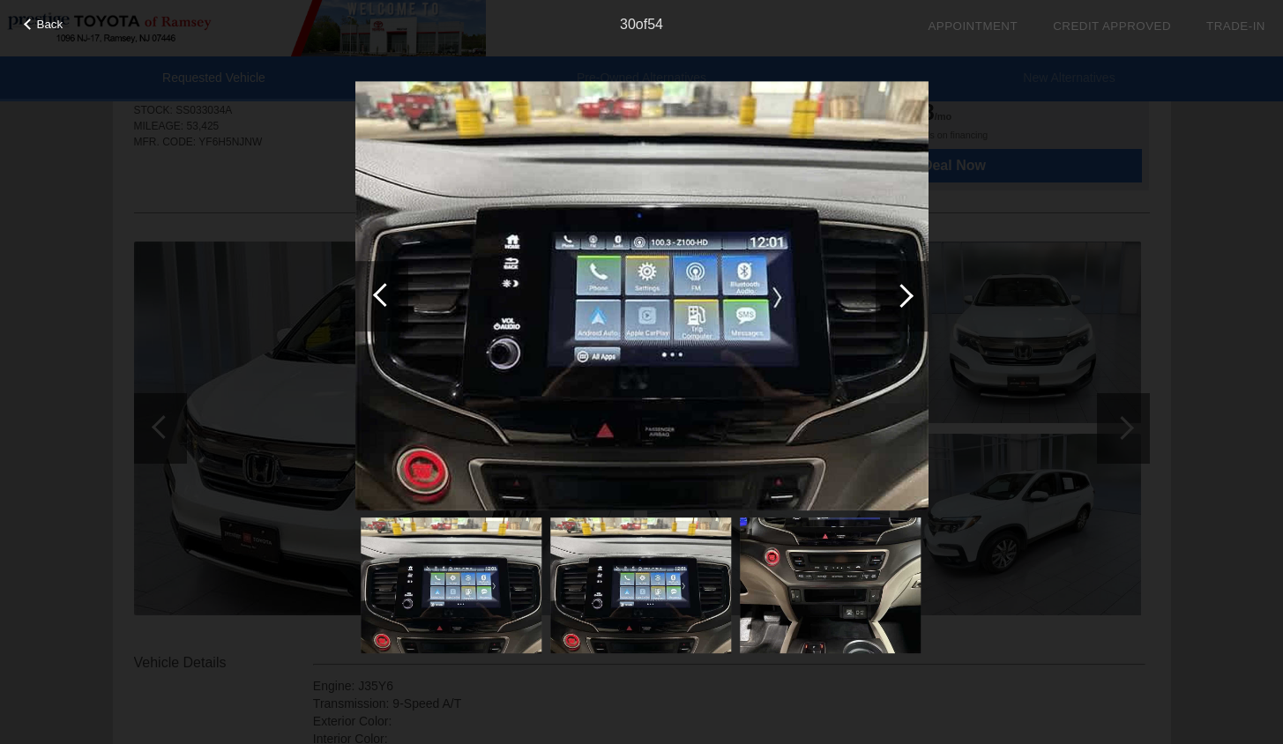
click at [899, 302] on div at bounding box center [902, 296] width 24 height 24
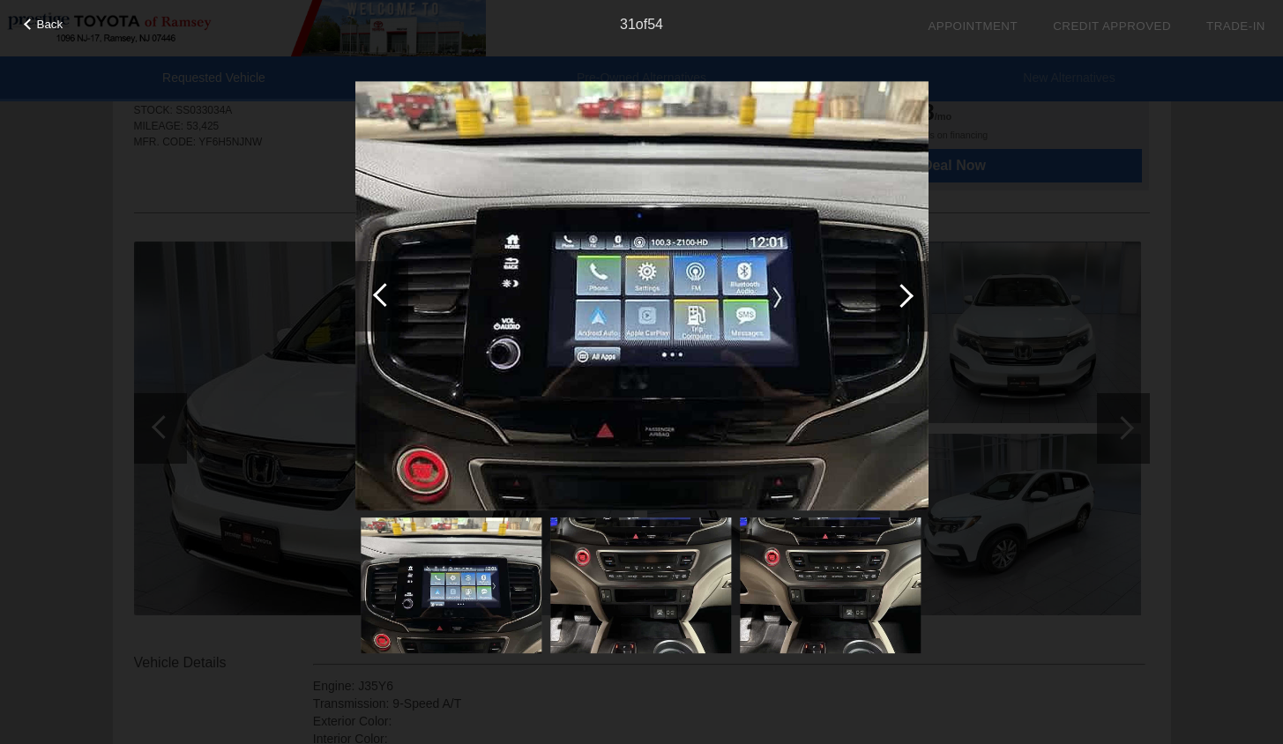
click at [899, 302] on div at bounding box center [902, 296] width 24 height 24
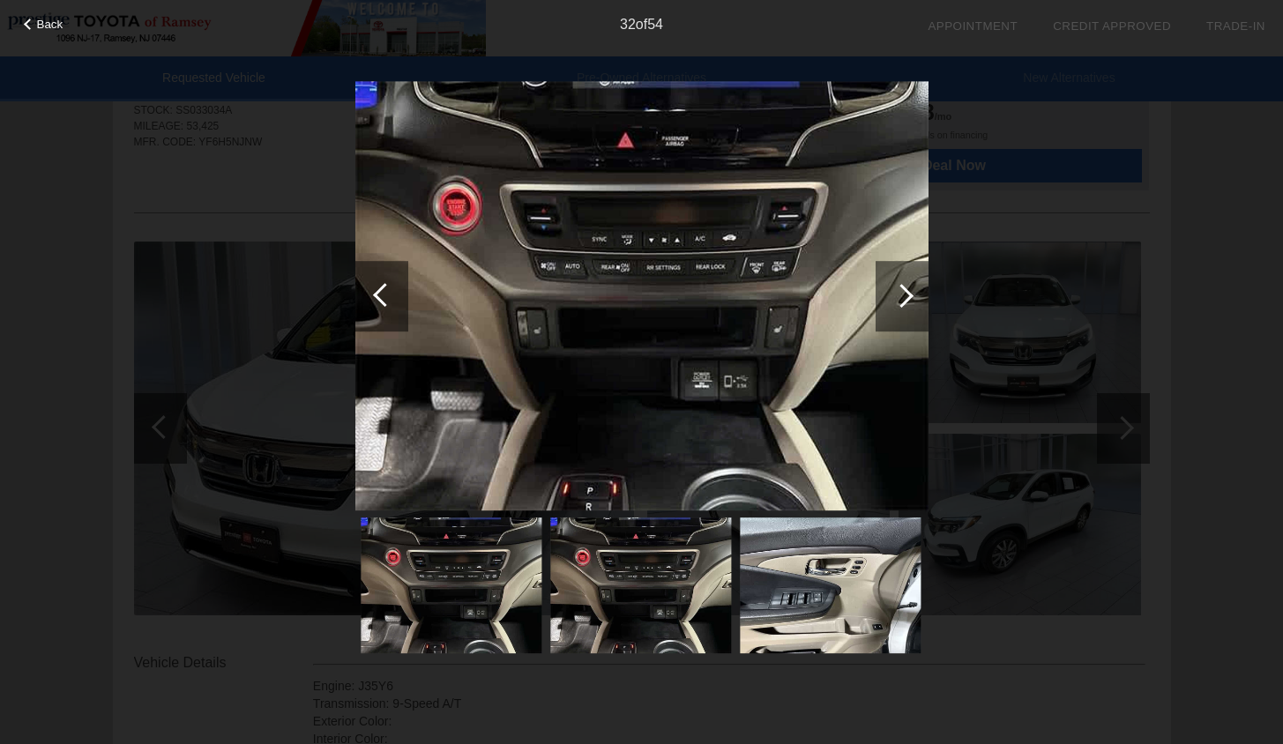
click at [899, 302] on div at bounding box center [902, 296] width 24 height 24
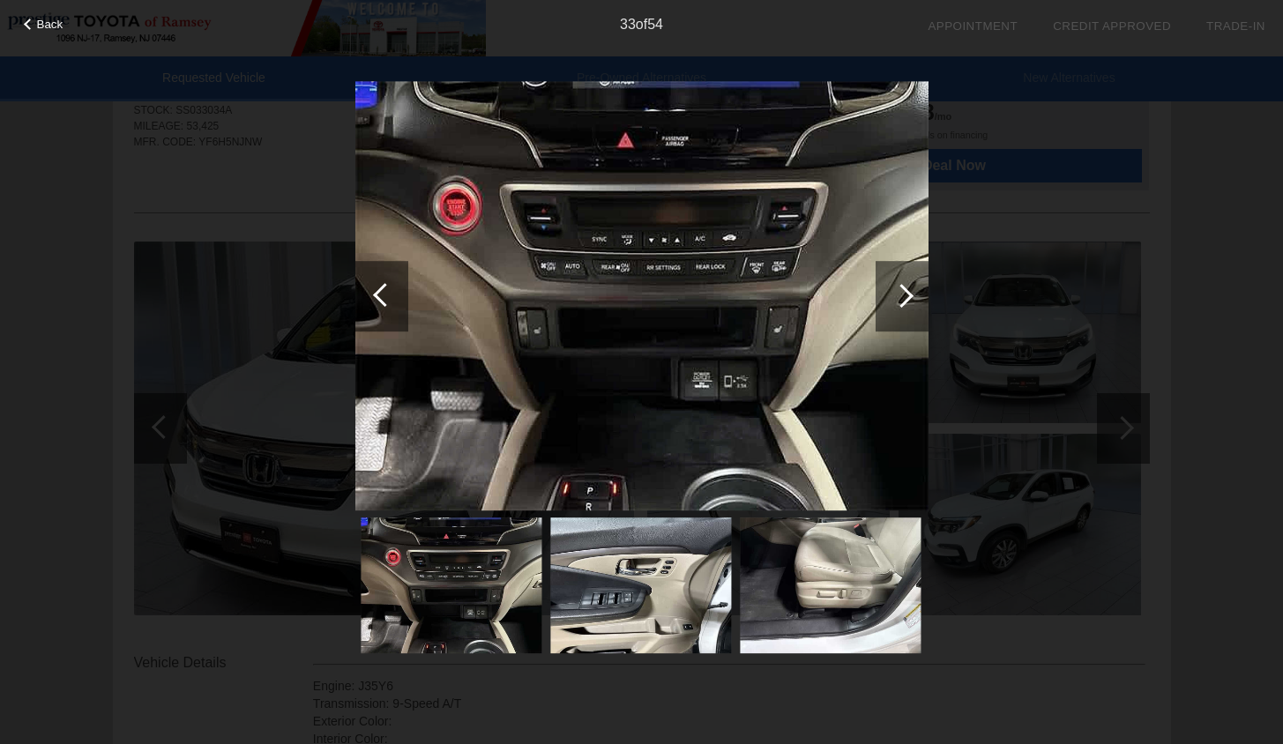
click at [899, 302] on div at bounding box center [902, 296] width 24 height 24
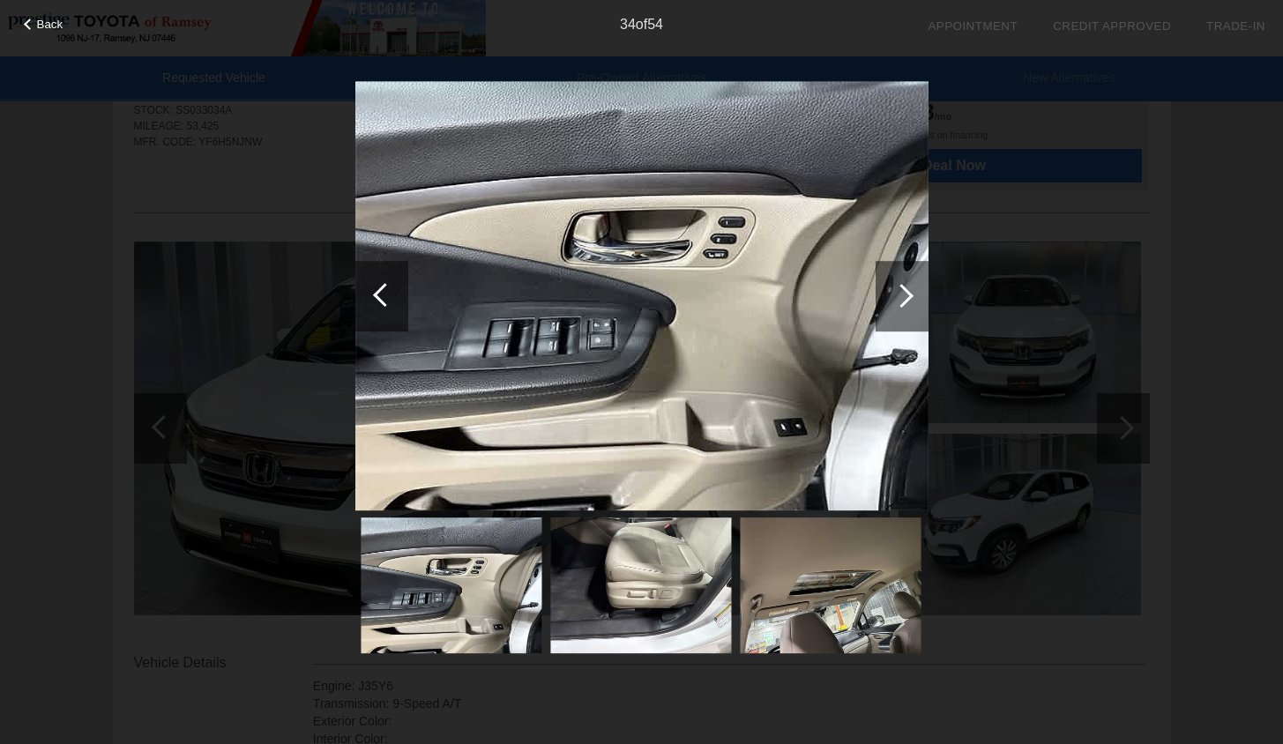
click at [905, 301] on div at bounding box center [902, 296] width 24 height 24
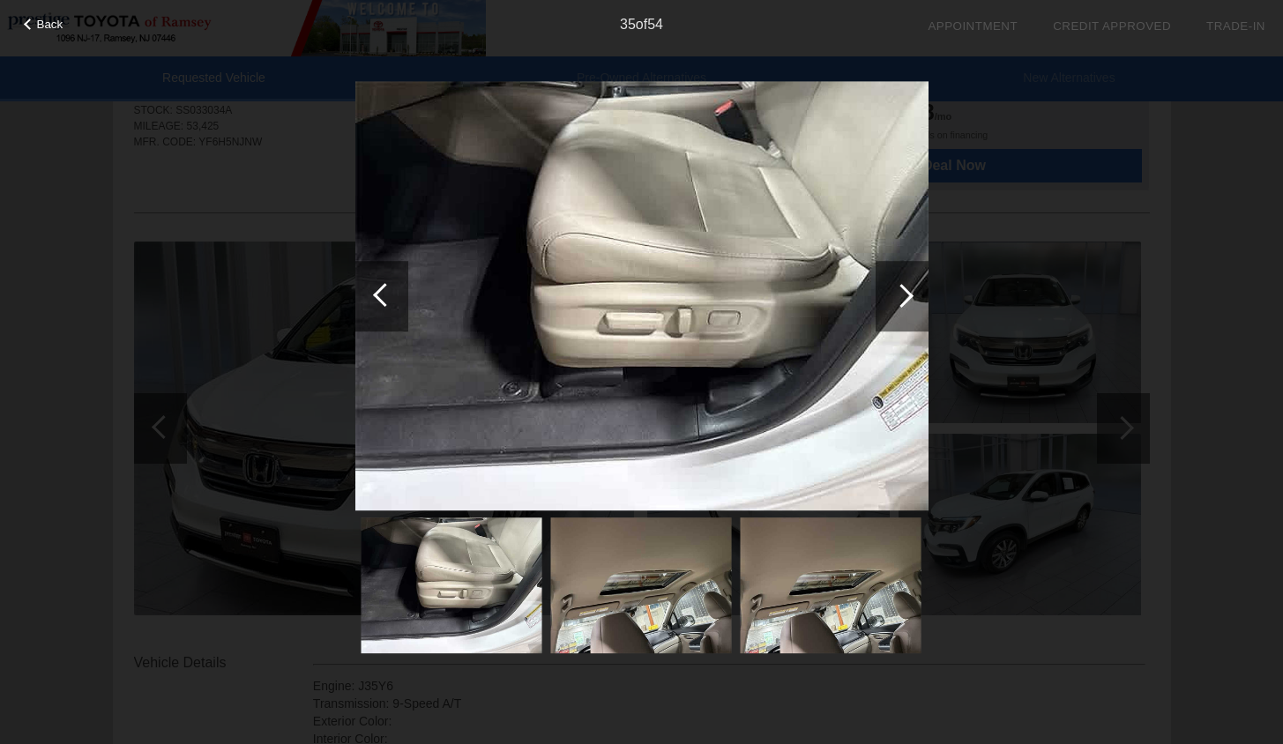
click at [905, 301] on div at bounding box center [902, 296] width 24 height 24
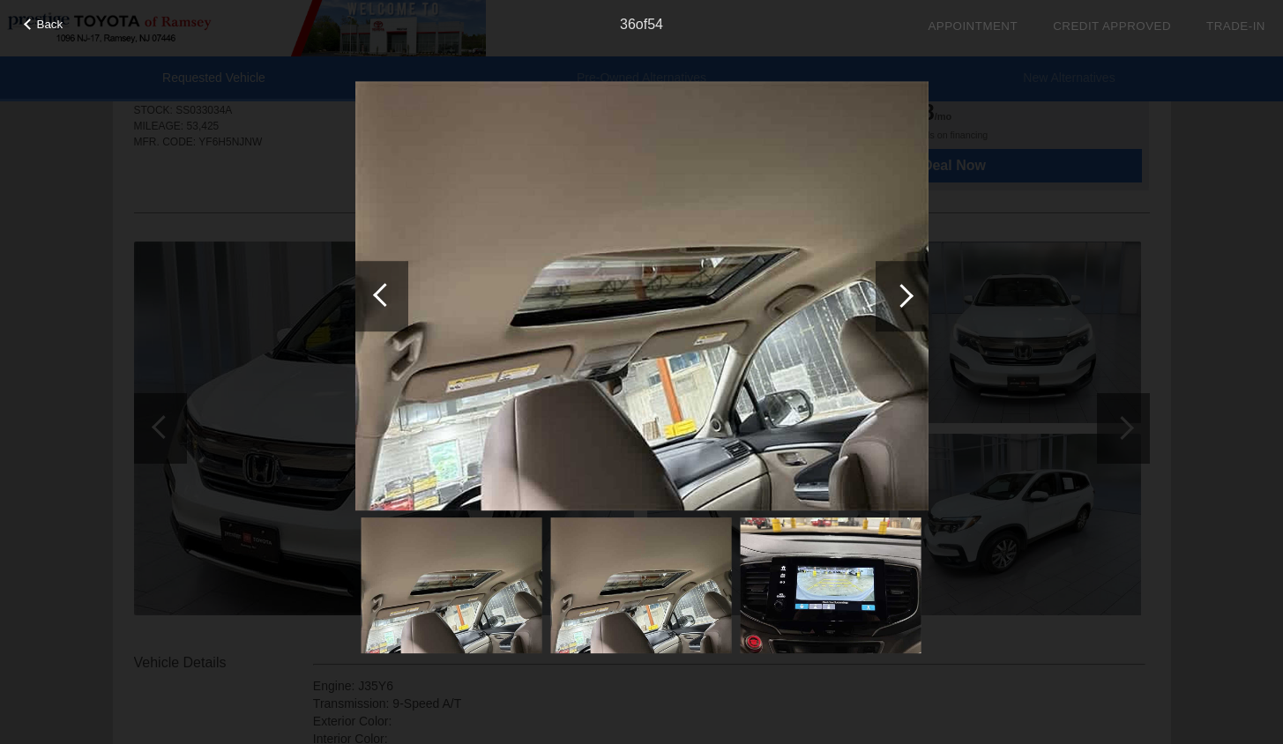
click at [905, 301] on div at bounding box center [902, 296] width 24 height 24
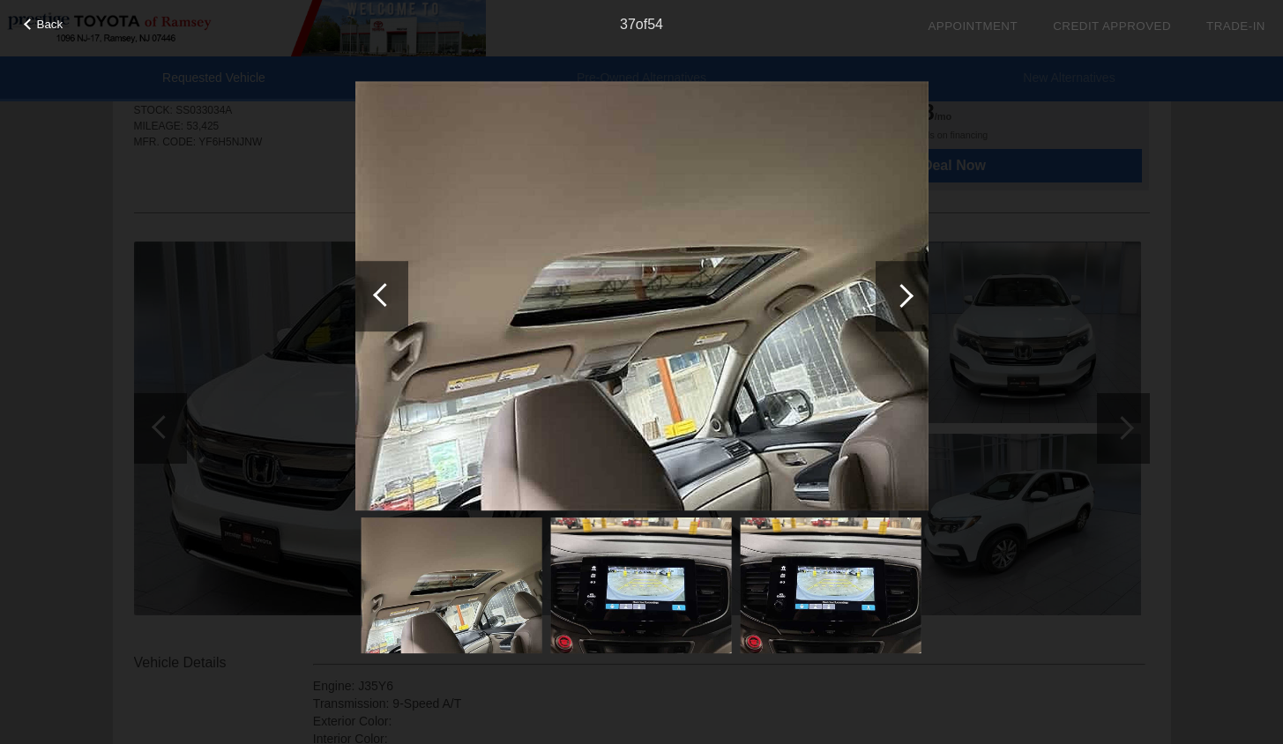
click at [905, 301] on div at bounding box center [902, 296] width 24 height 24
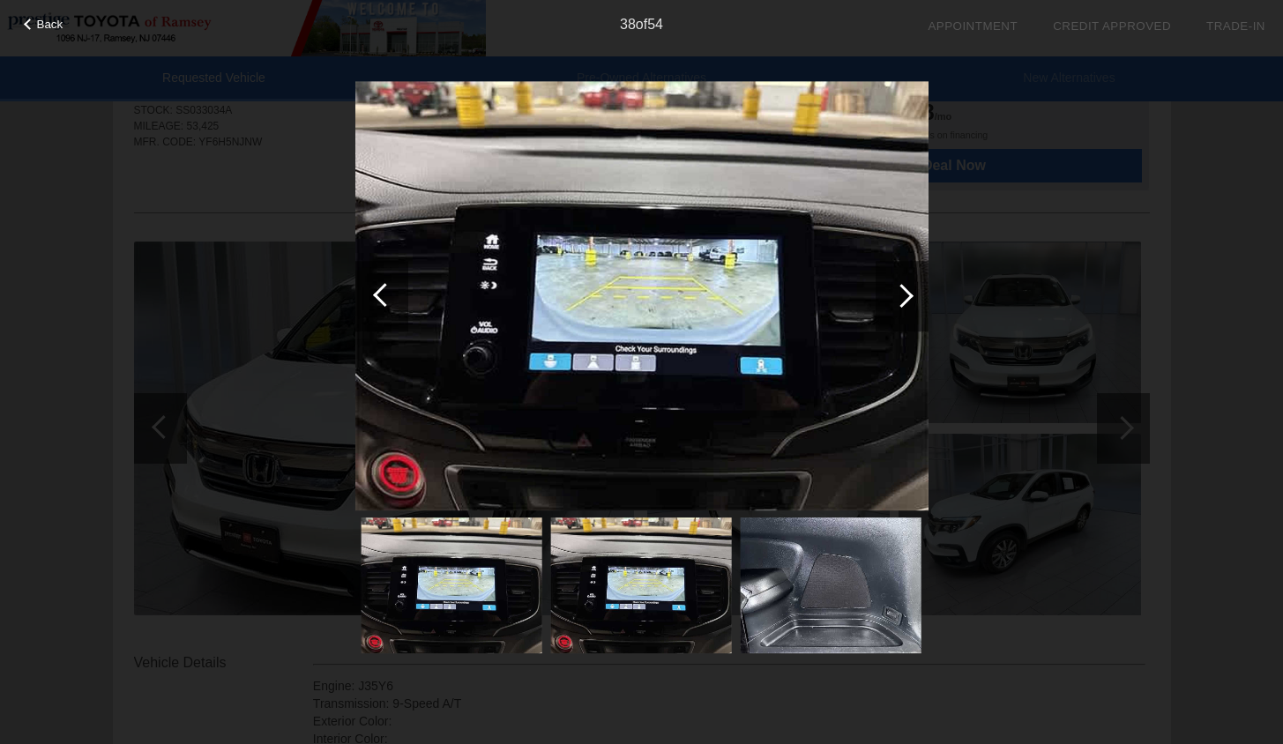
click at [905, 301] on div at bounding box center [902, 296] width 24 height 24
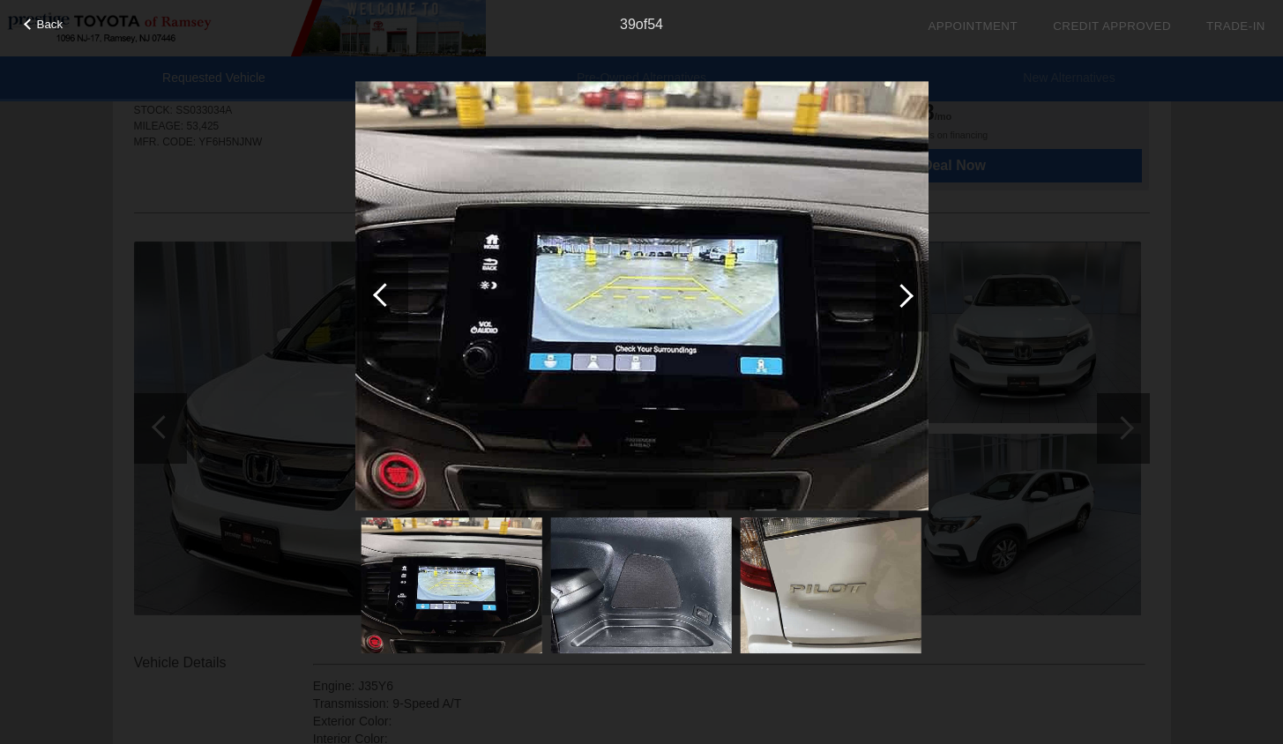
click at [905, 301] on div at bounding box center [902, 296] width 24 height 24
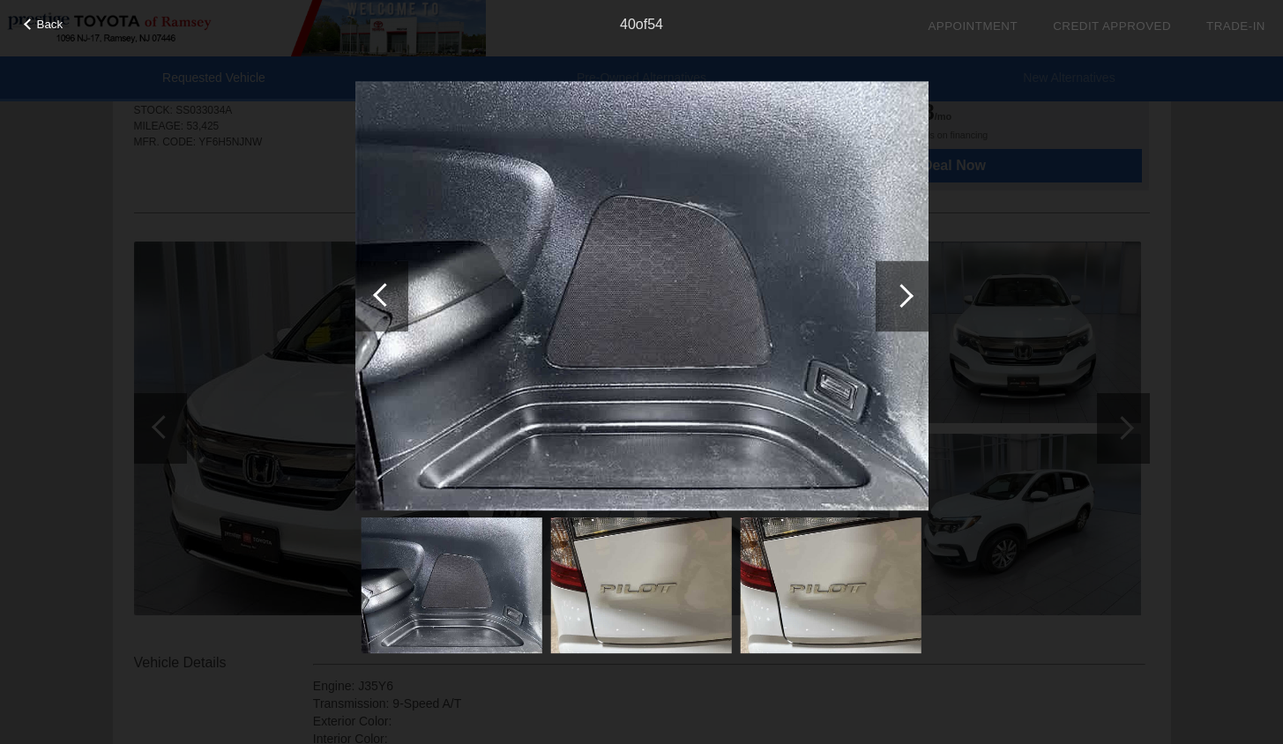
click at [905, 301] on div at bounding box center [902, 296] width 24 height 24
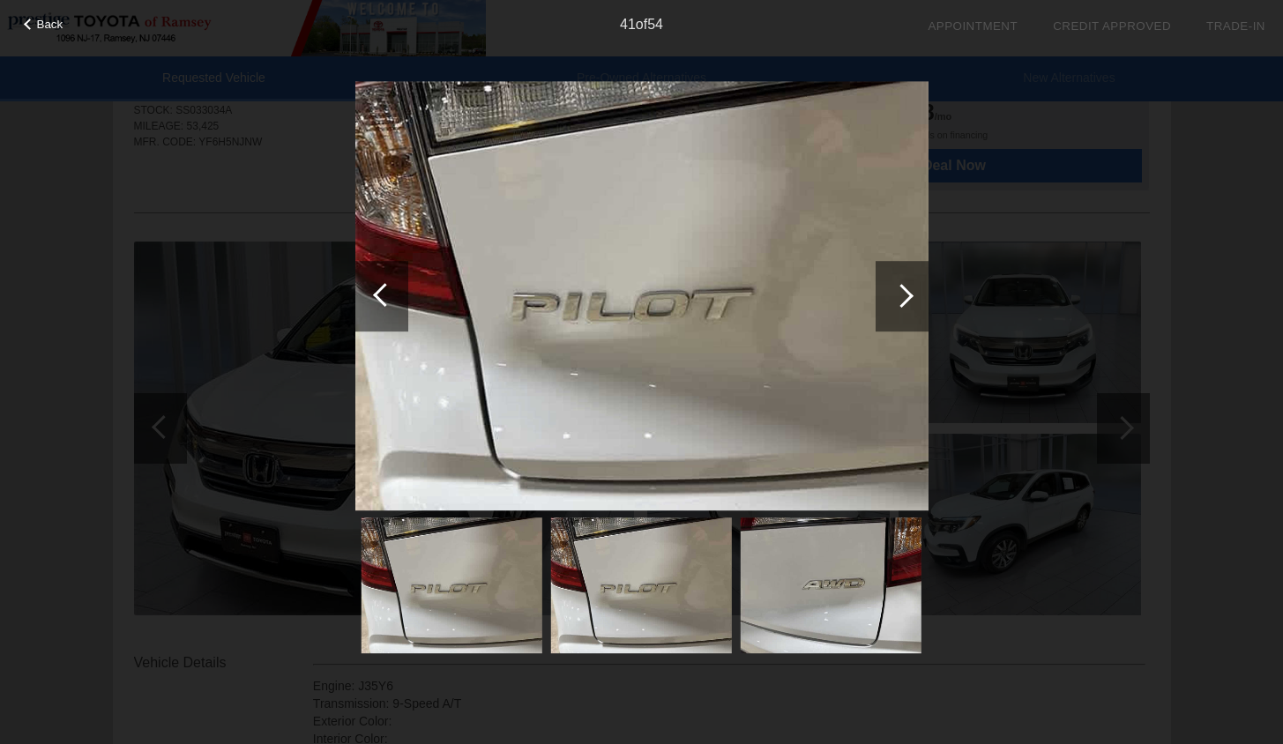
click at [905, 301] on div at bounding box center [902, 296] width 24 height 24
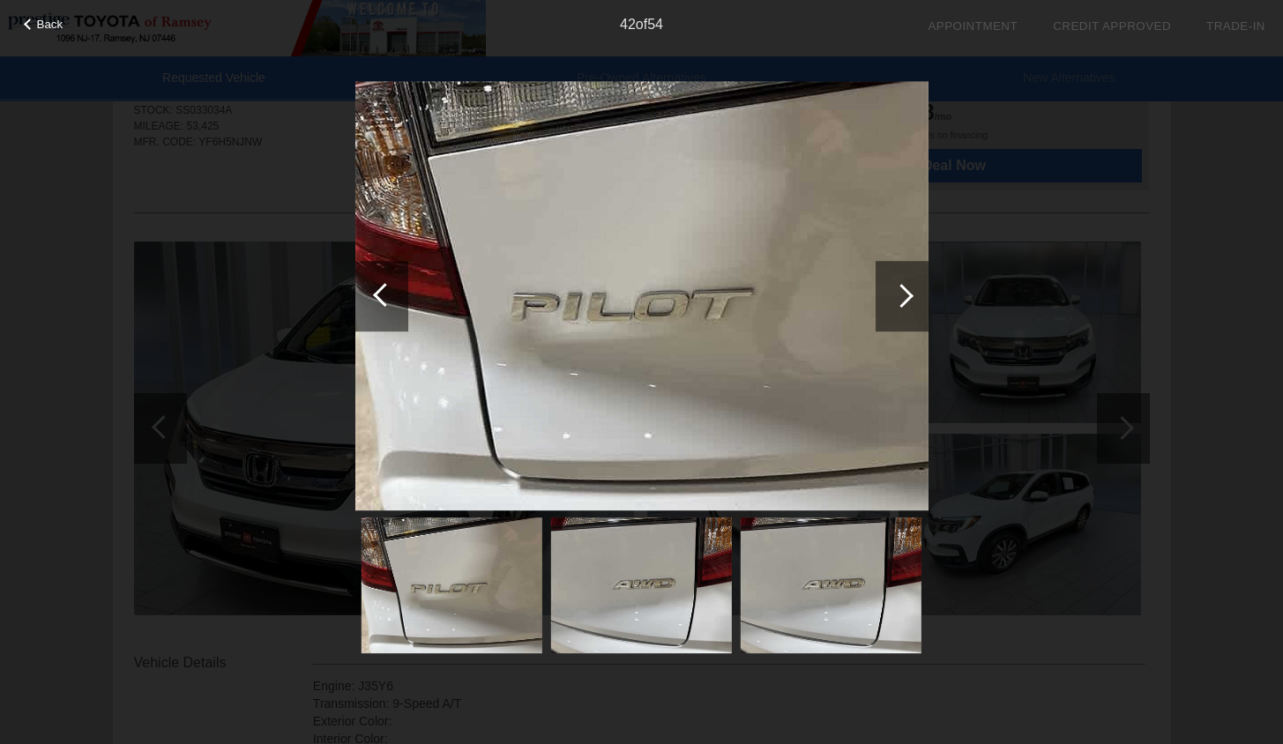
click at [905, 301] on div at bounding box center [902, 296] width 24 height 24
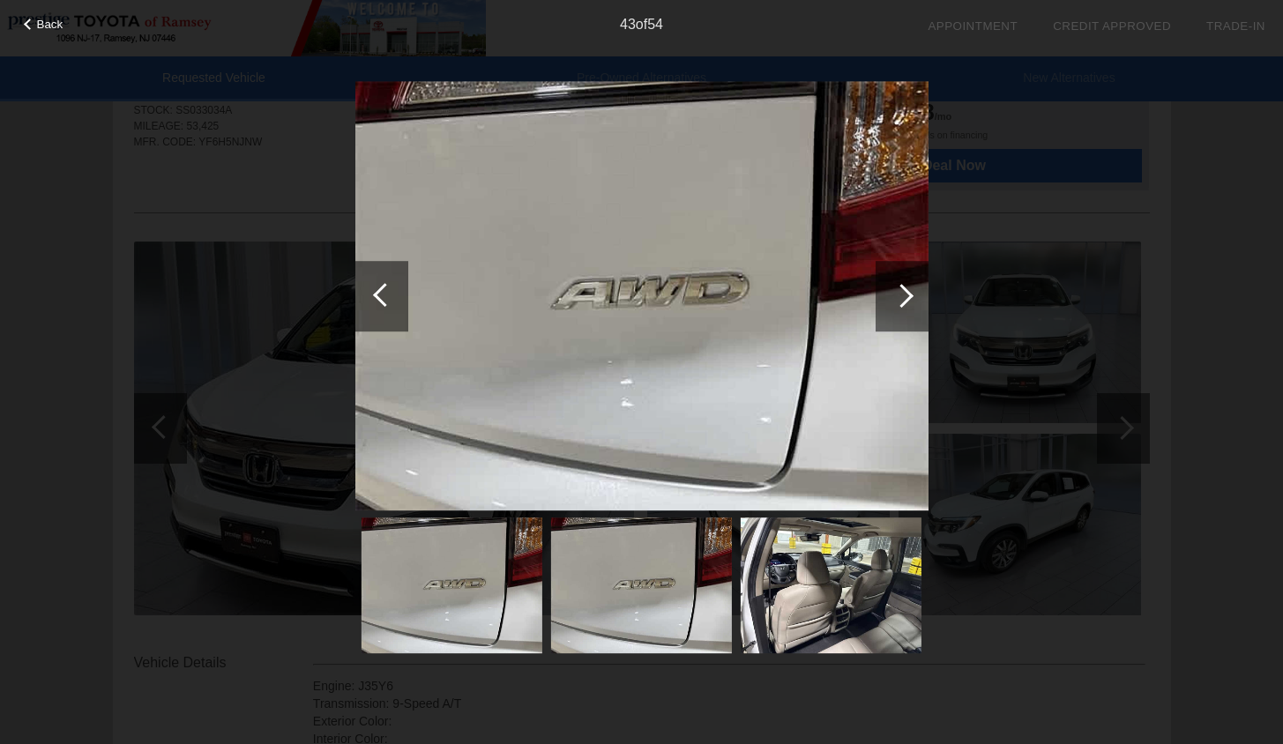
click at [905, 301] on div at bounding box center [902, 296] width 24 height 24
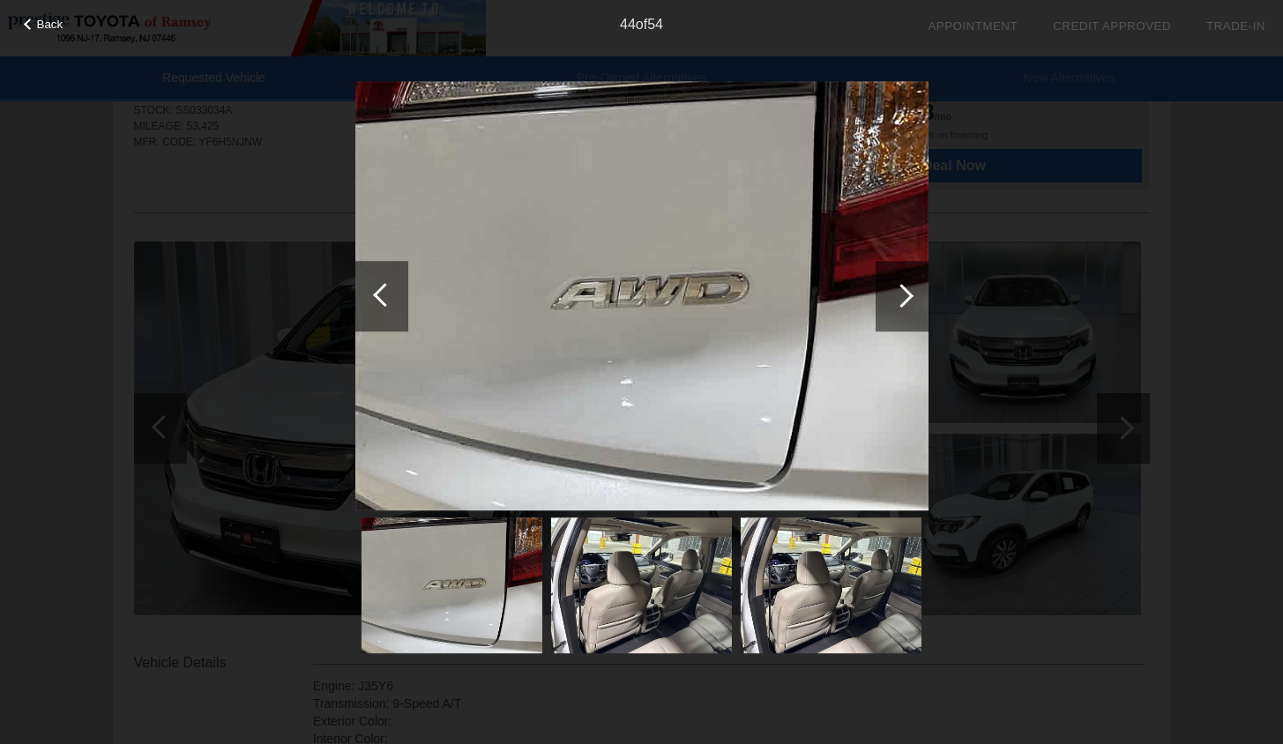
click at [905, 301] on div at bounding box center [902, 296] width 24 height 24
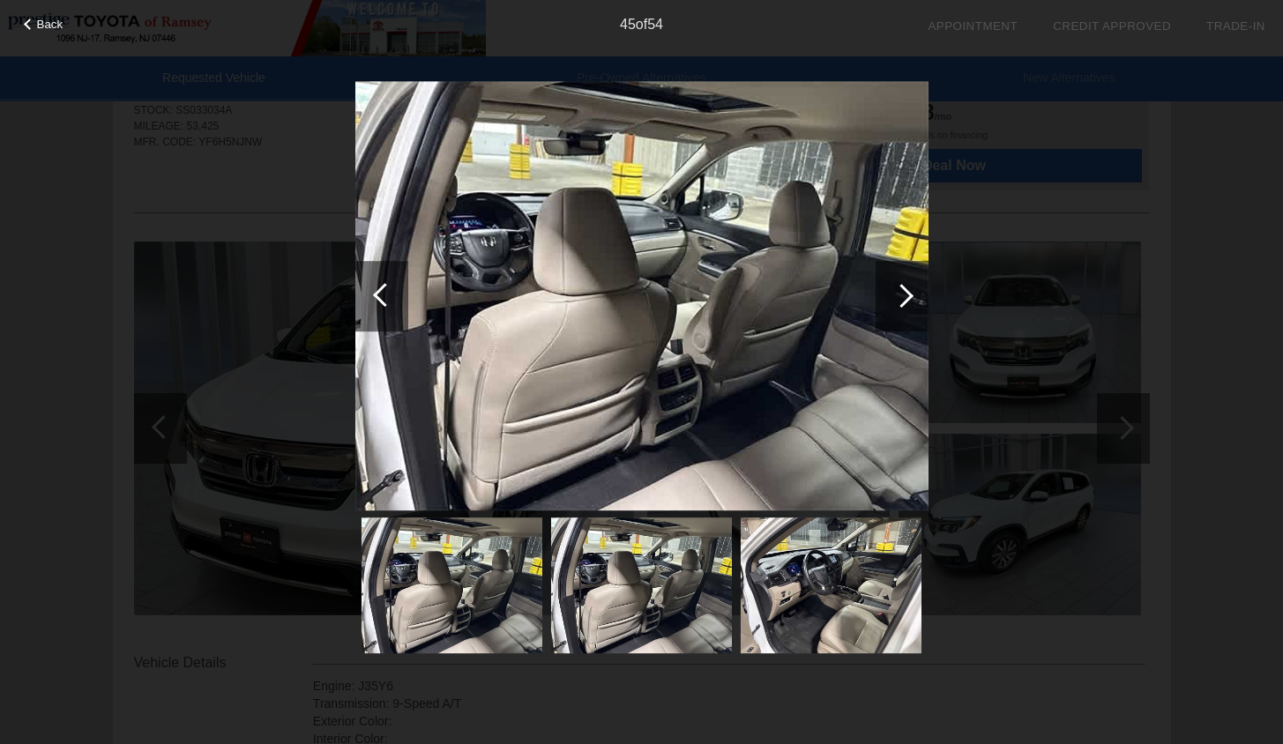
click at [905, 301] on div at bounding box center [902, 296] width 24 height 24
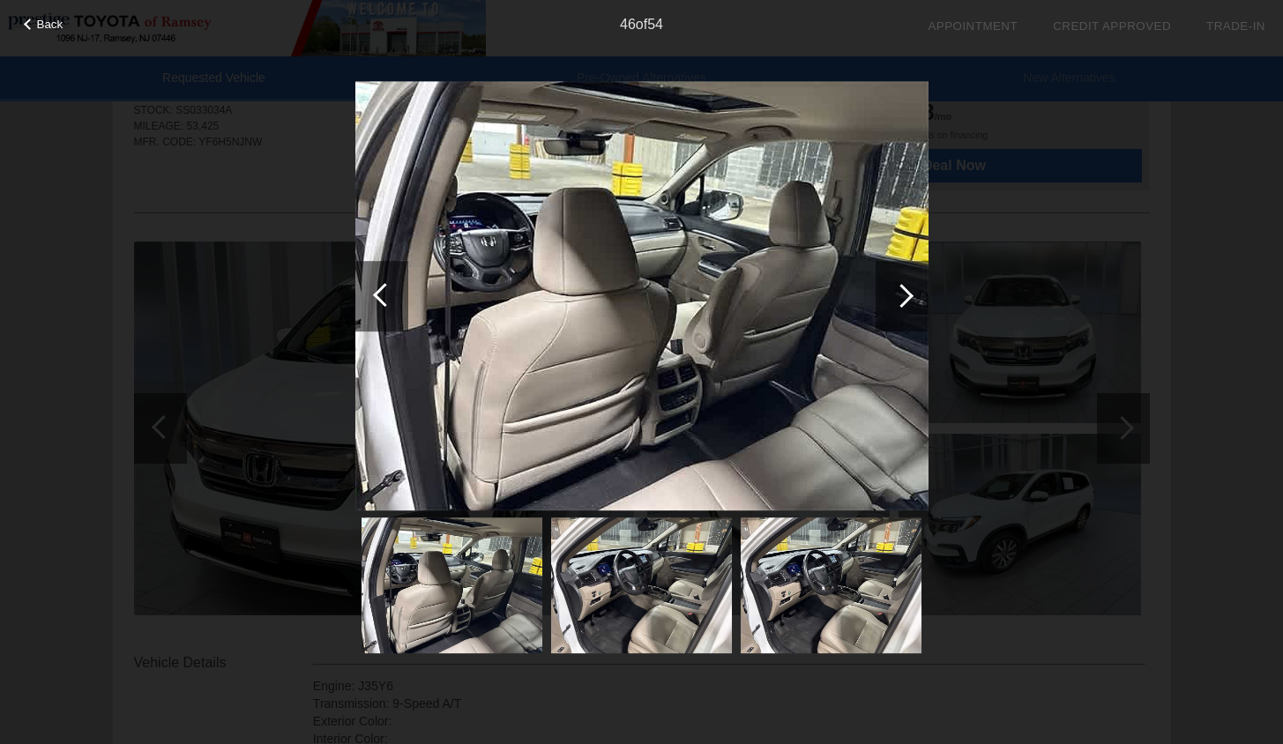
click at [905, 301] on div at bounding box center [902, 296] width 24 height 24
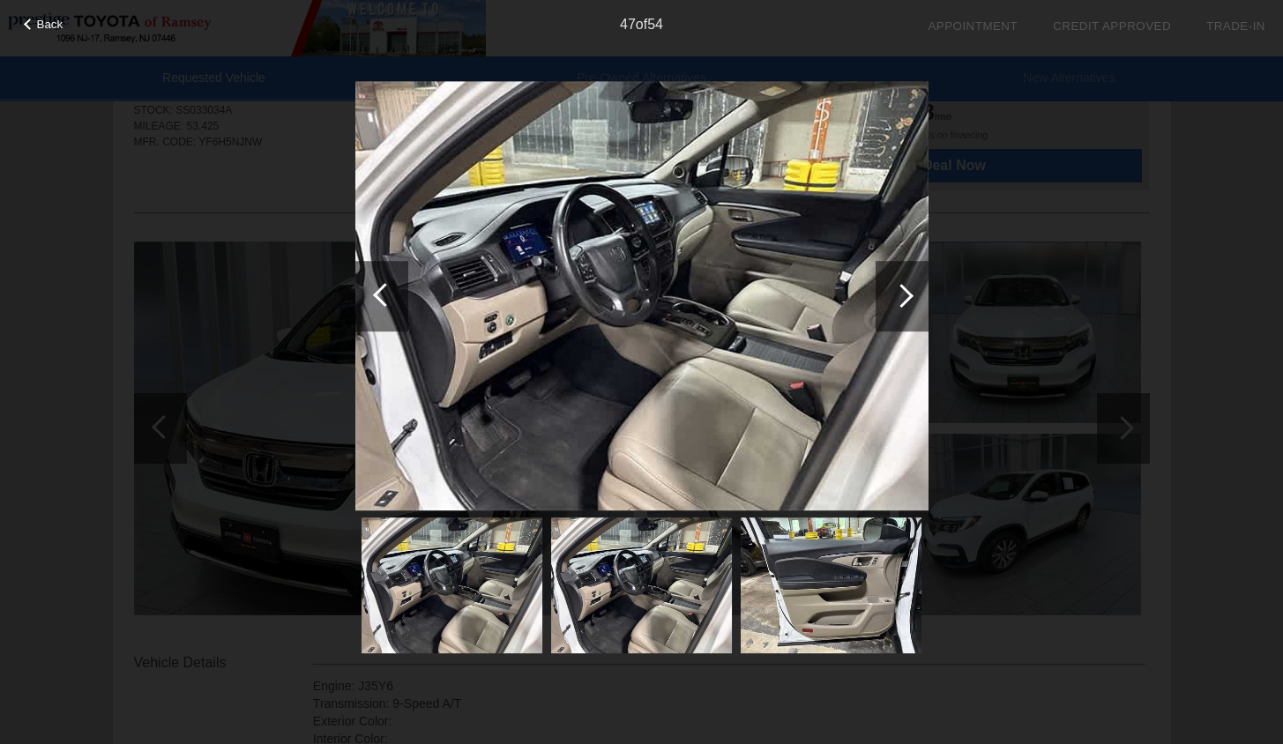
click at [905, 301] on div at bounding box center [902, 296] width 24 height 24
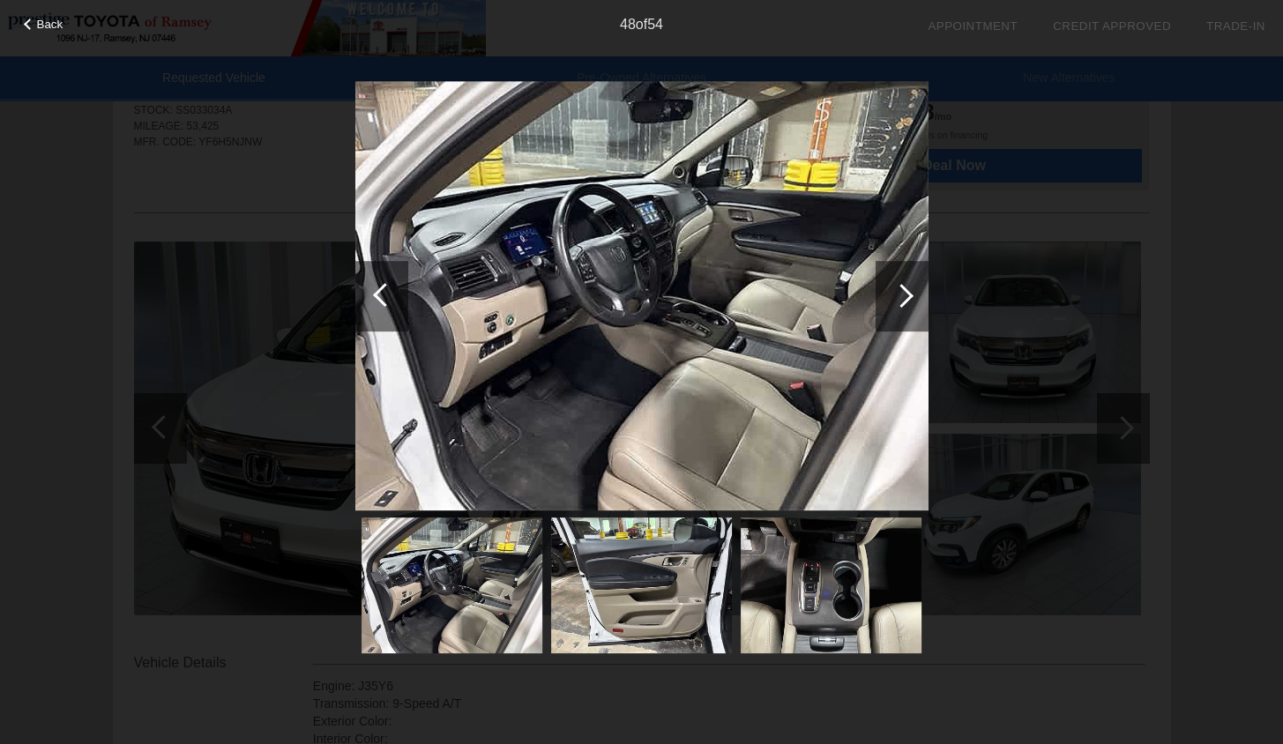
click at [905, 301] on div at bounding box center [902, 296] width 24 height 24
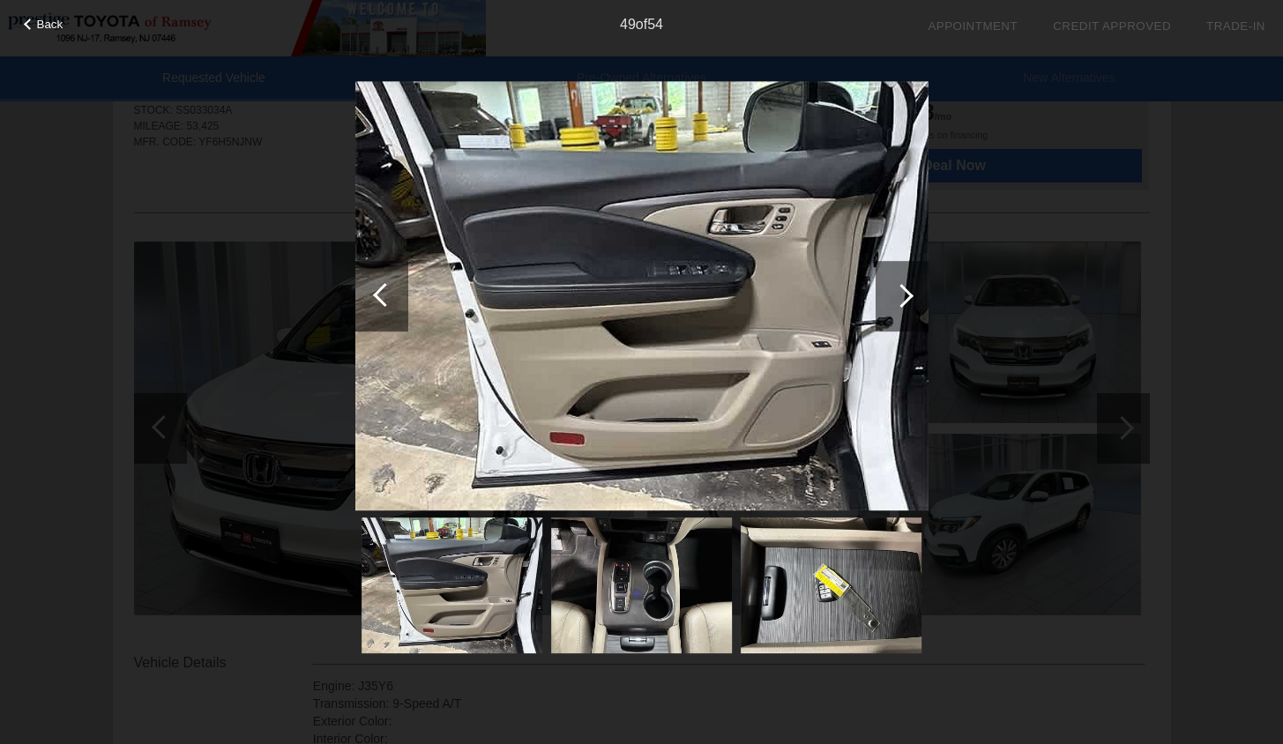
click at [900, 296] on div at bounding box center [902, 296] width 24 height 24
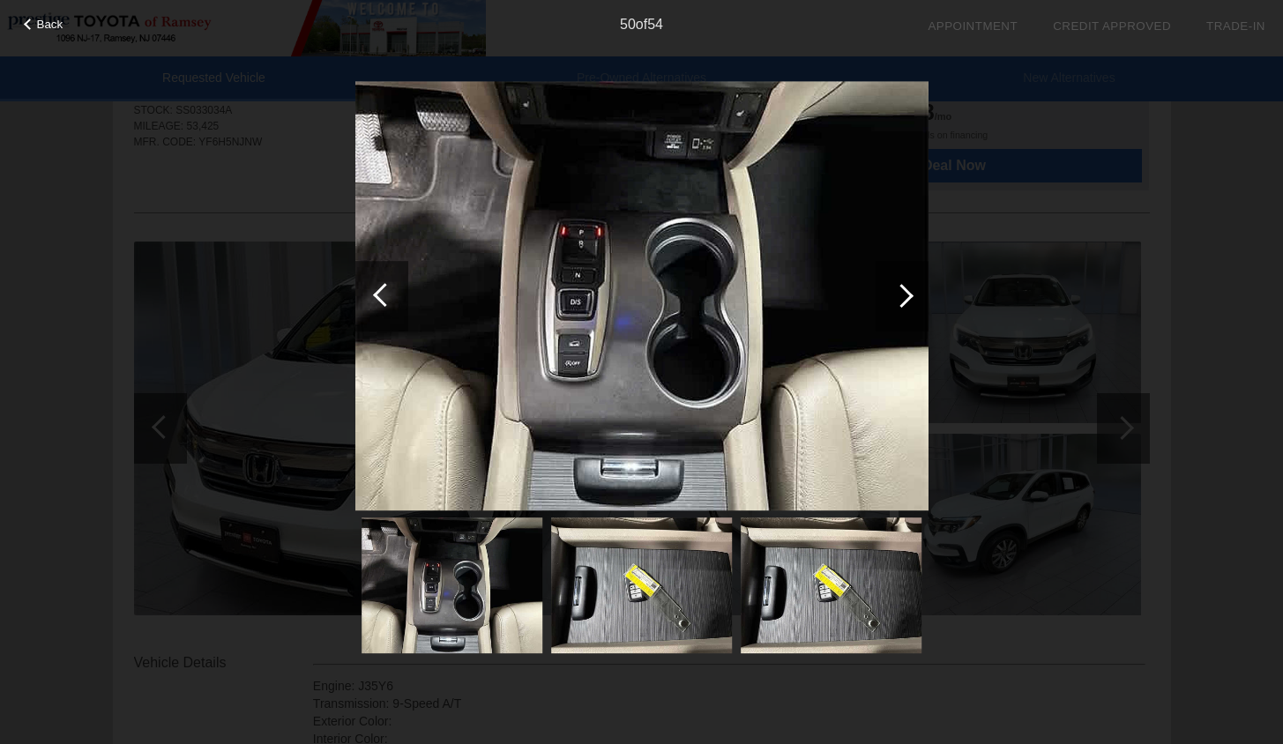
click at [900, 296] on div at bounding box center [902, 296] width 24 height 24
